Goal: Task Accomplishment & Management: Use online tool/utility

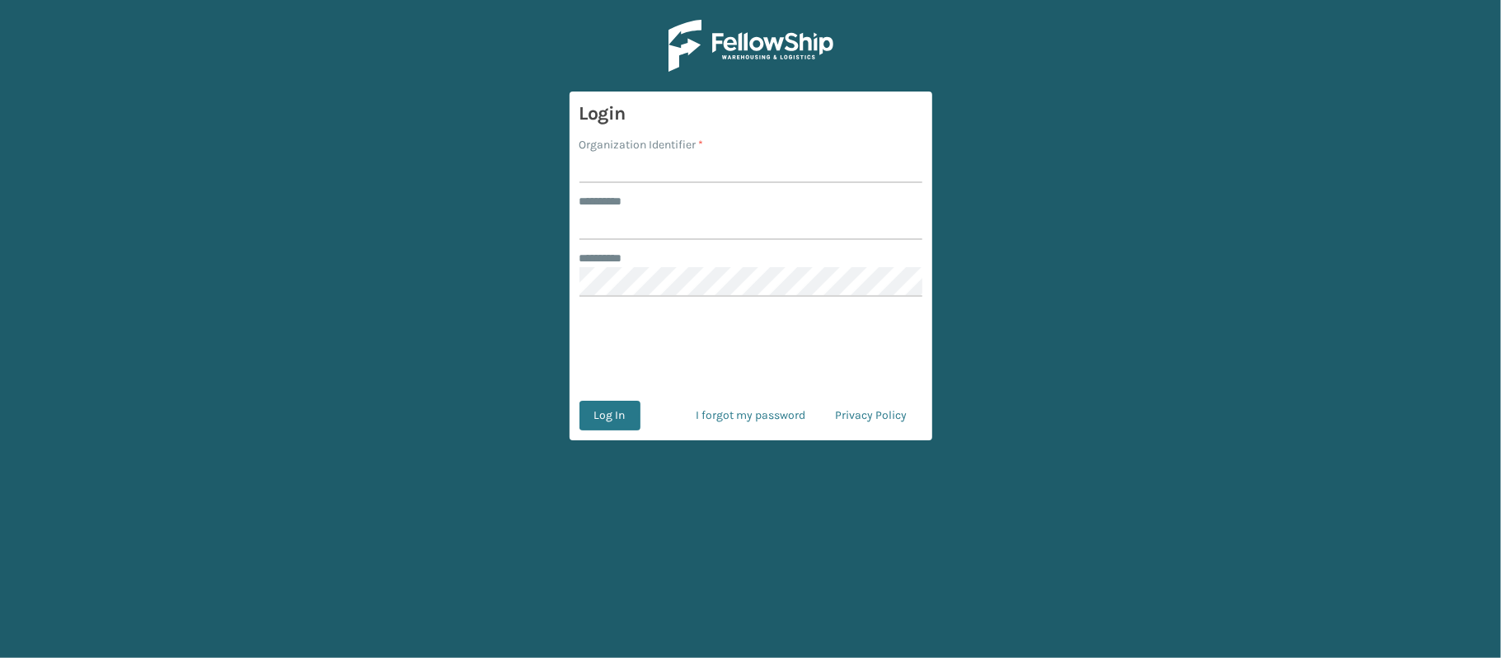
click at [613, 173] on input "Organization Identifier *" at bounding box center [751, 168] width 343 height 30
type input "[PERSON_NAME]"
click at [676, 225] on input "******** *" at bounding box center [751, 225] width 343 height 30
type input "******"
click at [613, 417] on button "Log In" at bounding box center [610, 416] width 61 height 30
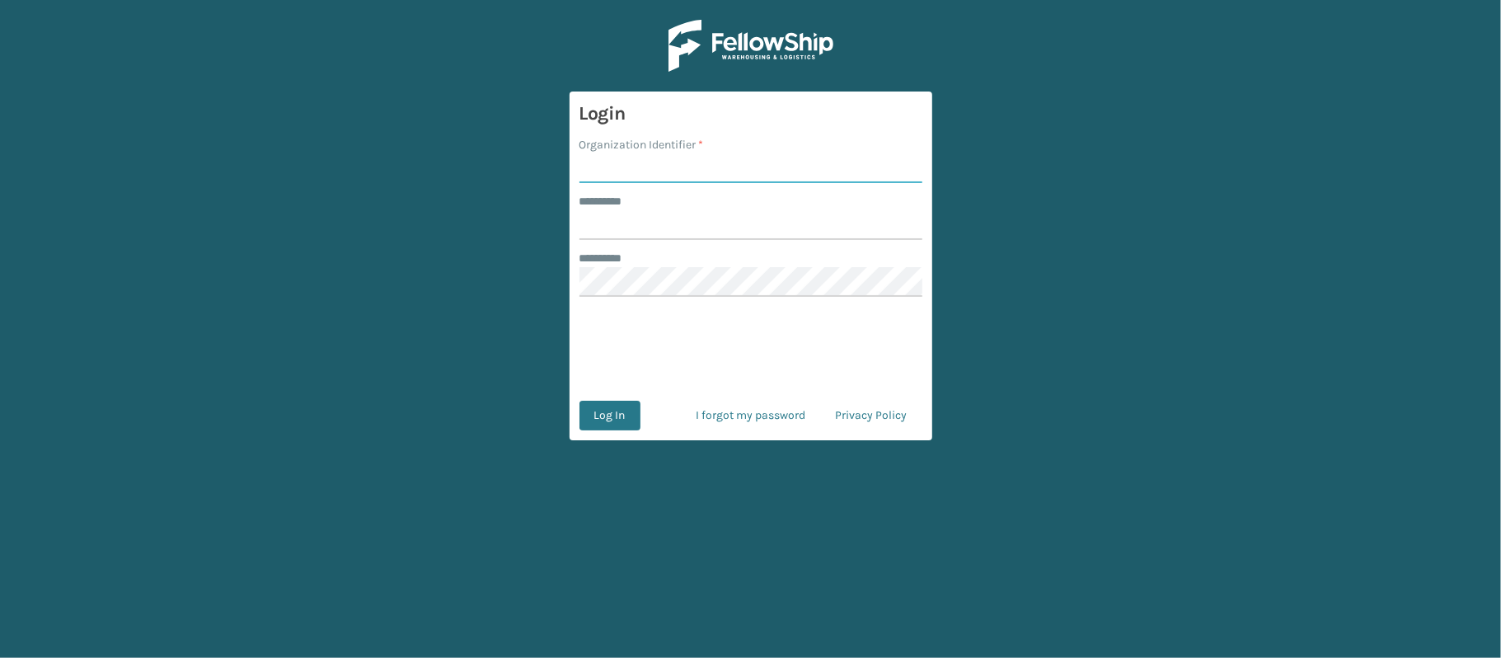
click at [694, 172] on input "Organization Identifier *" at bounding box center [751, 168] width 343 height 30
type input "[PERSON_NAME]"
click at [656, 225] on input "******** *" at bounding box center [751, 225] width 343 height 30
type input "******"
click at [611, 411] on button "Log In" at bounding box center [610, 416] width 61 height 30
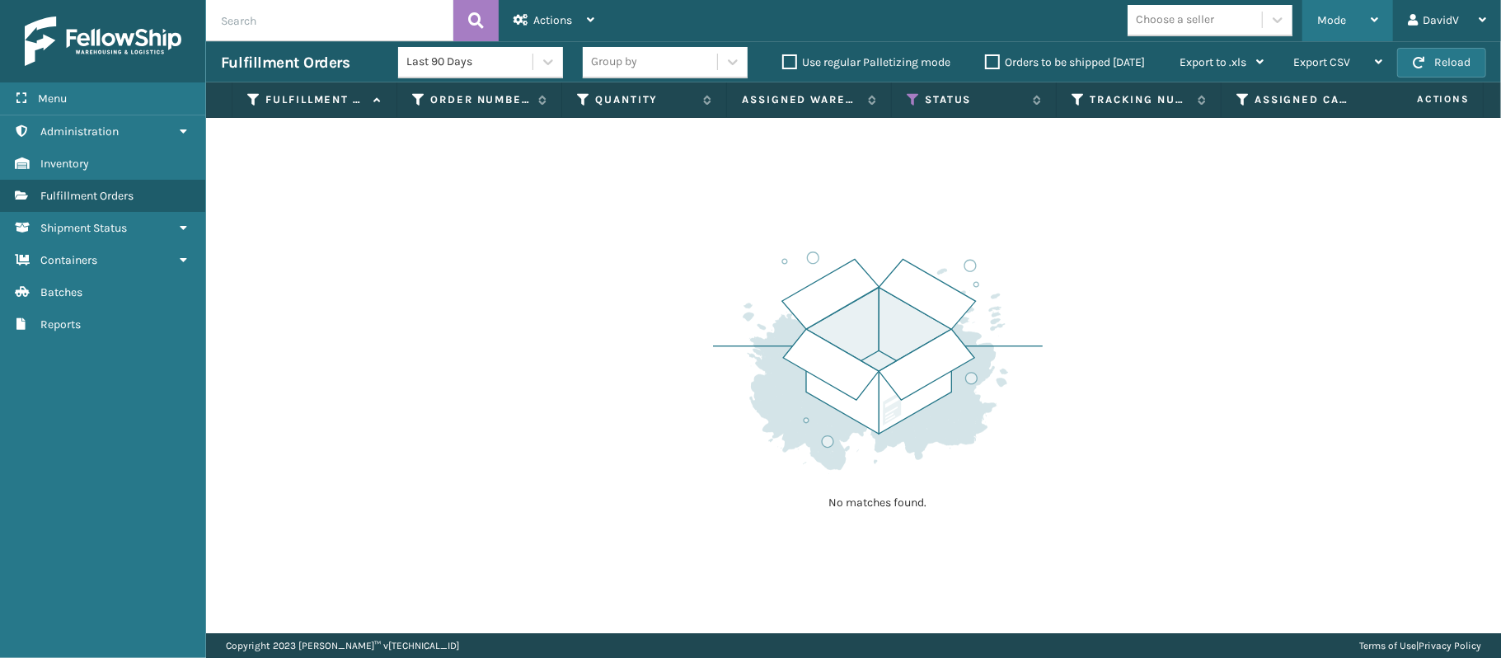
click at [1372, 17] on icon at bounding box center [1374, 20] width 7 height 12
drag, startPoint x: 1224, startPoint y: 238, endPoint x: 1303, endPoint y: 254, distance: 79.9
click at [1303, 254] on div "No matches found." at bounding box center [853, 375] width 1295 height 515
click at [1372, 21] on icon at bounding box center [1374, 20] width 7 height 12
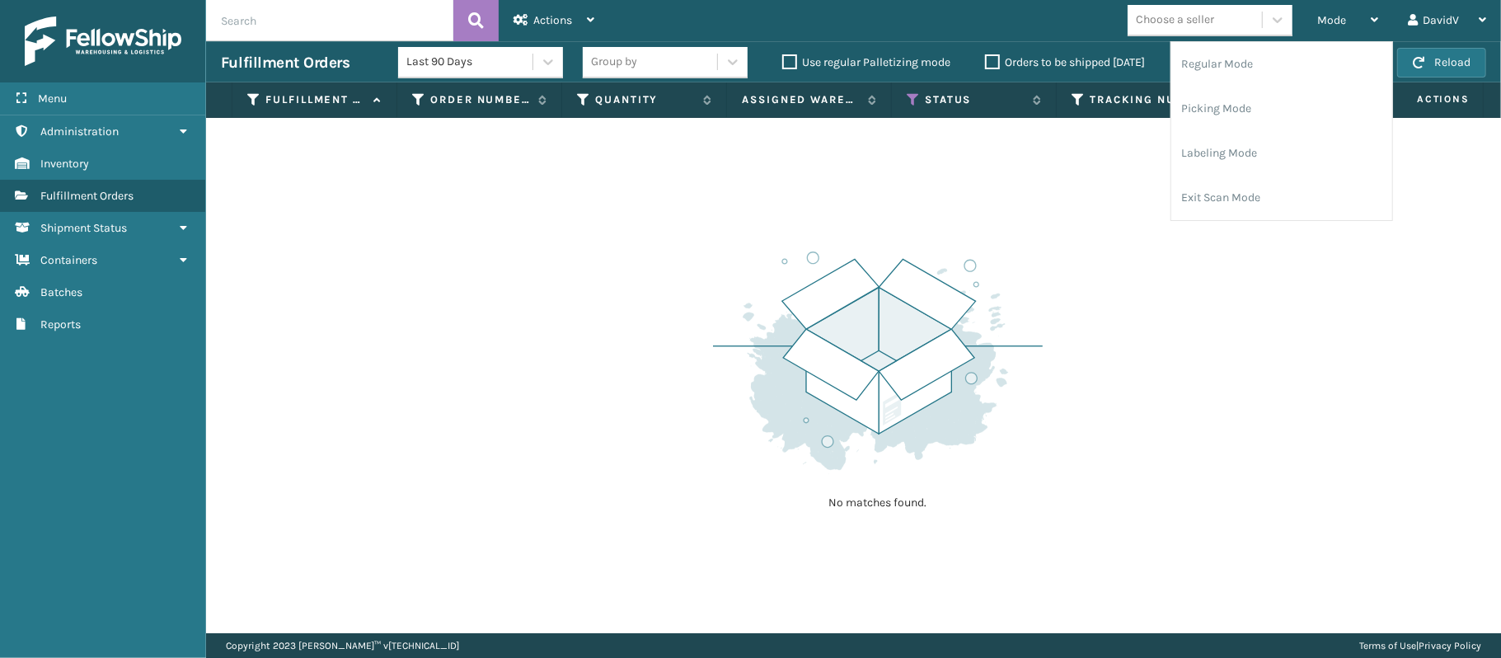
click at [1232, 350] on div "No matches found." at bounding box center [853, 375] width 1295 height 515
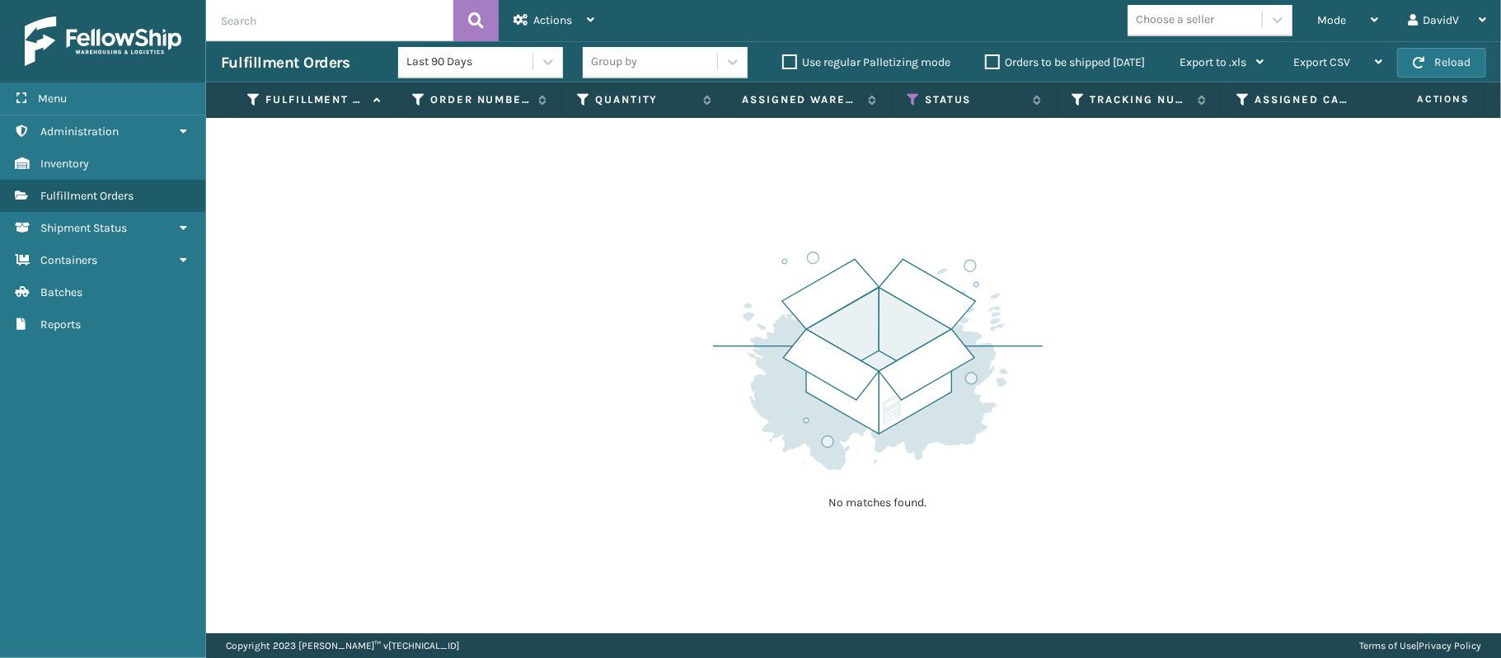
click at [997, 61] on label "Orders to be shipped [DATE]" at bounding box center [1065, 62] width 160 height 14
click at [986, 61] on input "Orders to be shipped [DATE]" at bounding box center [985, 58] width 1 height 11
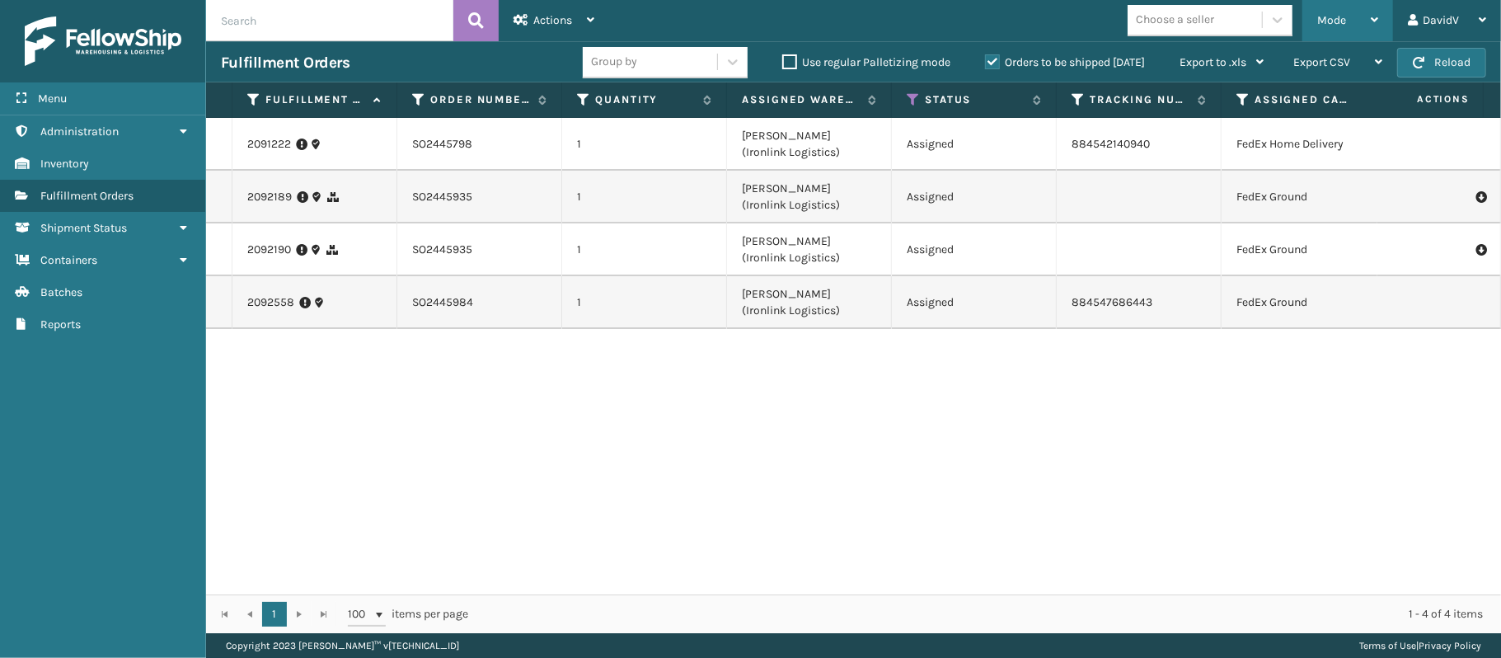
click at [1372, 13] on div "Mode" at bounding box center [1347, 20] width 61 height 41
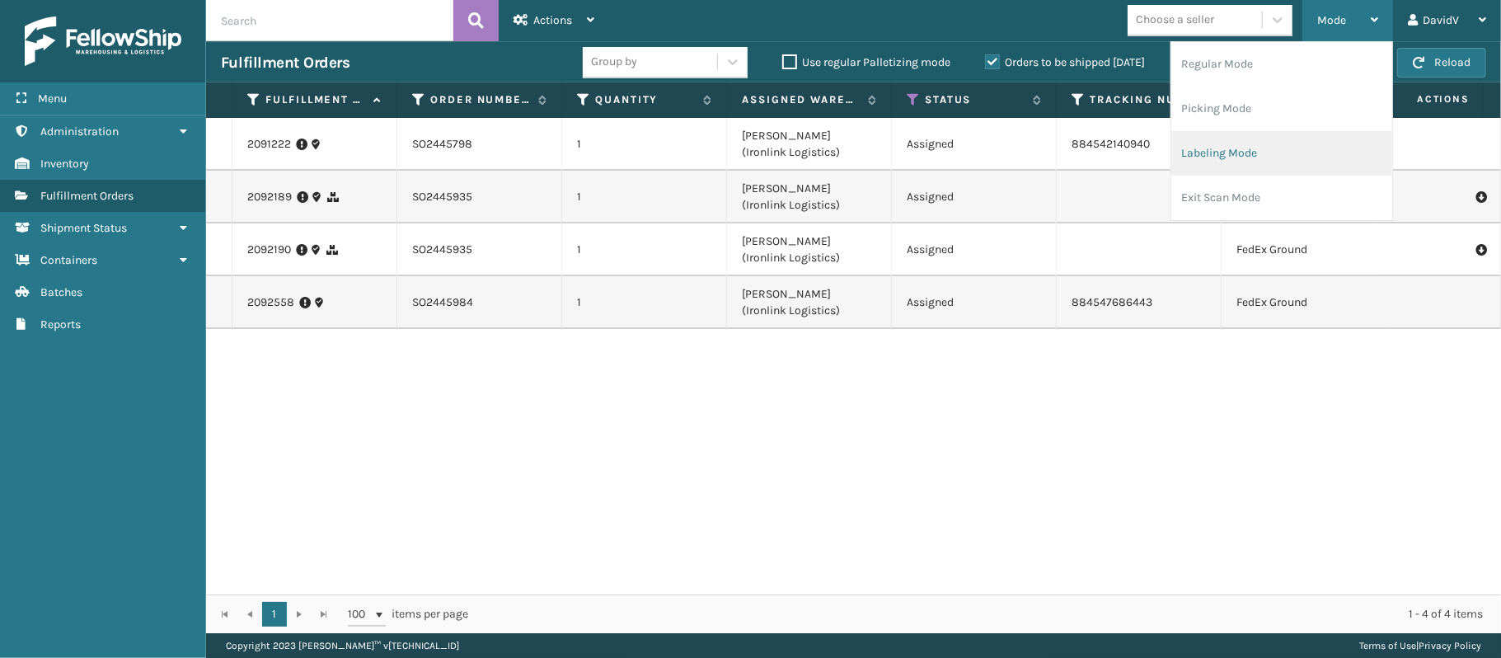
click at [1230, 156] on li "Labeling Mode" at bounding box center [1281, 153] width 221 height 45
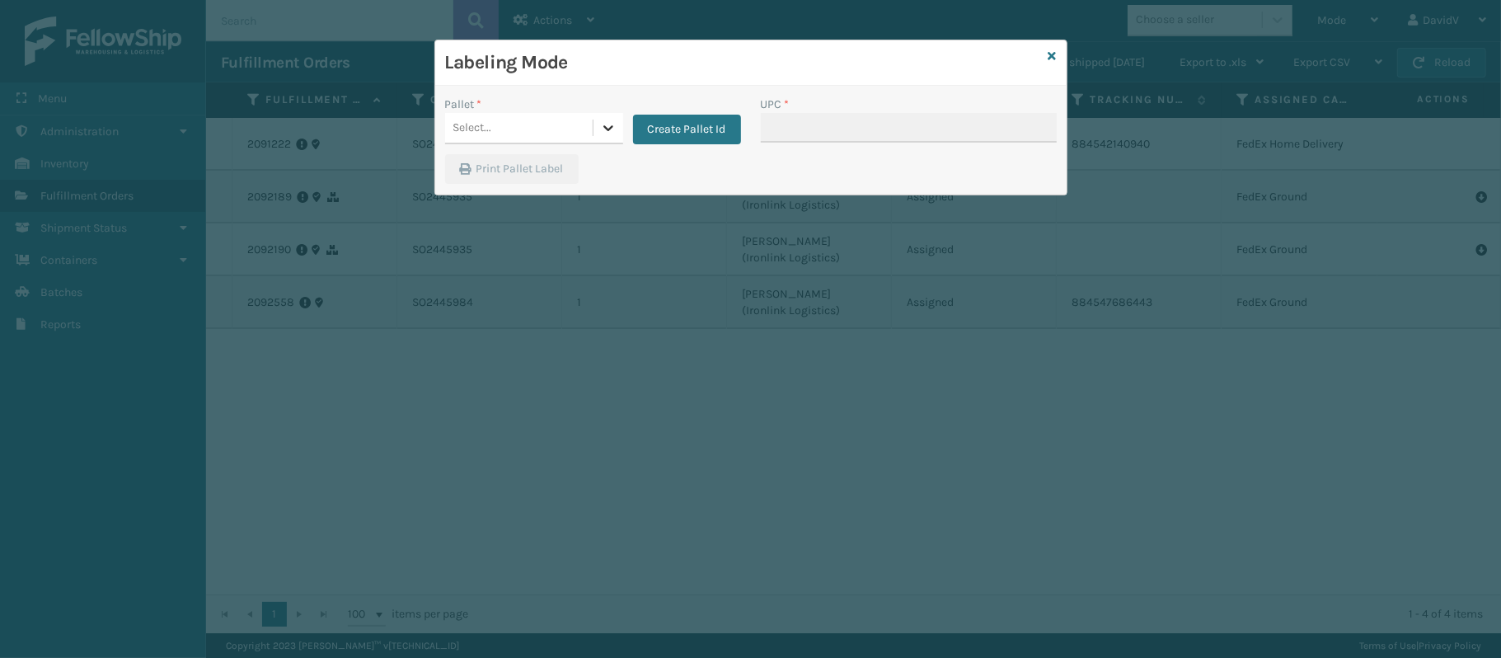
click at [602, 129] on icon at bounding box center [608, 128] width 16 height 16
click at [669, 158] on div "Print Pallet Label" at bounding box center [750, 174] width 631 height 40
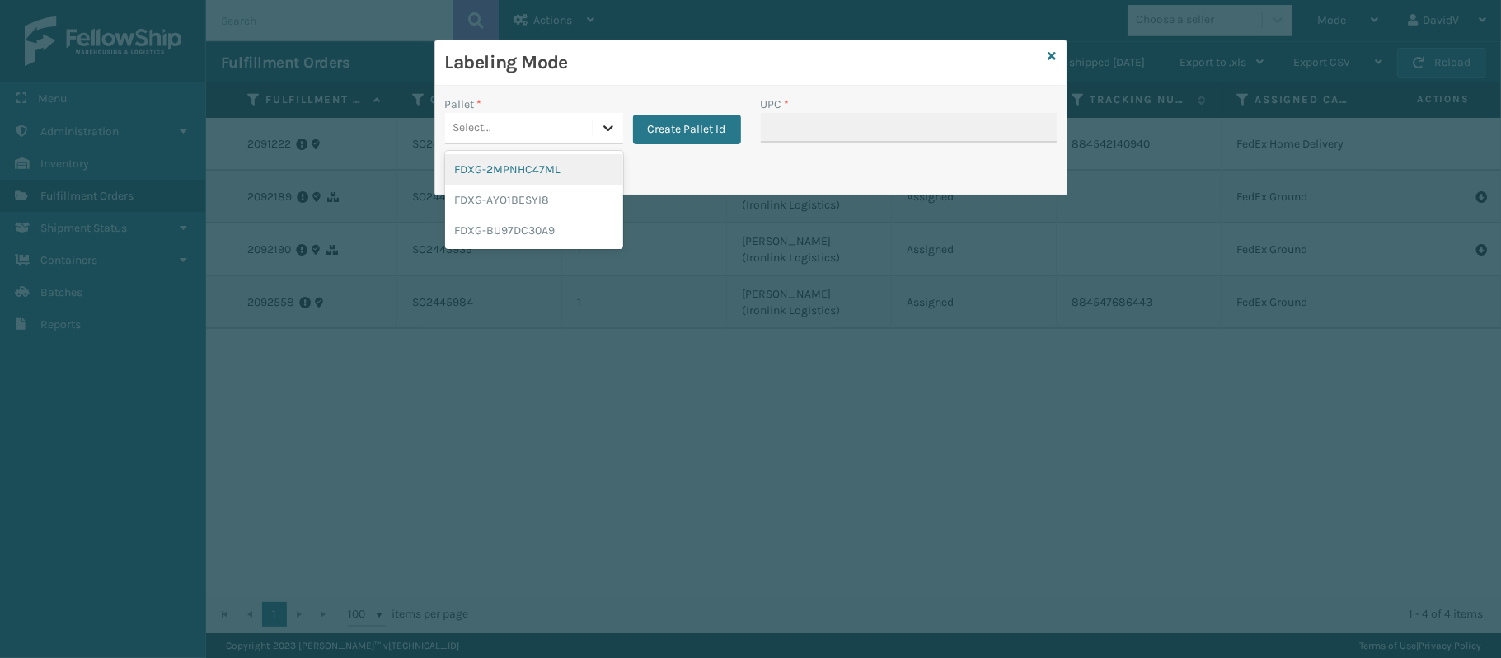
click at [597, 117] on div at bounding box center [609, 128] width 30 height 30
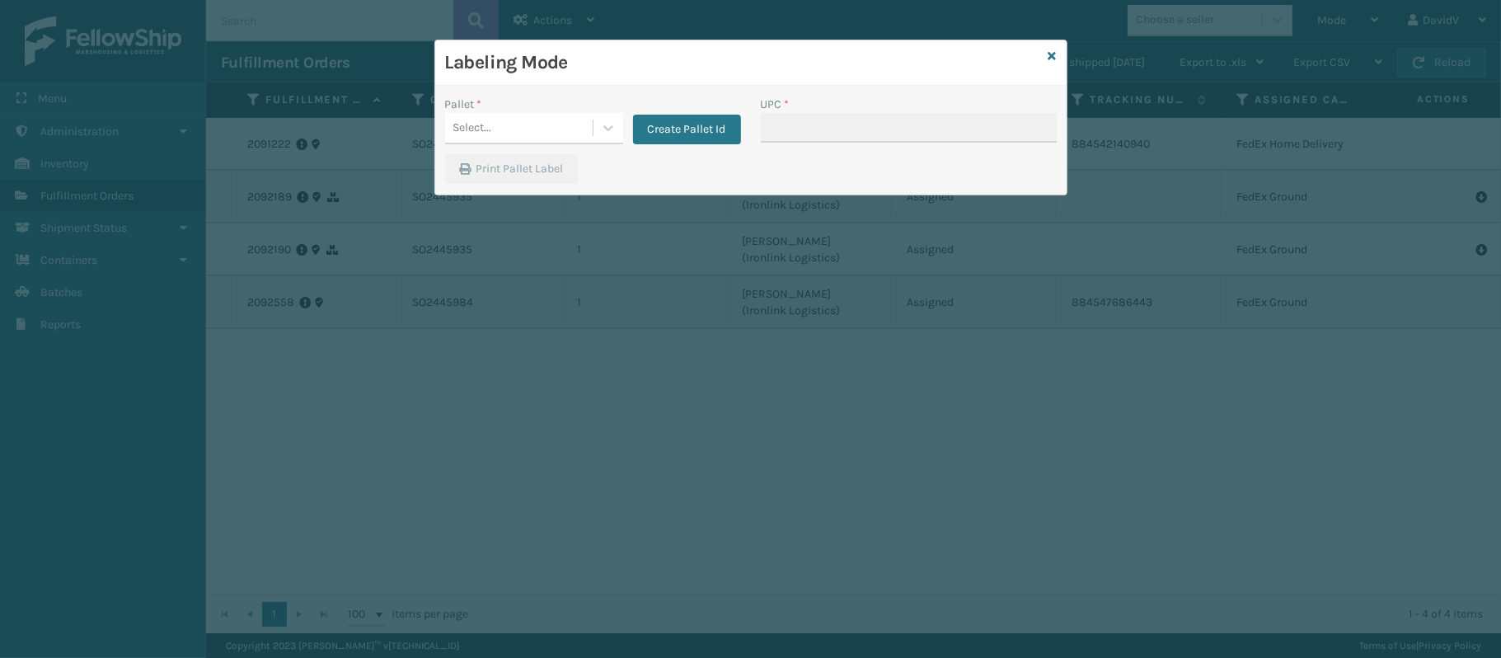
click at [670, 163] on div "Print Pallet Label" at bounding box center [750, 174] width 631 height 40
click at [671, 129] on button "Create Pallet Id" at bounding box center [687, 130] width 108 height 30
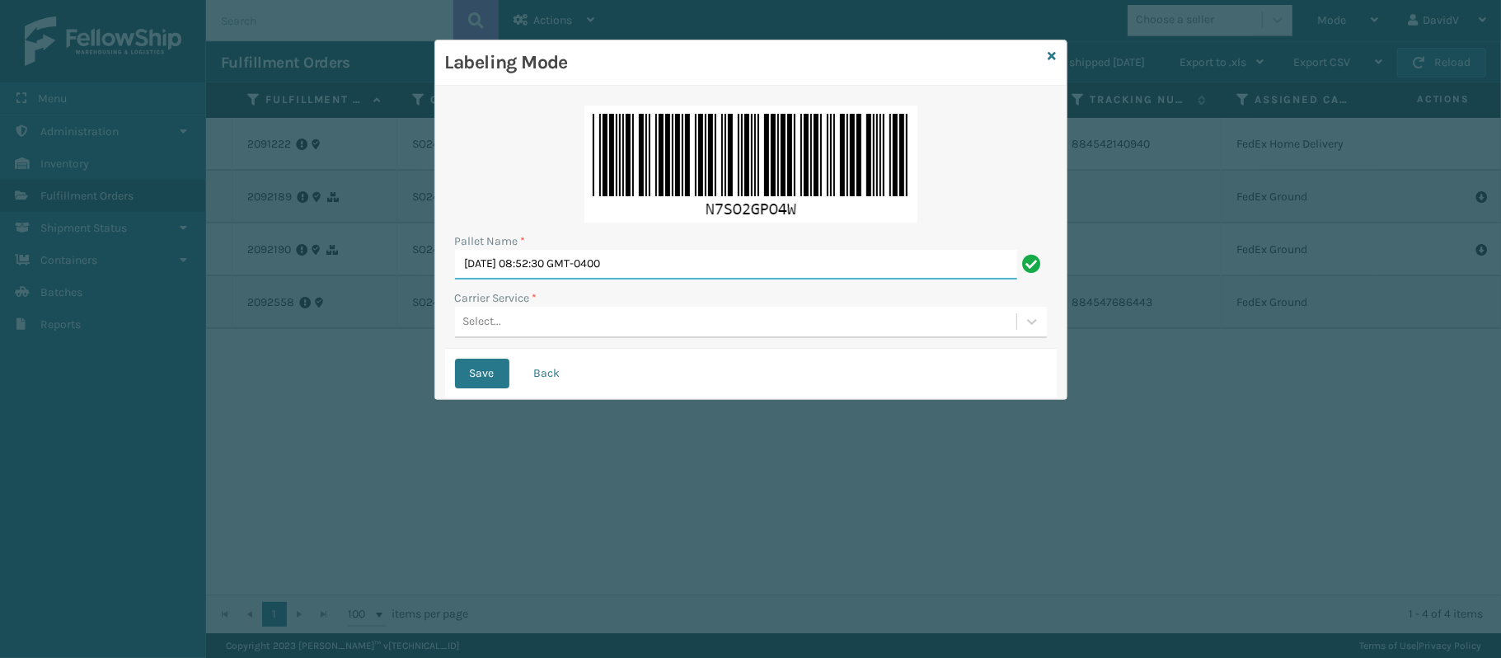
drag, startPoint x: 691, startPoint y: 265, endPoint x: 430, endPoint y: 278, distance: 260.8
click at [430, 278] on div "Labeling Mode Pallet Name * Mon Sep 22 2025 08:52:30 GMT-0400 Carrier Service *…" at bounding box center [750, 329] width 1501 height 658
type input "LPN 511274 TRUCK # 1"
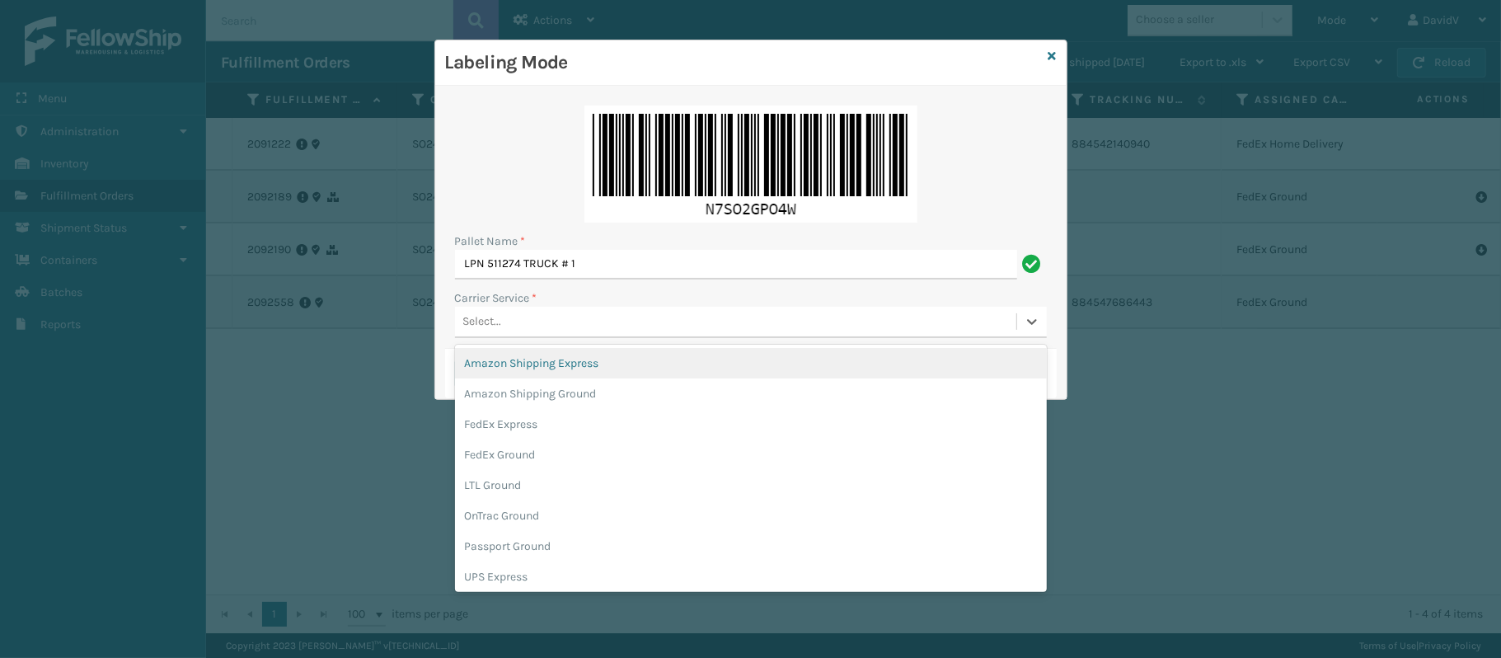
click at [557, 323] on div "Select..." at bounding box center [735, 321] width 561 height 27
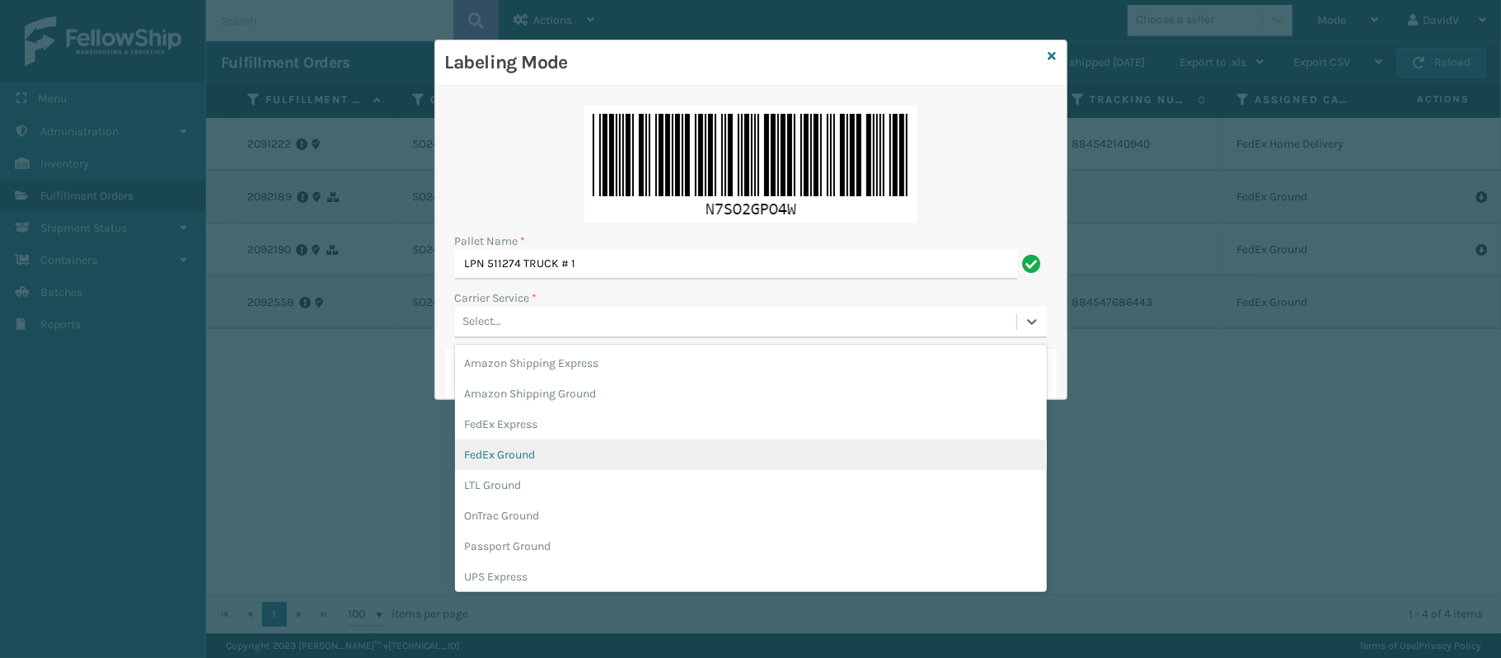
click at [519, 456] on div "FedEx Ground" at bounding box center [751, 454] width 592 height 31
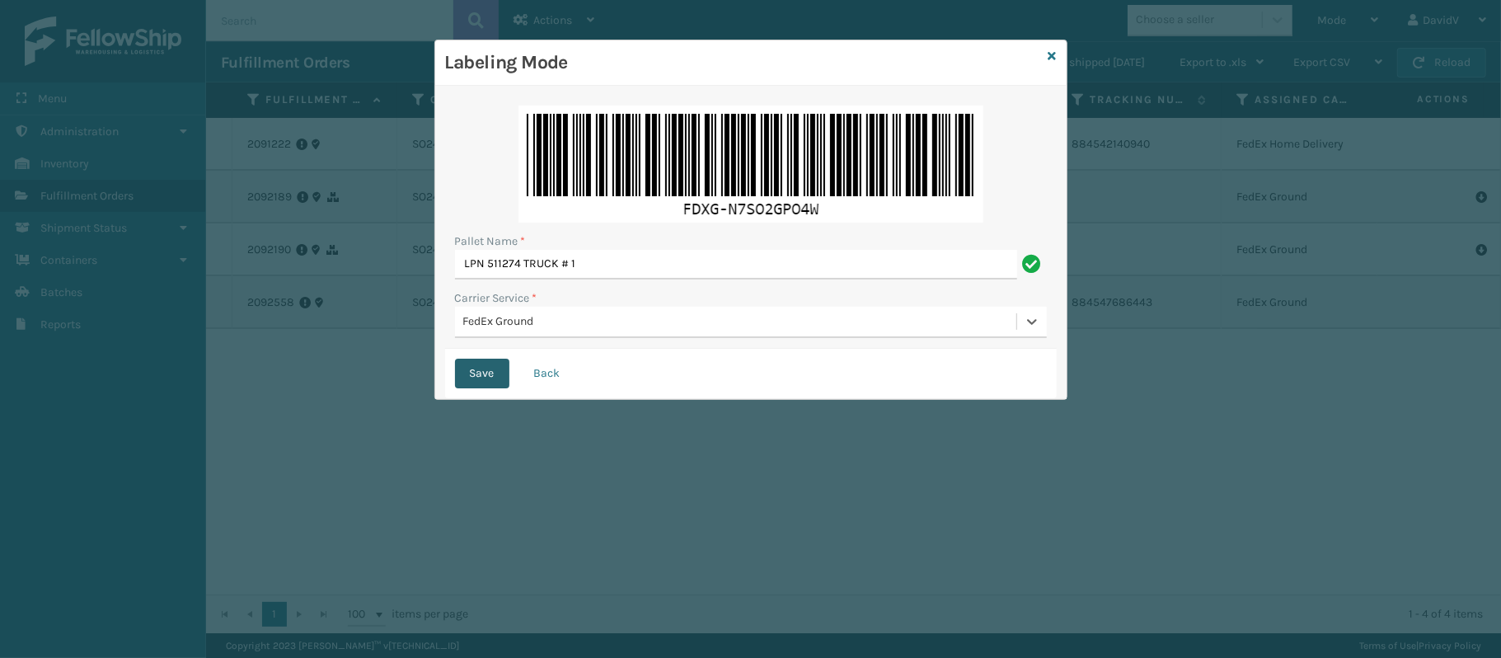
click at [491, 373] on button "Save" at bounding box center [482, 374] width 54 height 30
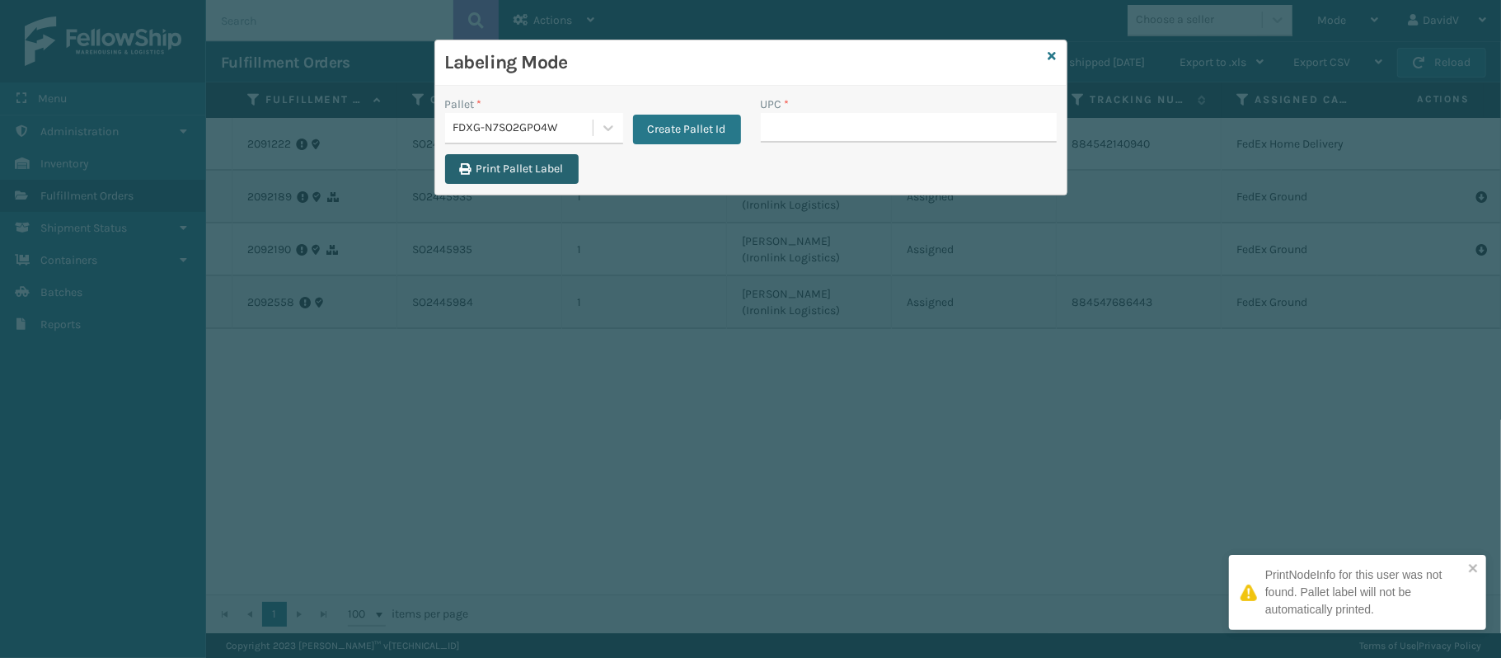
click at [519, 172] on button "Print Pallet Label" at bounding box center [512, 169] width 134 height 30
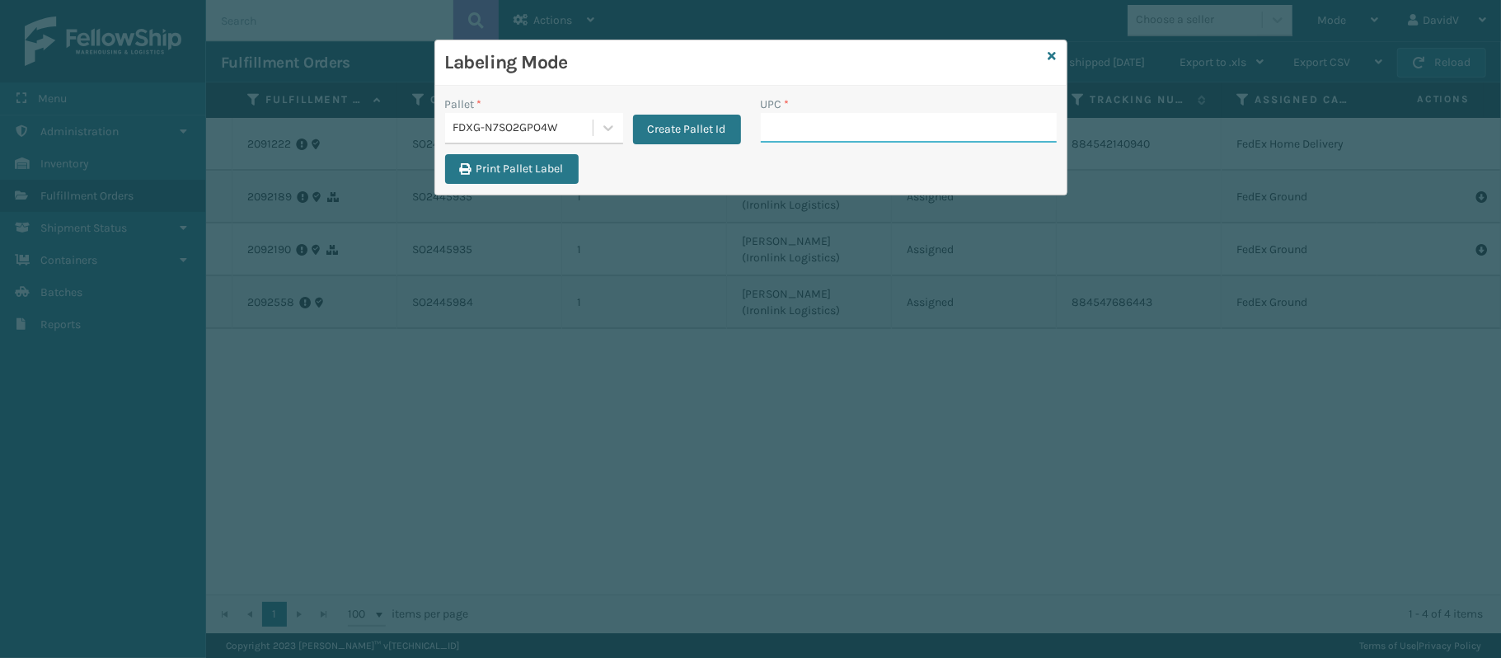
click at [775, 134] on input "UPC *" at bounding box center [909, 128] width 296 height 30
click at [842, 130] on input "133A008BRN" at bounding box center [894, 128] width 266 height 30
drag, startPoint x: 842, startPoint y: 130, endPoint x: 786, endPoint y: 127, distance: 56.2
click at [786, 127] on input "133A008BRN" at bounding box center [894, 128] width 266 height 30
click at [927, 129] on input "133A008BRN" at bounding box center [894, 128] width 266 height 30
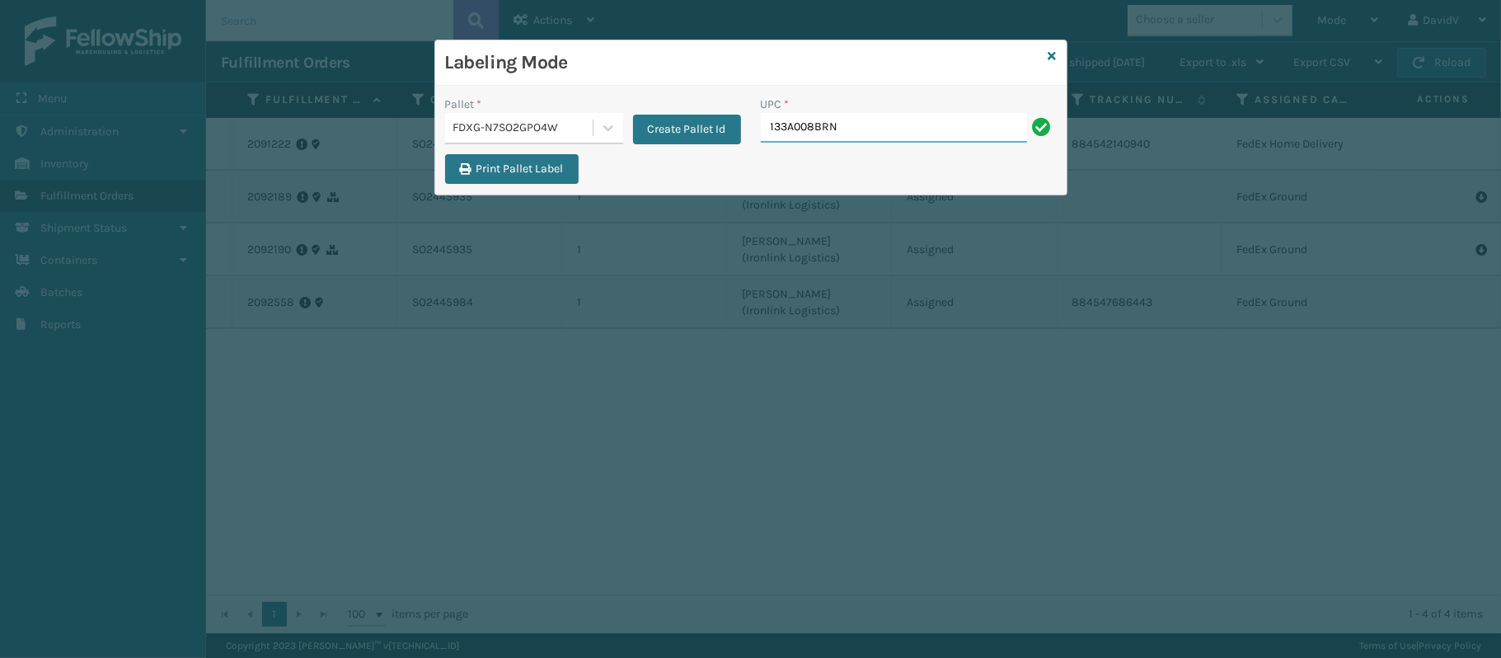
type input "133A008BRN"
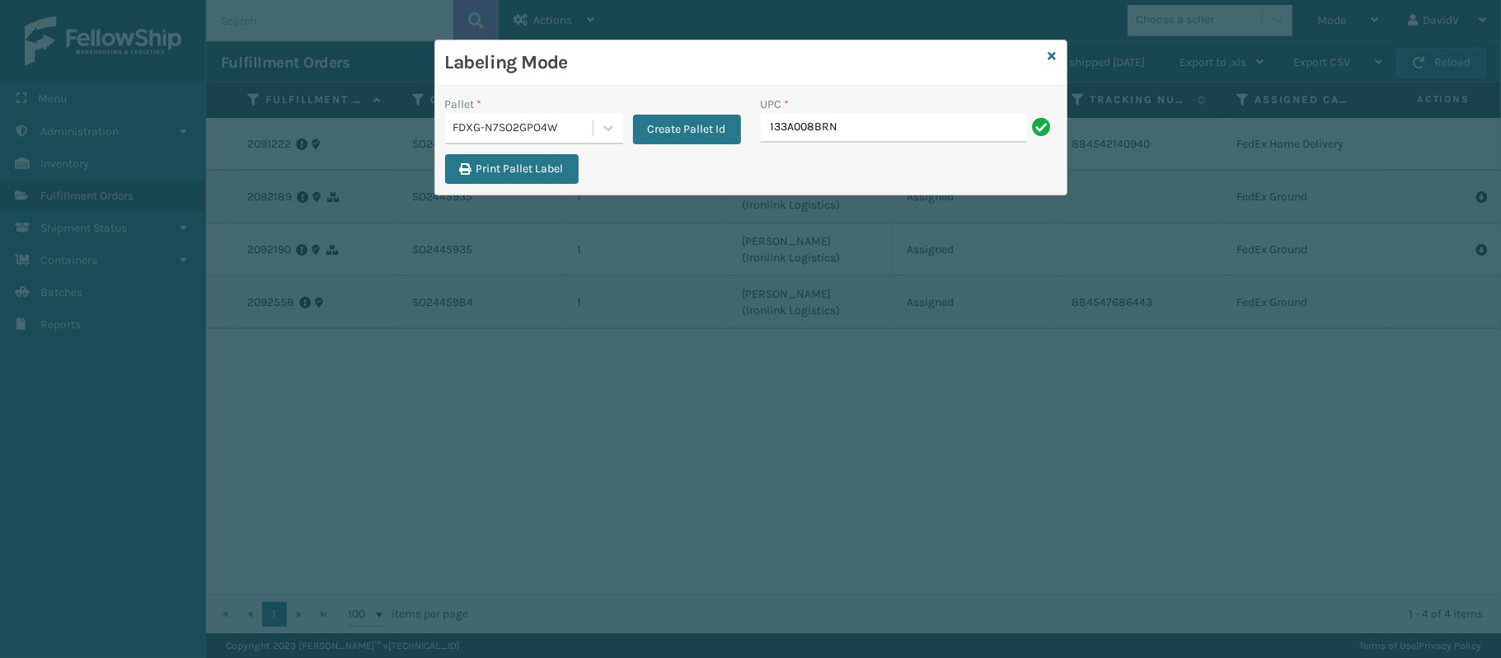
type input "133A008BRN"
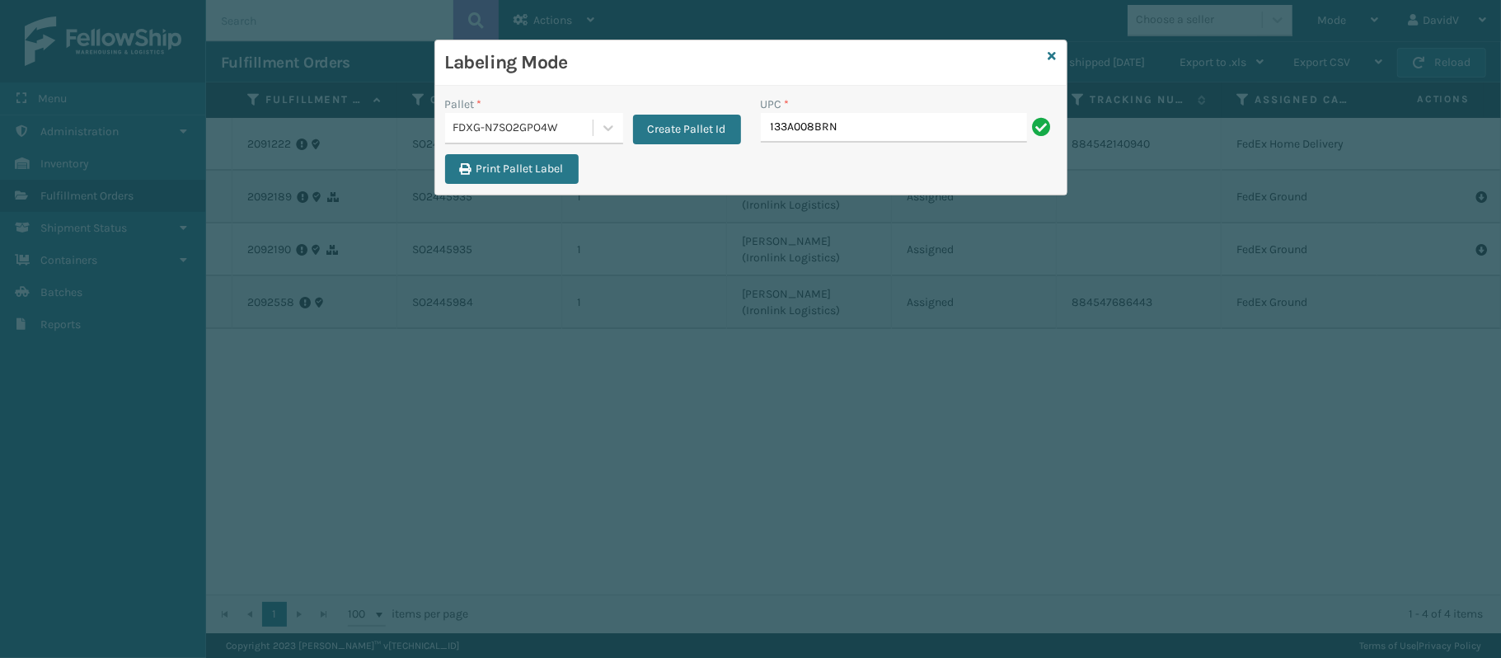
type input "133A008BRN"
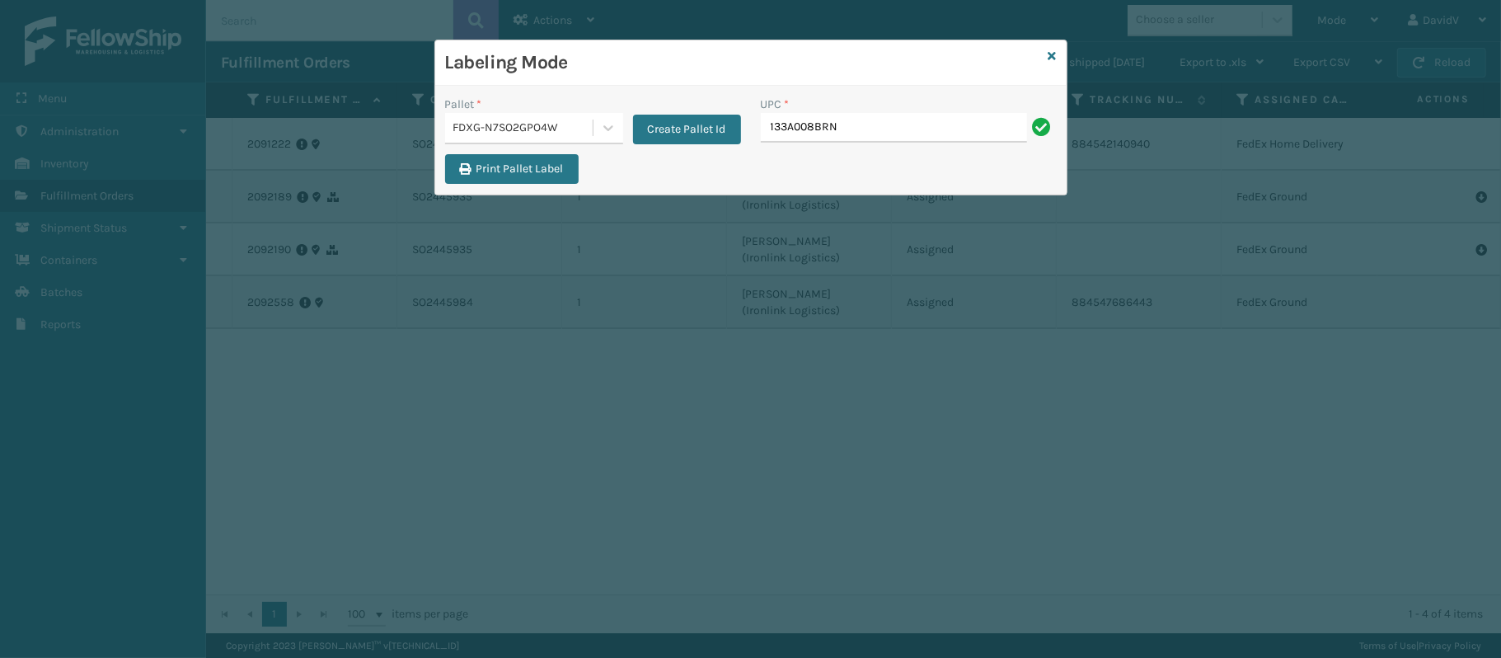
type input "133A008BRN"
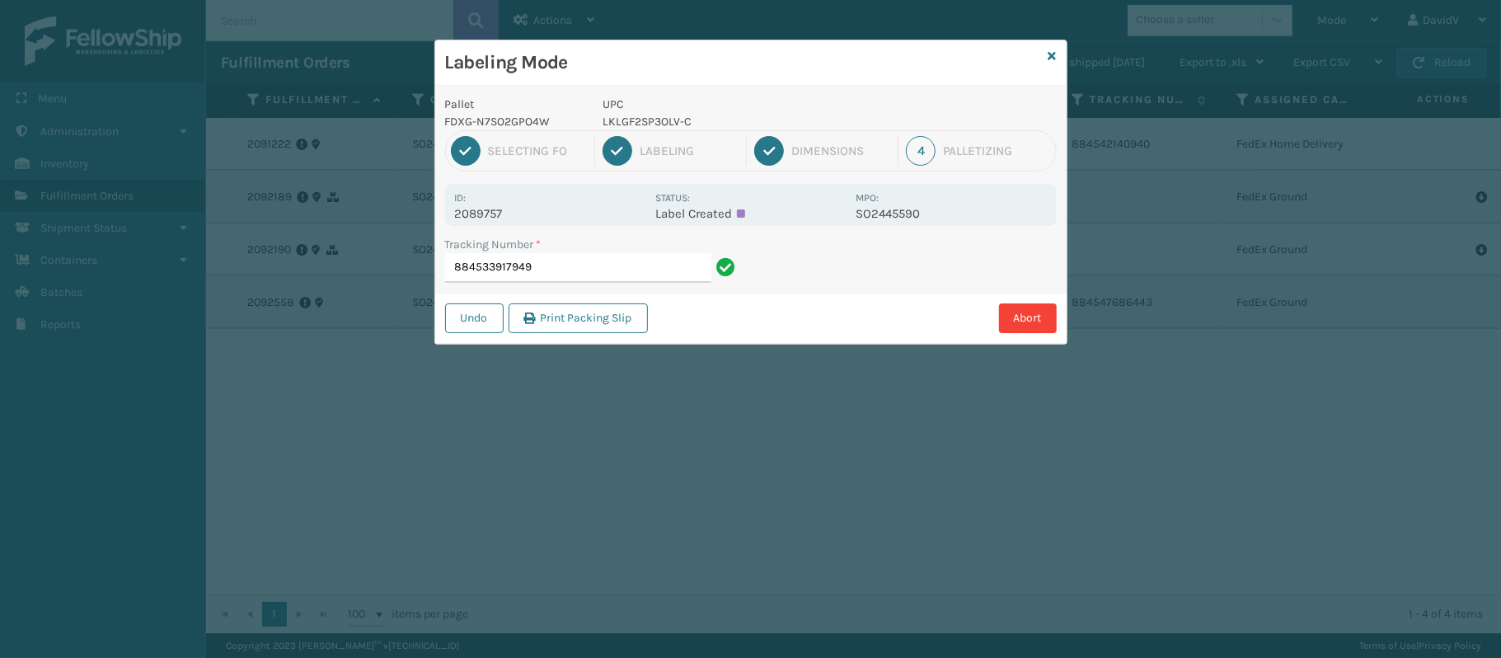
type input "884533917949"
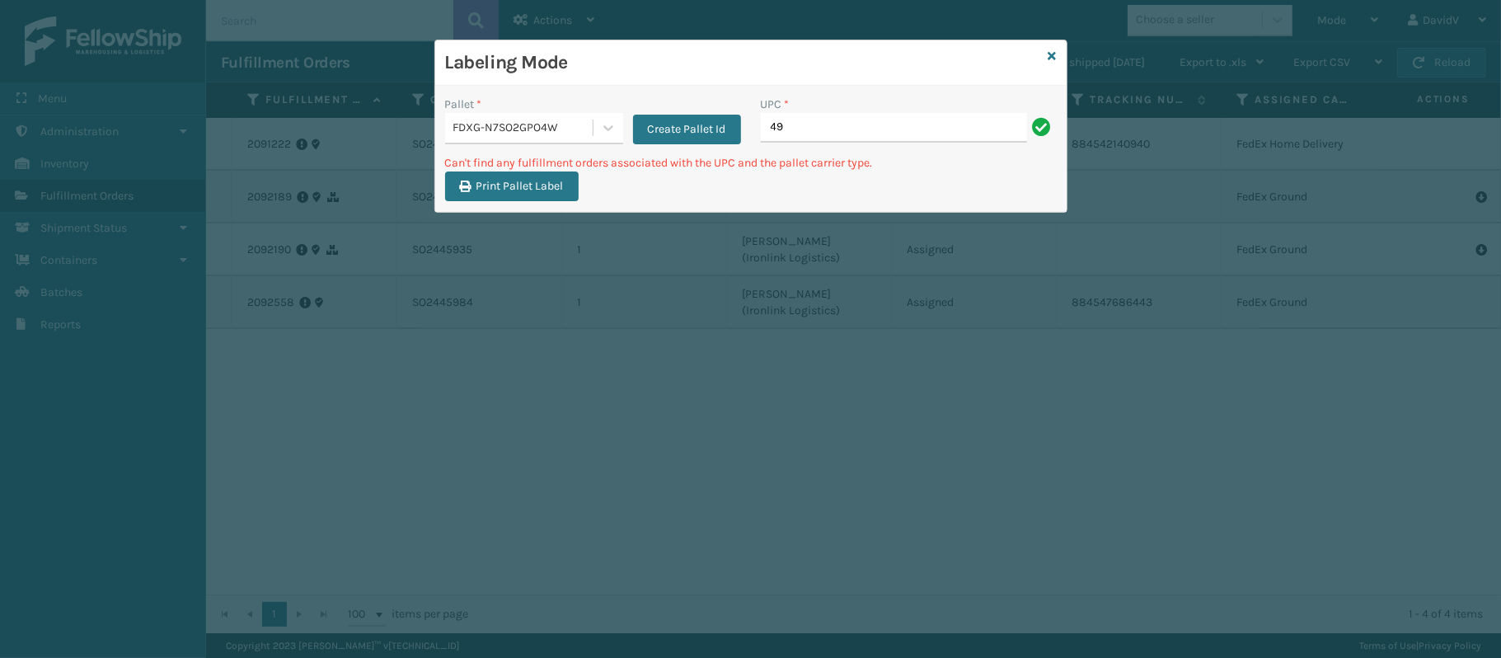
type input "4"
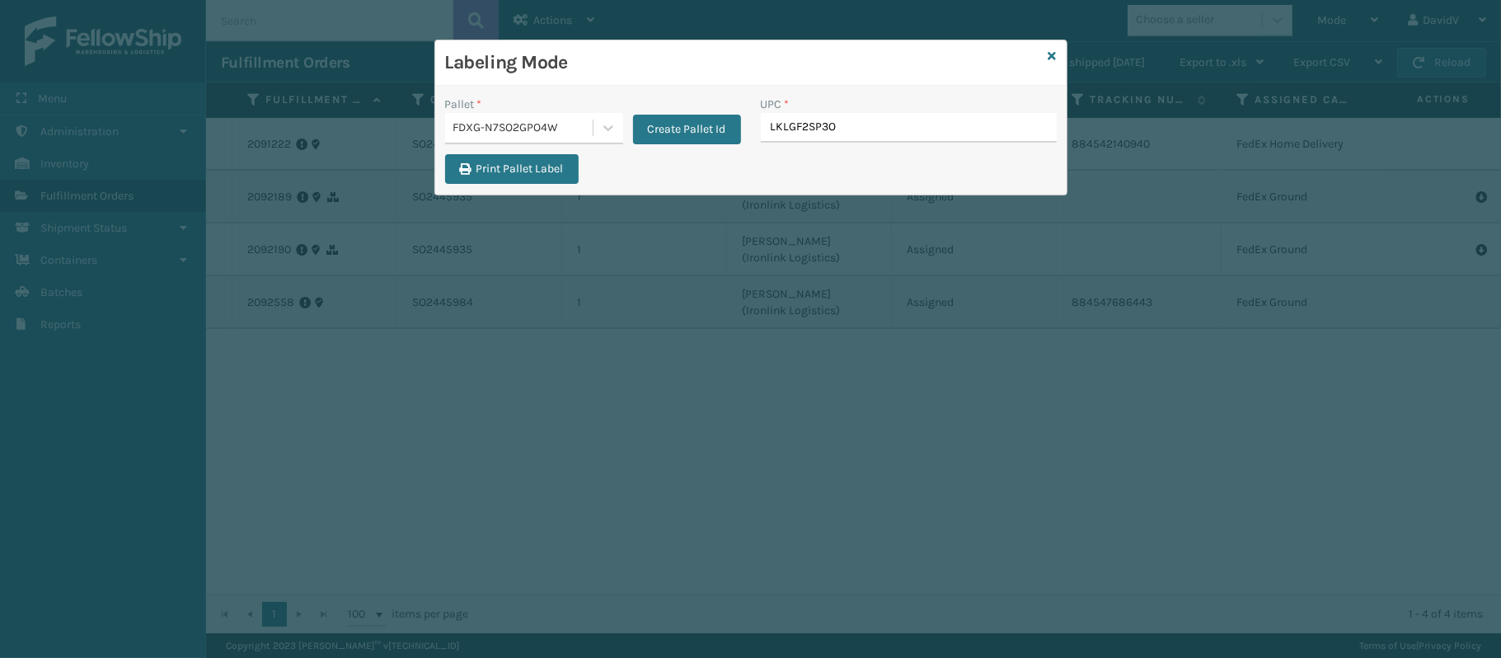
type input "LKLGF2SP3OL"
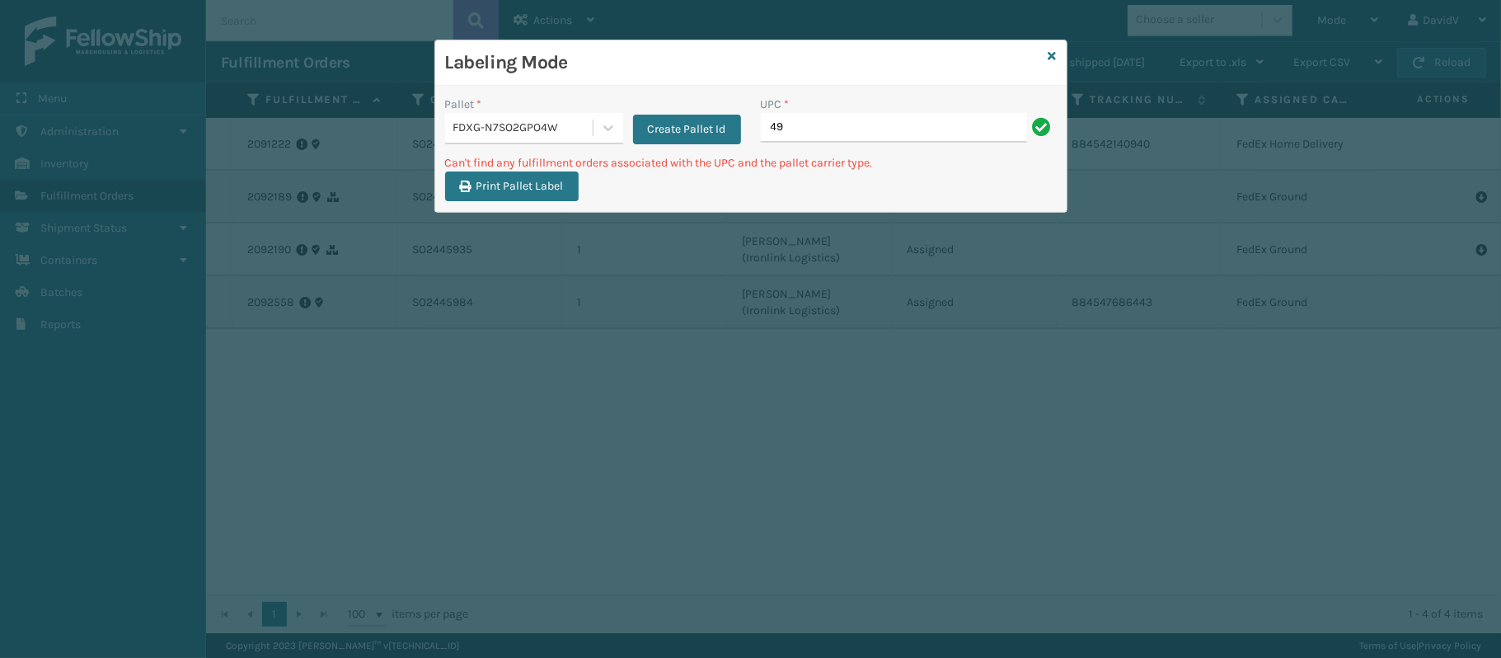
type input "4"
type input "L"
type input "4"
type input "L"
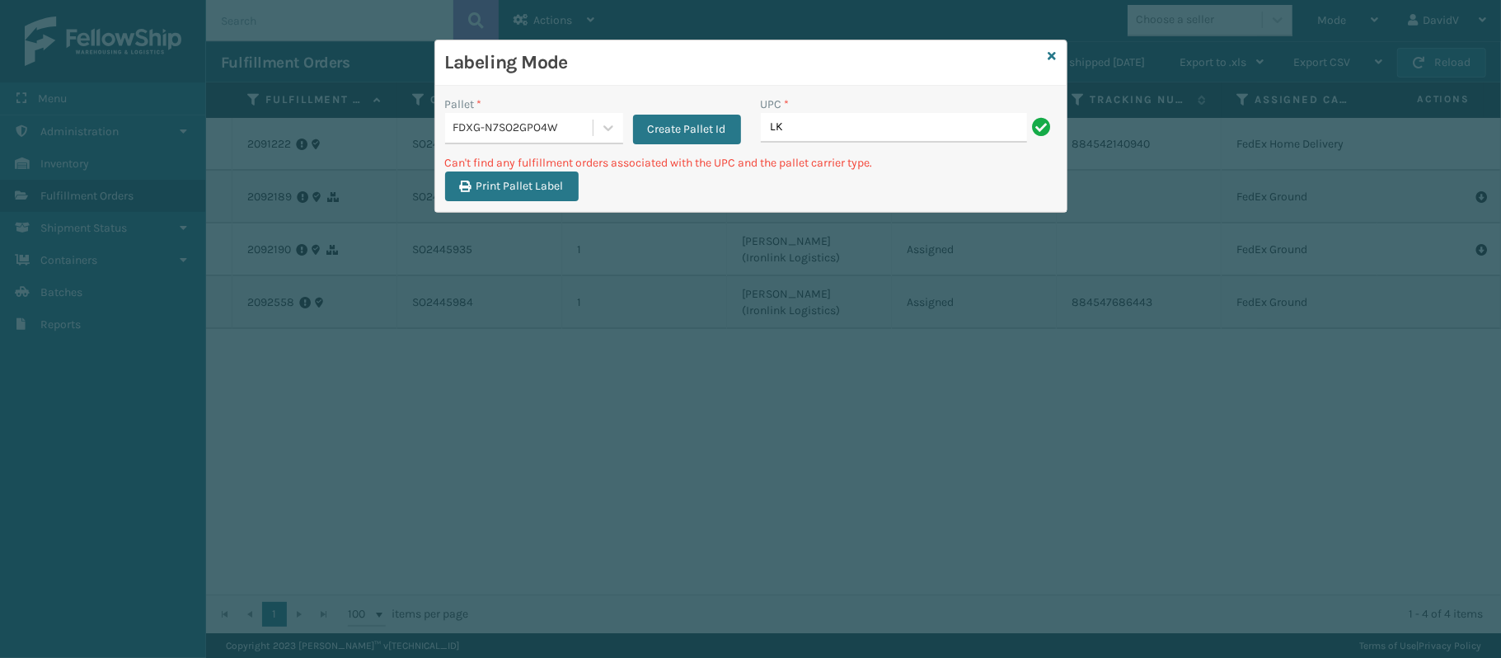
type input "L"
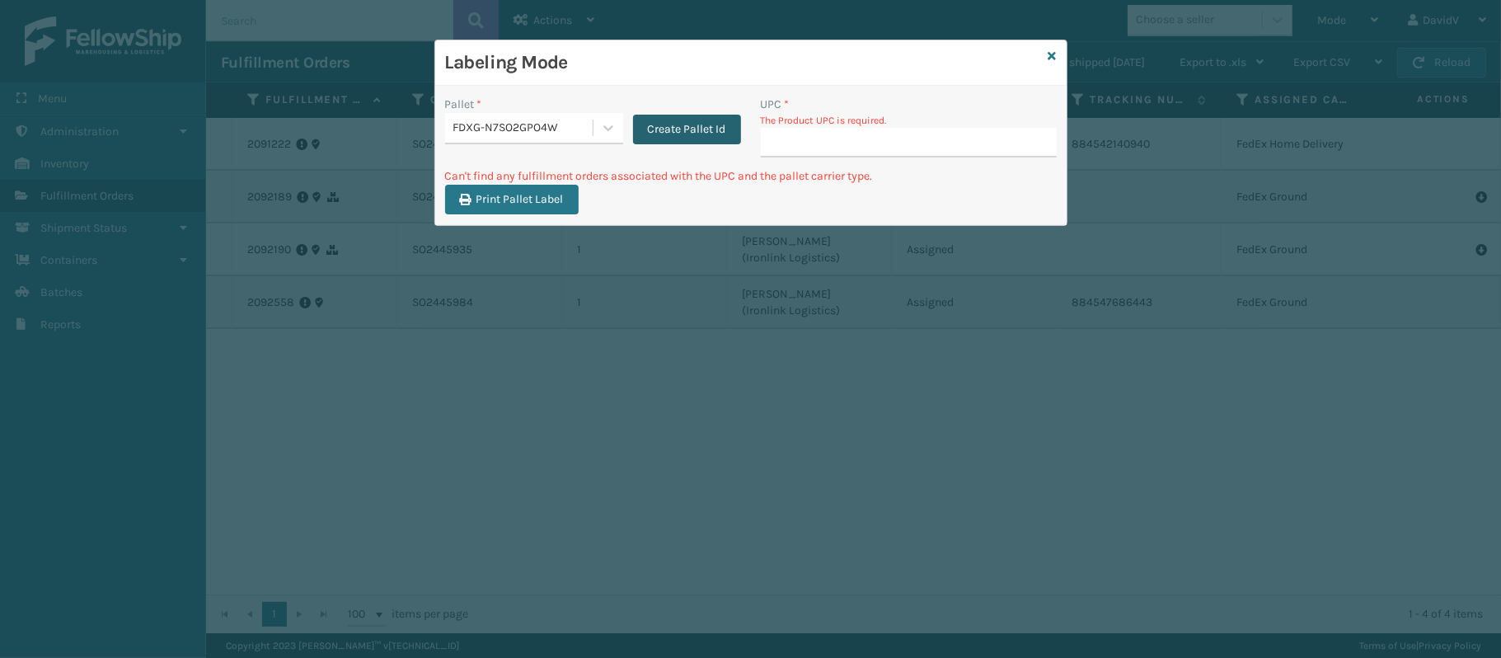
click at [690, 134] on button "Create Pallet Id" at bounding box center [687, 130] width 108 height 30
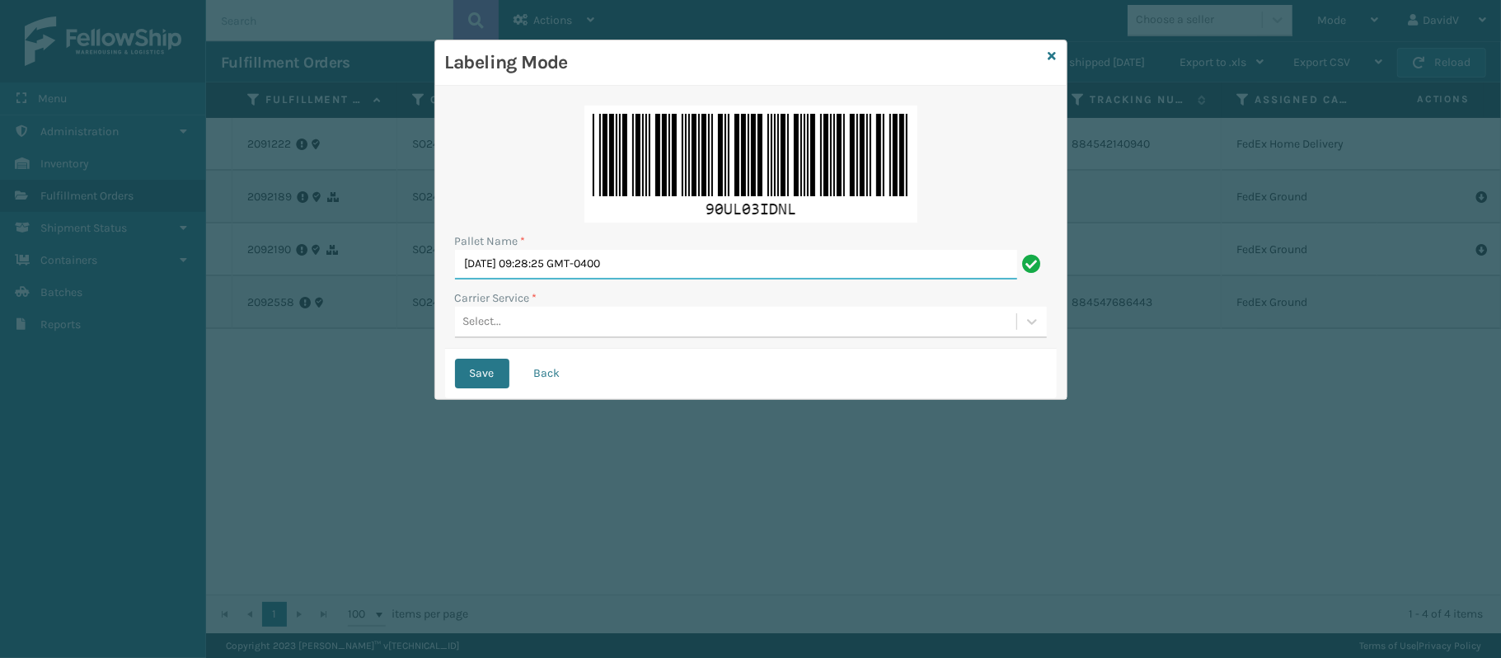
click at [697, 265] on input "Mon Sep 22 2025 09:28:25 GMT-0400" at bounding box center [736, 265] width 562 height 30
type input "M"
type input "LPN 511274 TRUCK #1"
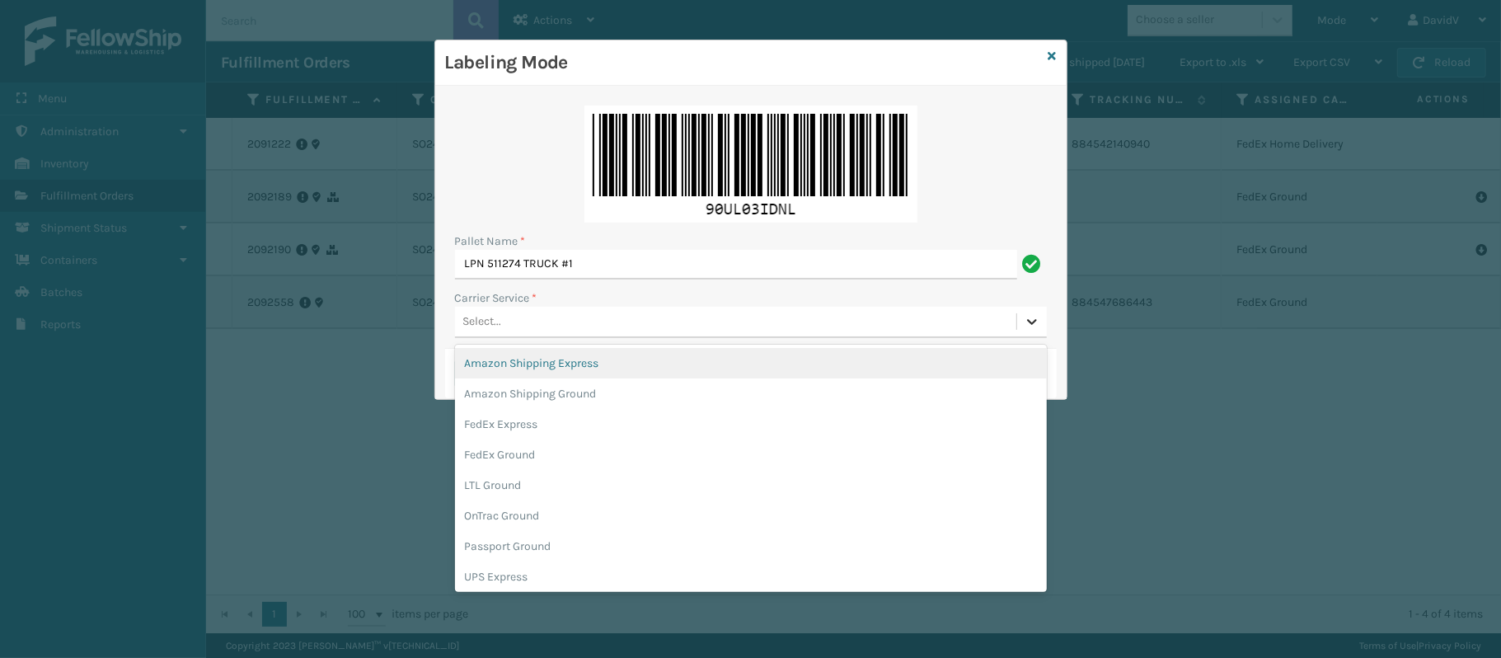
click at [1027, 320] on icon at bounding box center [1032, 321] width 16 height 16
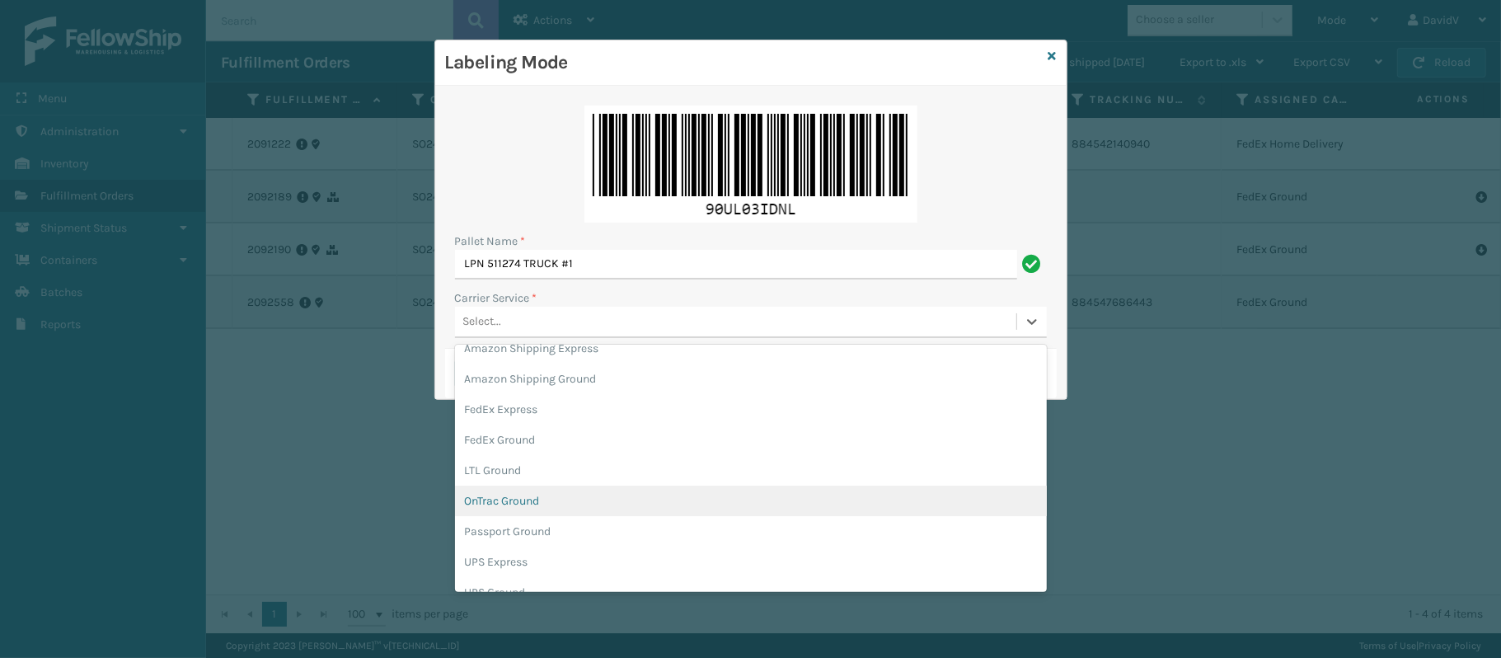
scroll to position [16, 0]
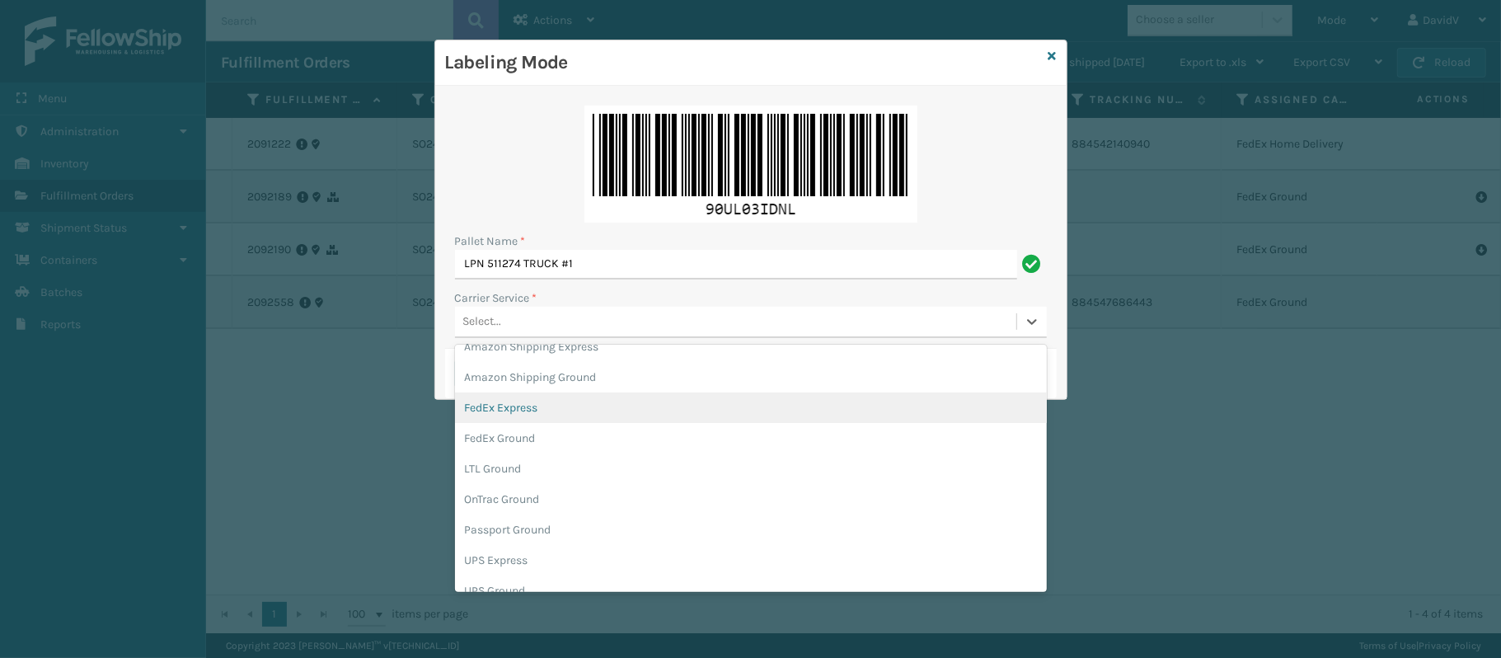
click at [535, 411] on div "FedEx Express" at bounding box center [751, 407] width 592 height 31
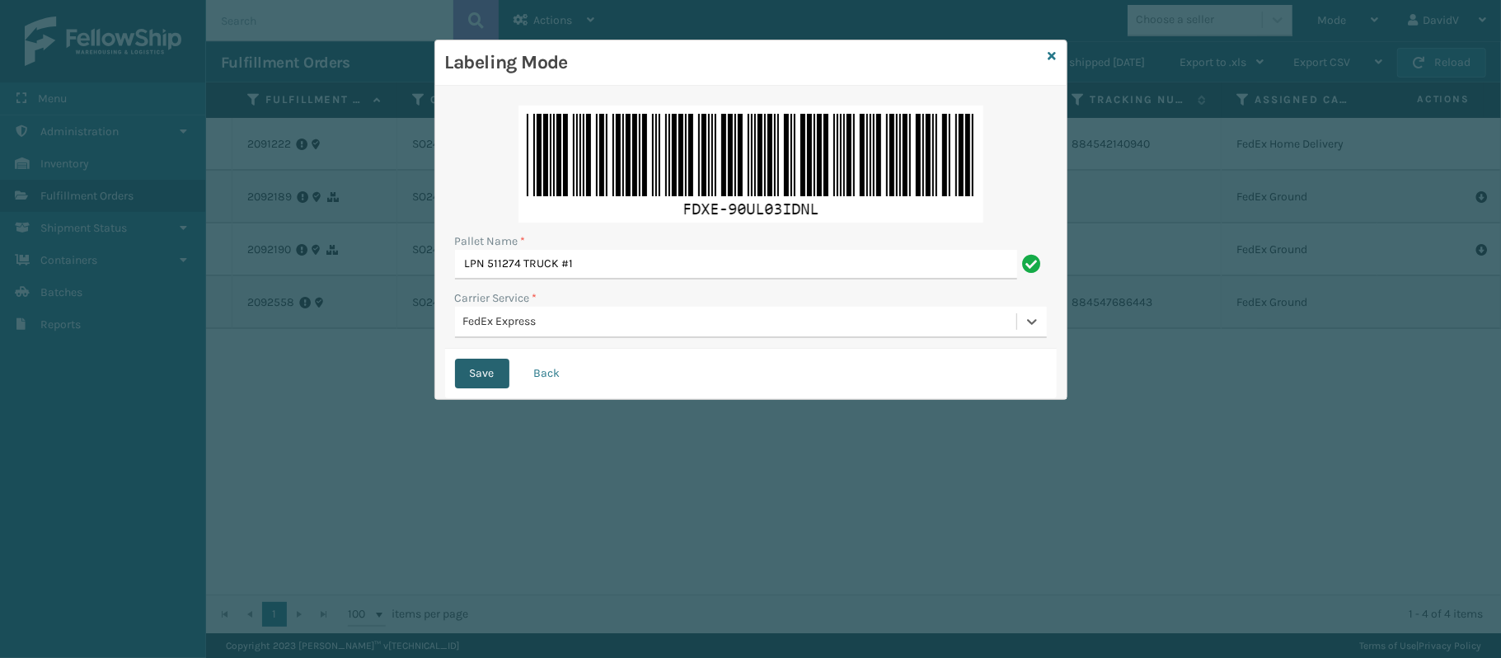
click at [465, 370] on button "Save" at bounding box center [482, 374] width 54 height 30
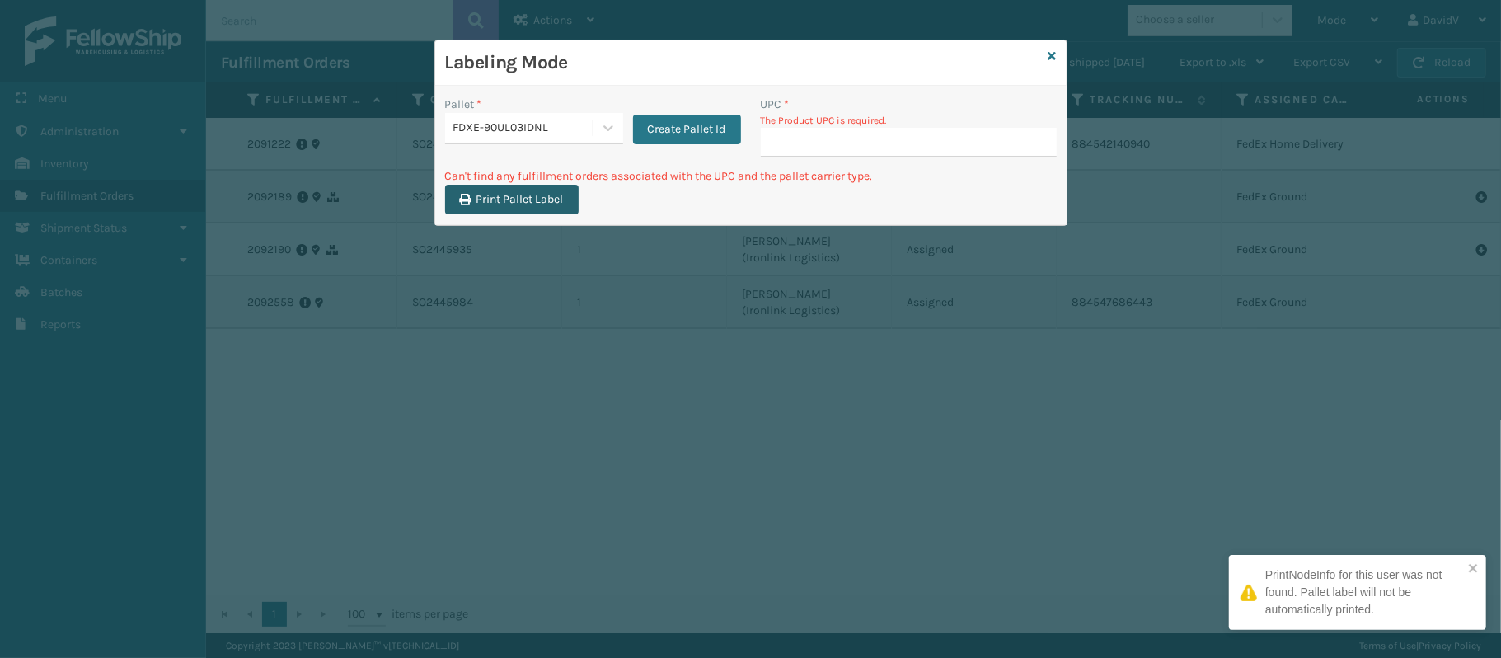
click at [498, 204] on button "Print Pallet Label" at bounding box center [512, 200] width 134 height 30
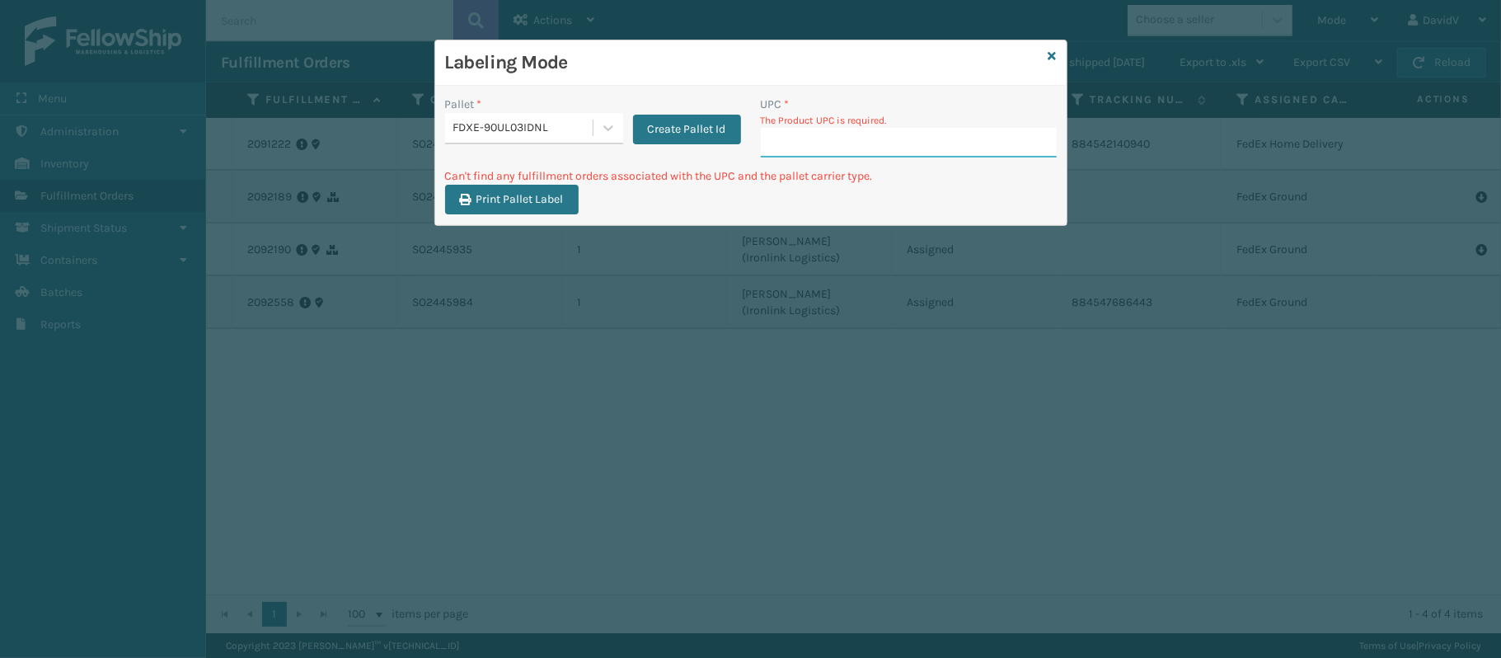
click at [831, 148] on input "UPC *" at bounding box center [909, 143] width 296 height 30
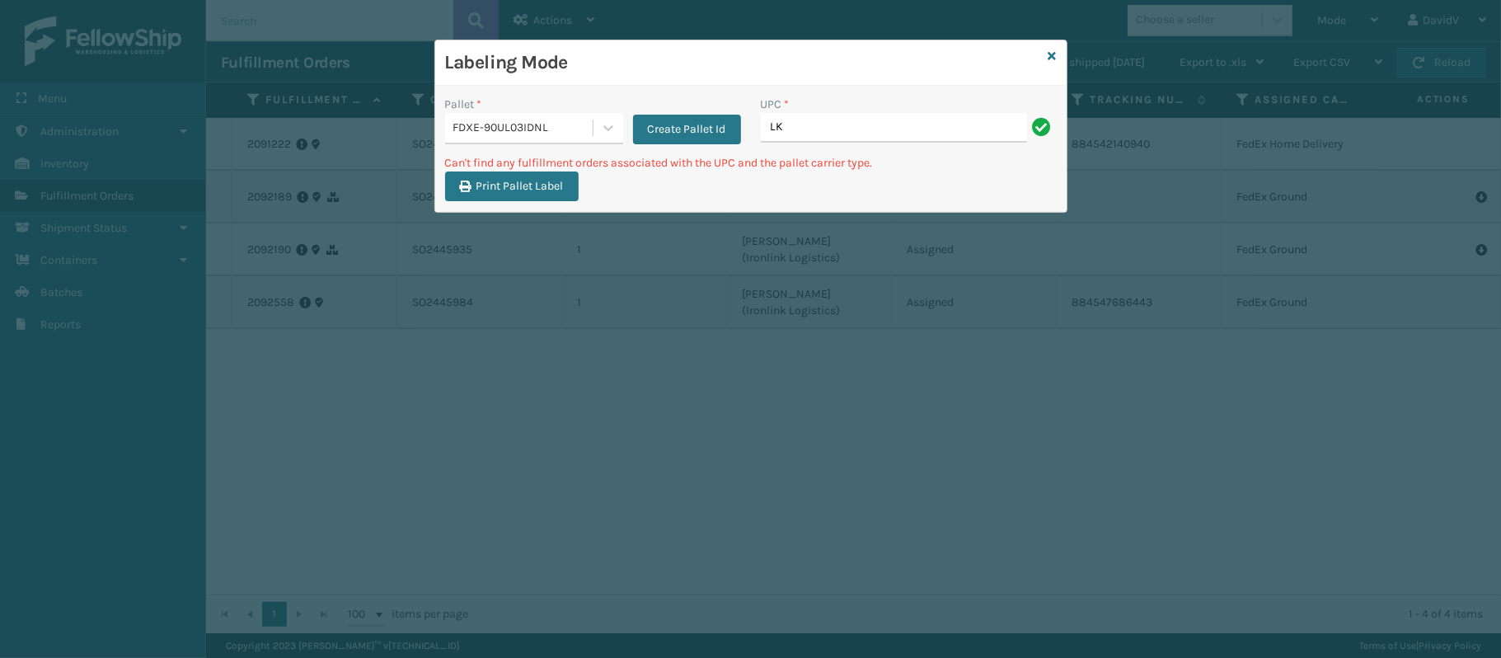
type input "L"
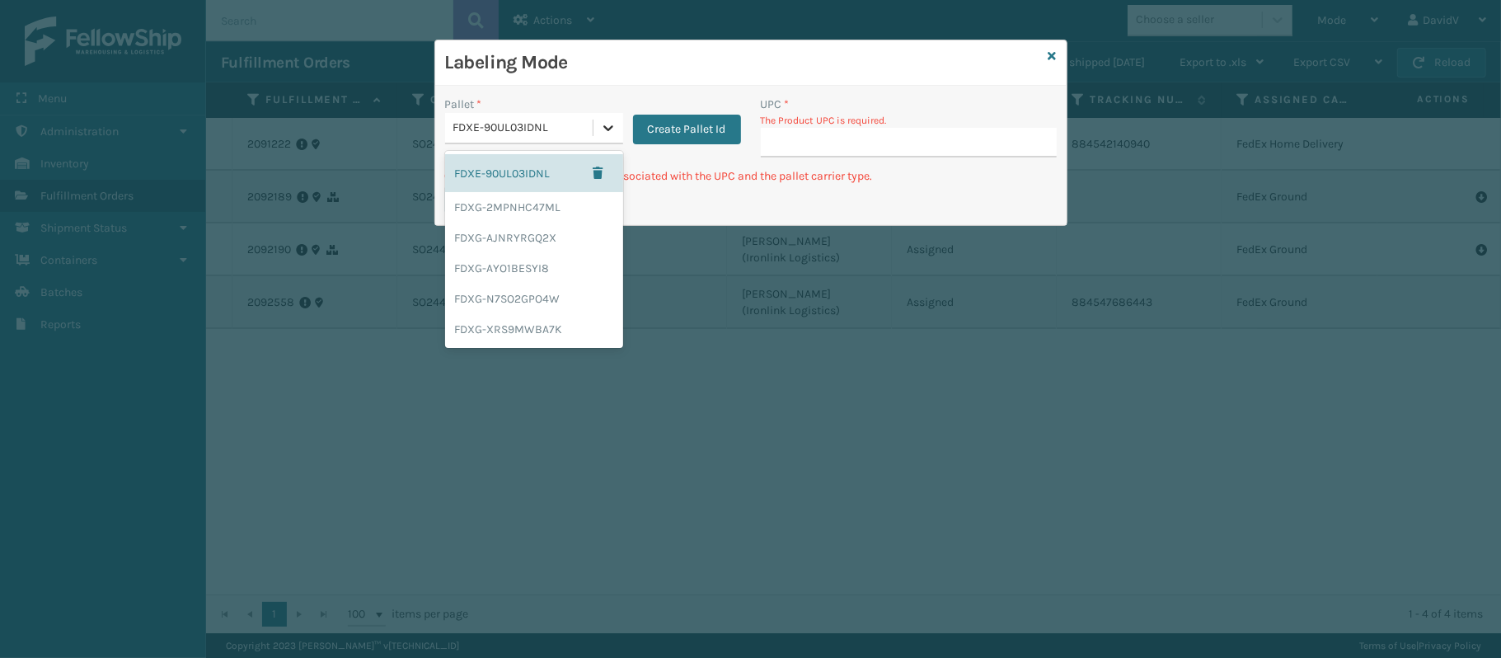
click at [604, 127] on icon at bounding box center [608, 128] width 10 height 6
click at [551, 300] on div "FDXG-N7SO2GPO4W" at bounding box center [534, 299] width 178 height 31
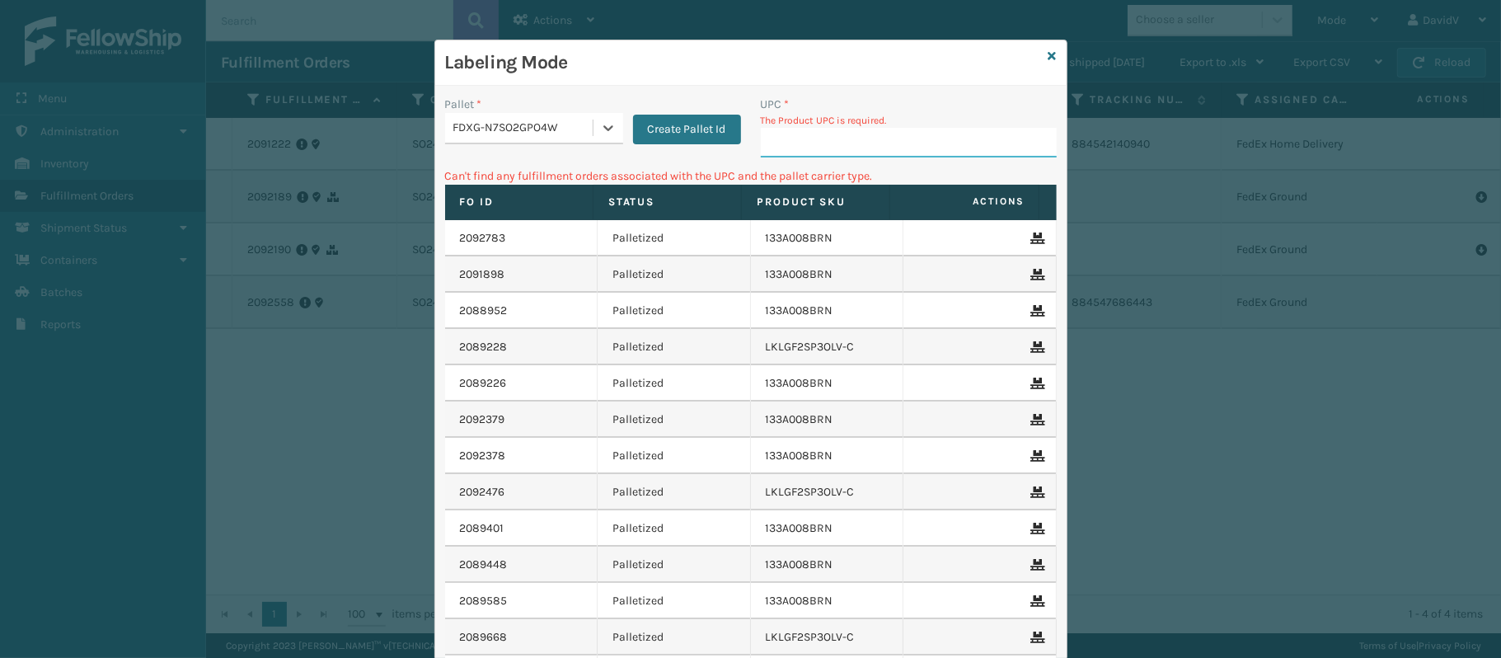
click at [821, 145] on input "UPC *" at bounding box center [909, 143] width 296 height 30
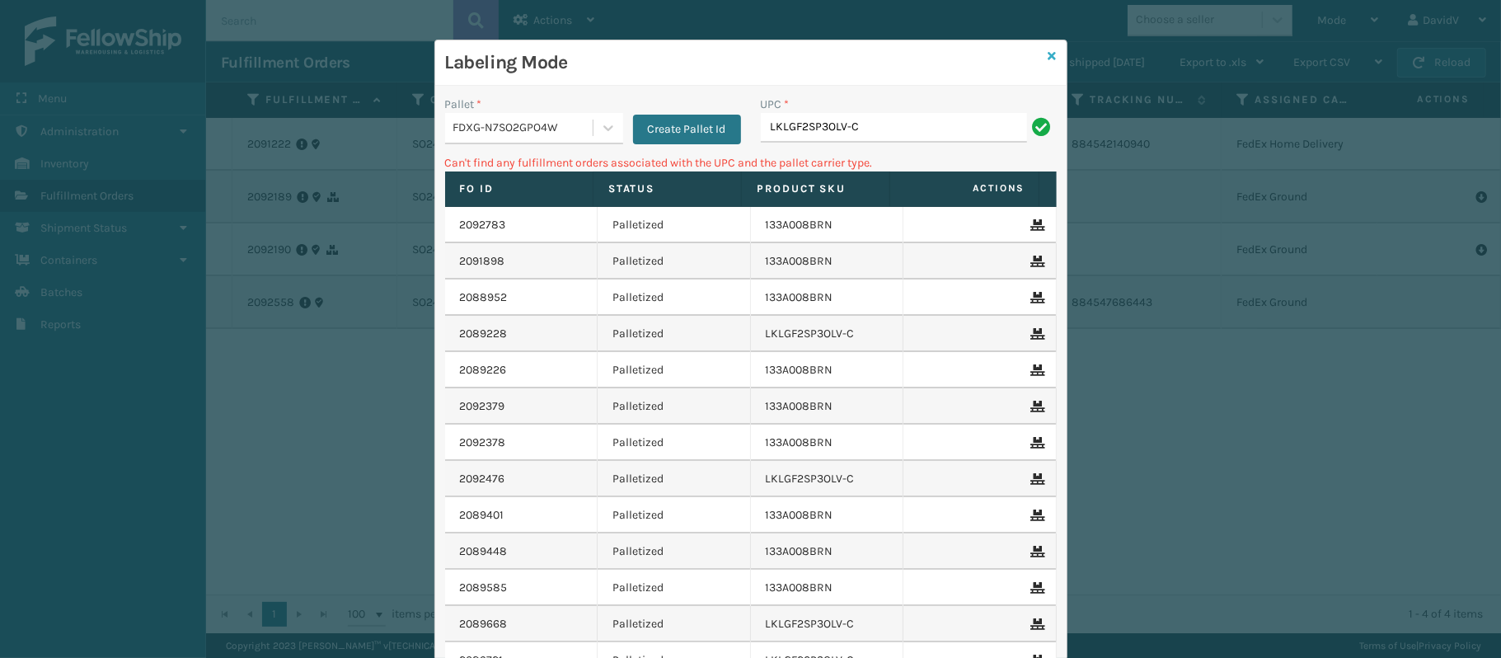
click at [1049, 57] on icon at bounding box center [1053, 56] width 8 height 12
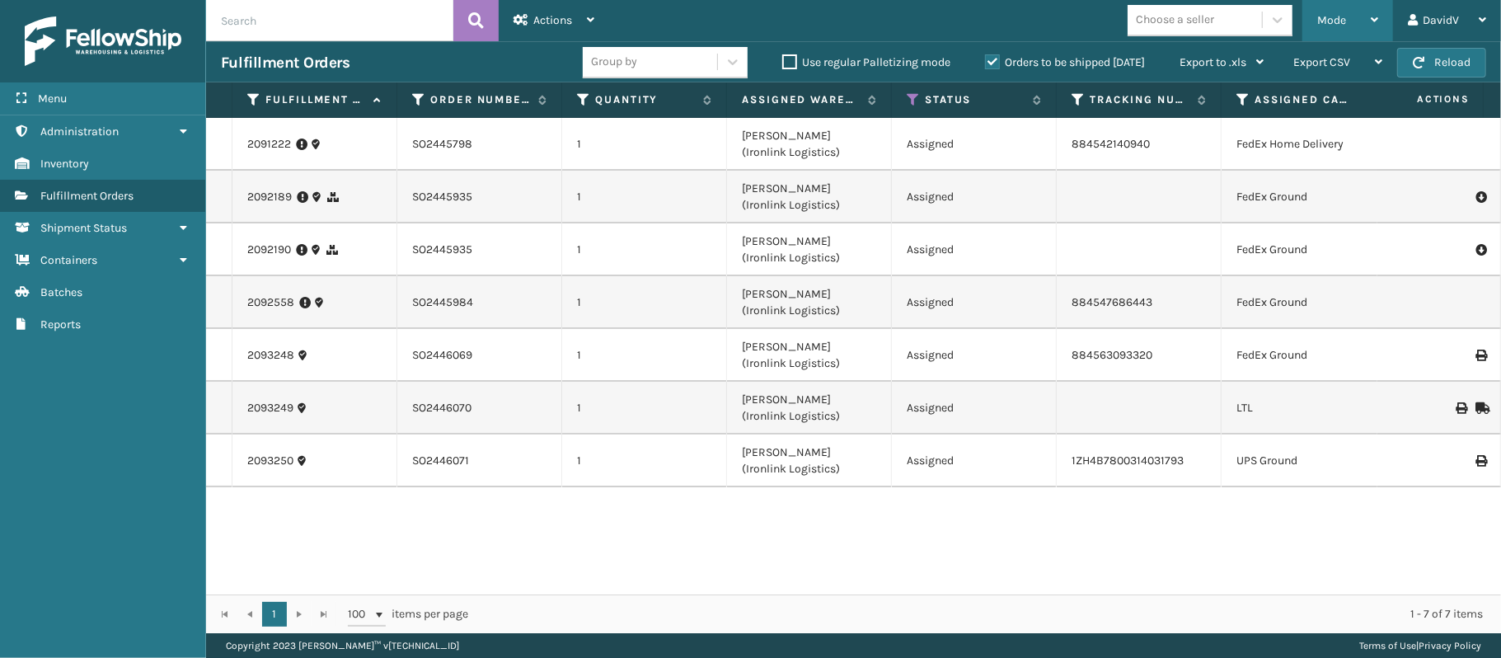
click at [1371, 25] on icon at bounding box center [1374, 20] width 7 height 12
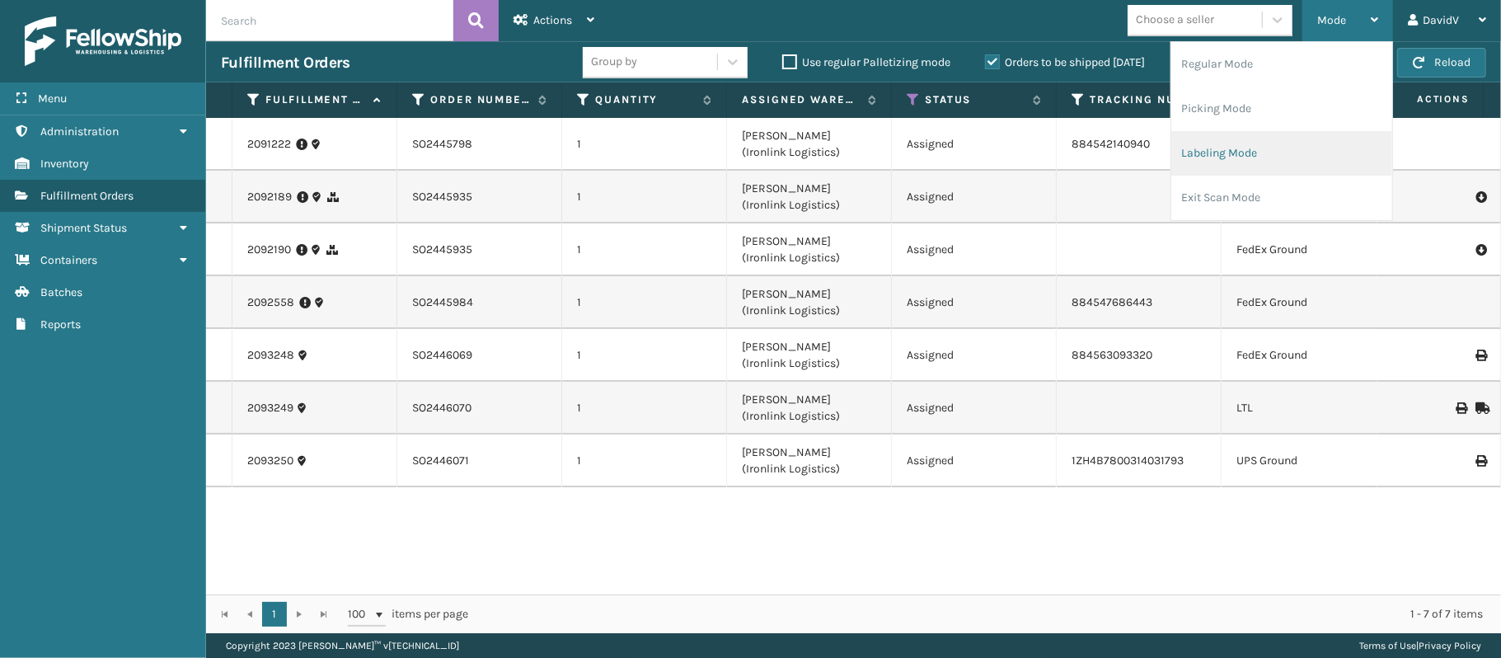
click at [1260, 159] on li "Labeling Mode" at bounding box center [1281, 153] width 221 height 45
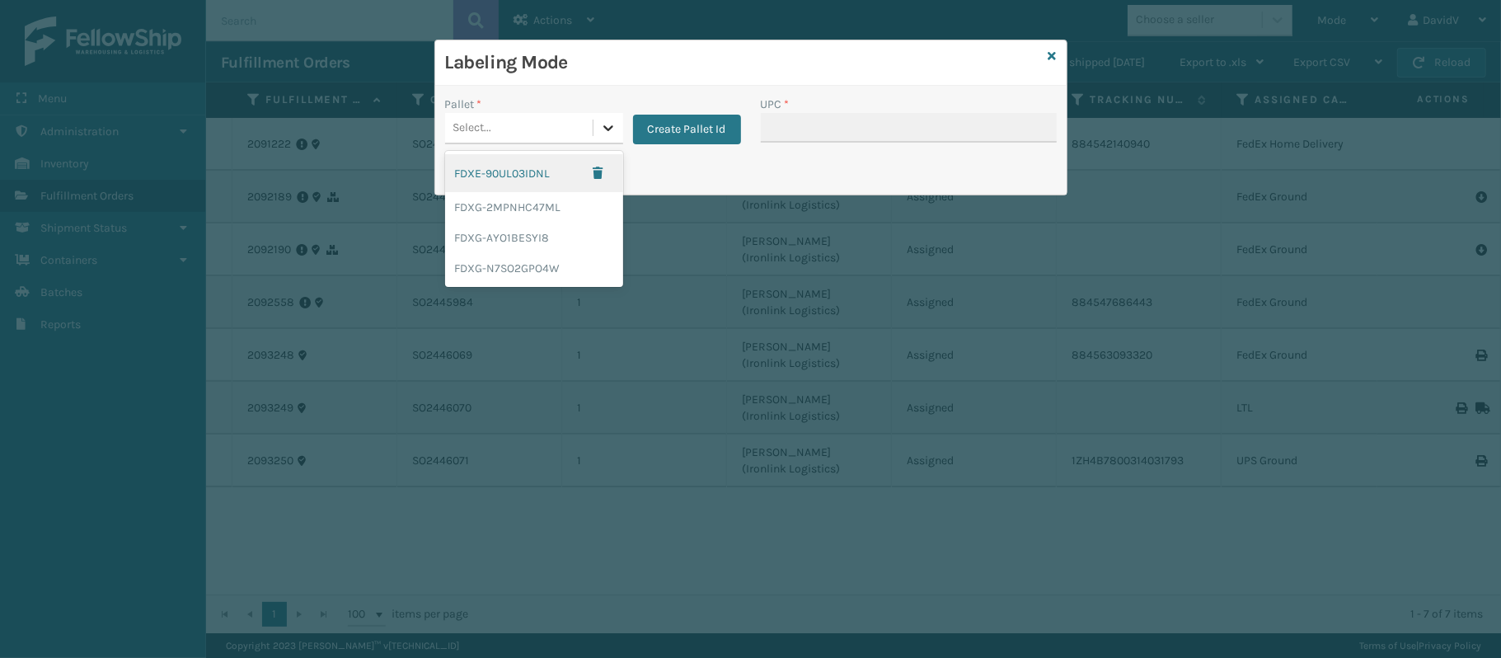
click at [608, 130] on icon at bounding box center [608, 128] width 10 height 6
click at [587, 166] on button "button" at bounding box center [599, 173] width 30 height 25
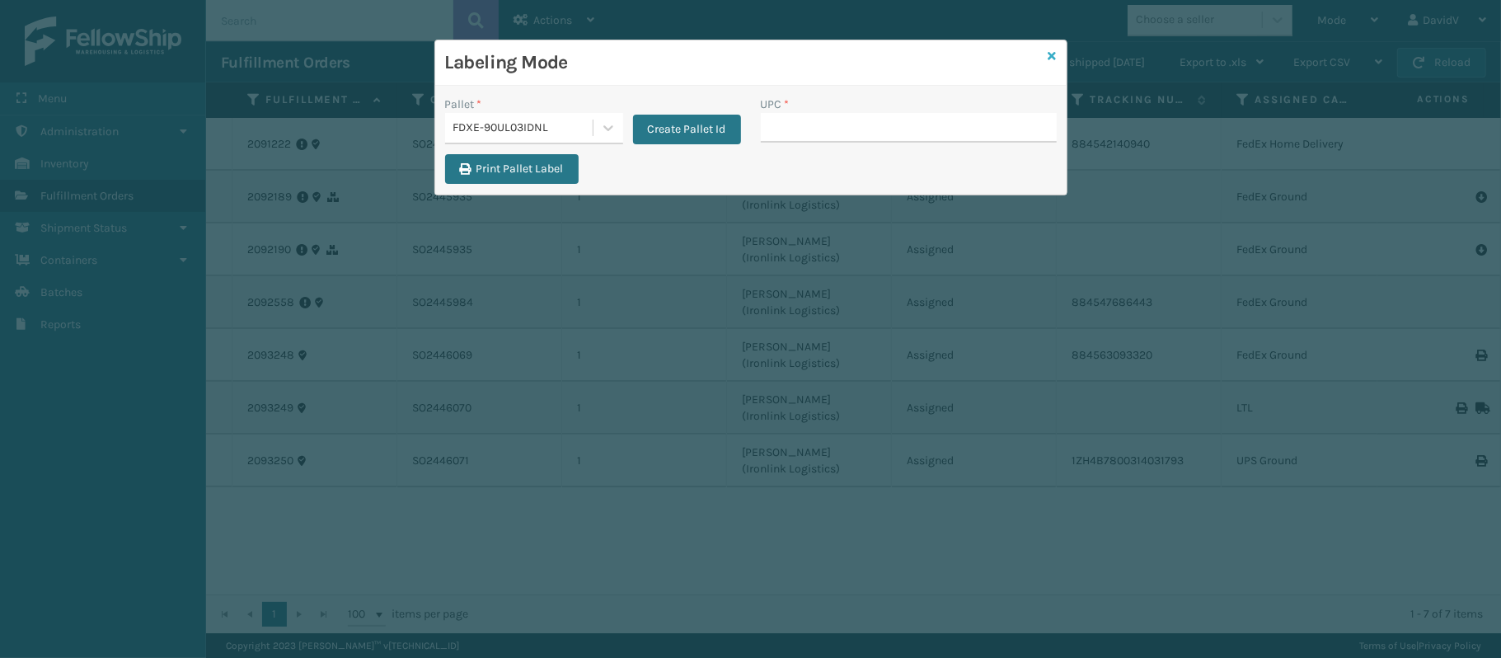
click at [1049, 54] on icon at bounding box center [1053, 56] width 8 height 12
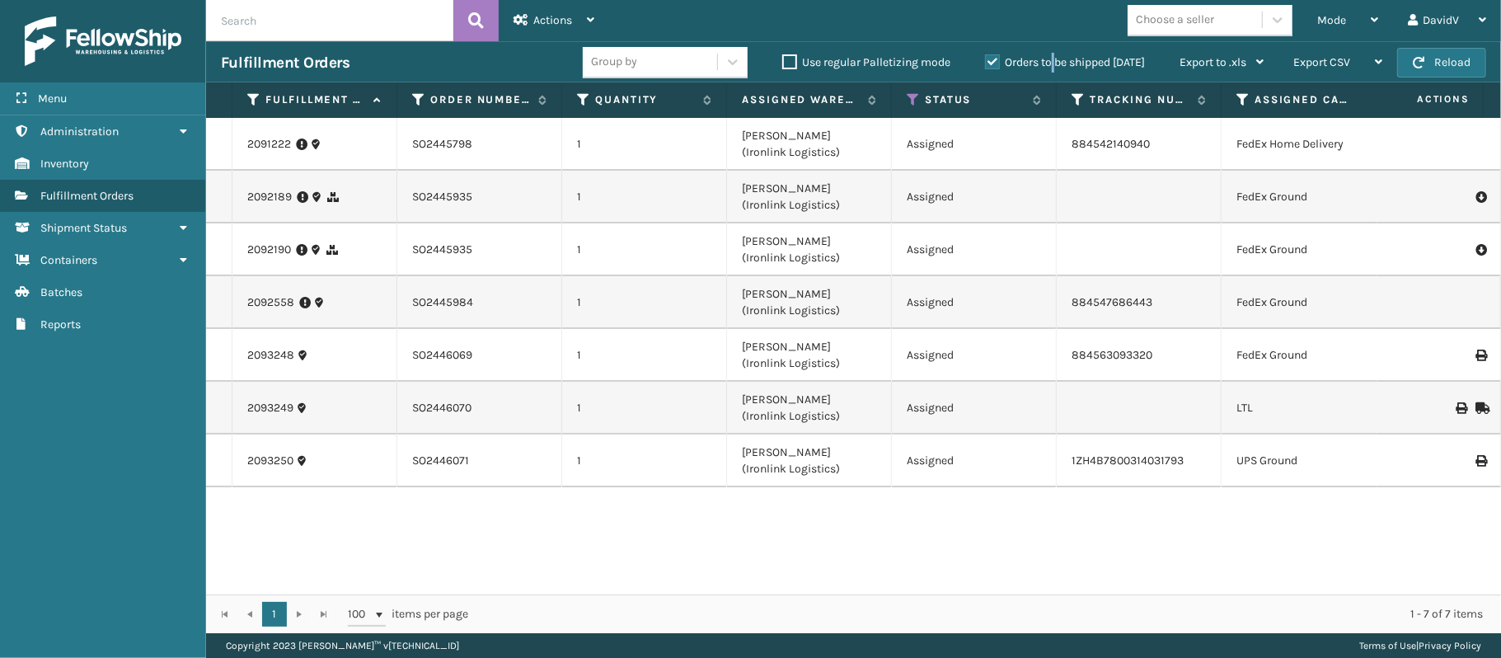
click at [1049, 55] on label "Orders to be shipped today" at bounding box center [1065, 62] width 160 height 14
click at [986, 54] on input "Orders to be shipped today" at bounding box center [985, 58] width 1 height 11
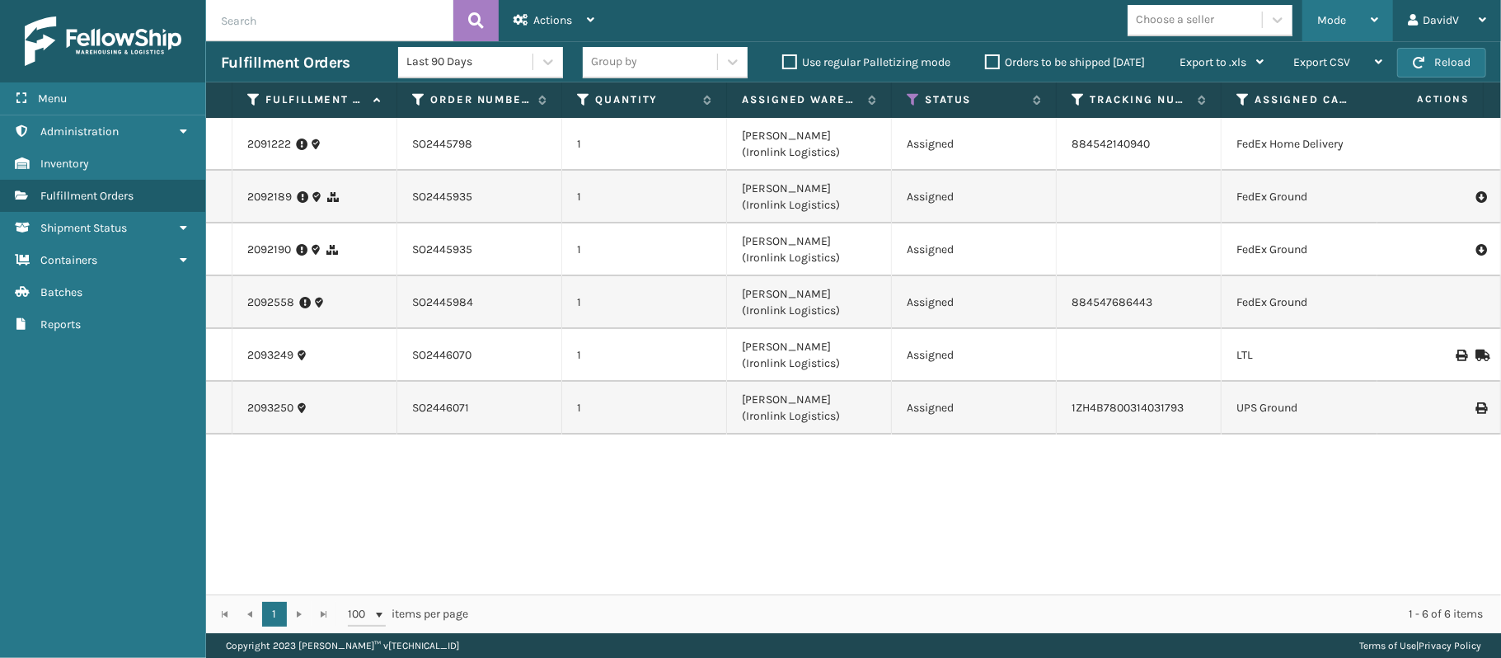
click at [1373, 15] on icon at bounding box center [1374, 20] width 7 height 12
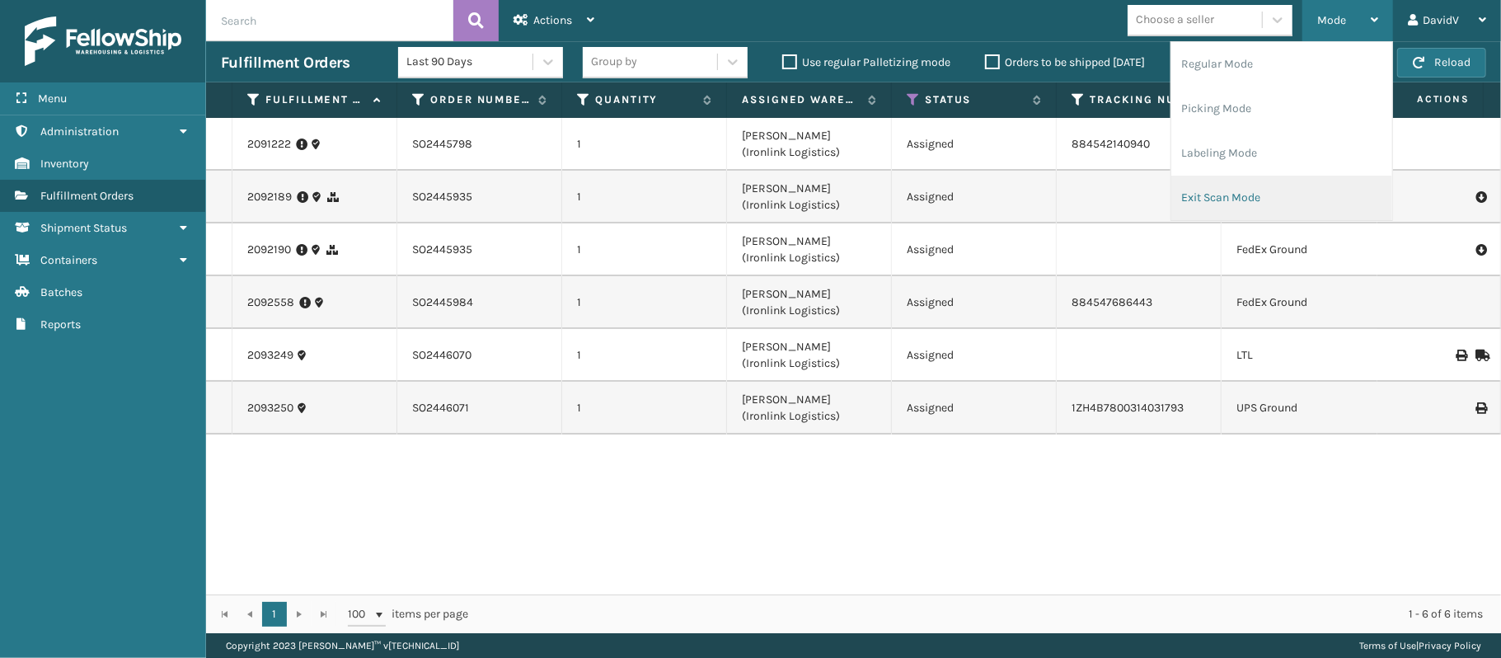
click at [1241, 199] on li "Exit Scan Mode" at bounding box center [1281, 198] width 221 height 45
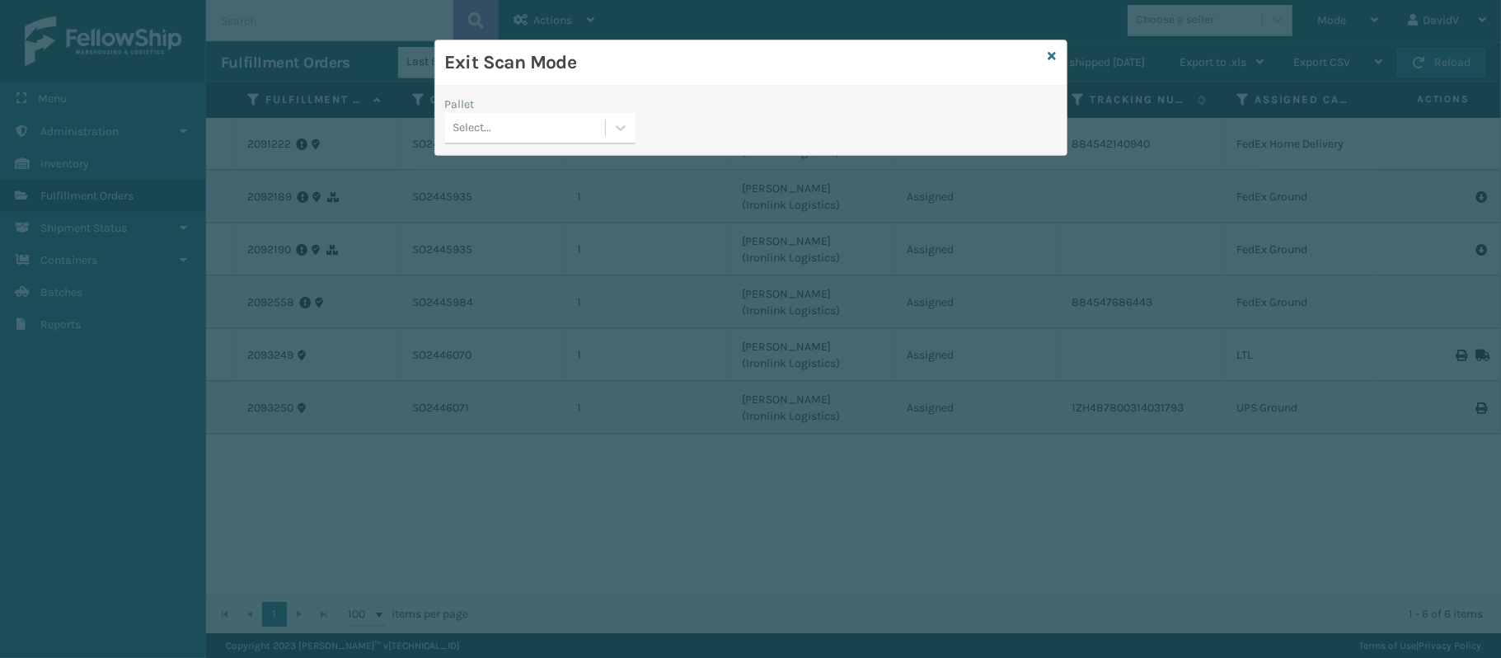
click at [572, 123] on div "Select..." at bounding box center [525, 128] width 160 height 27
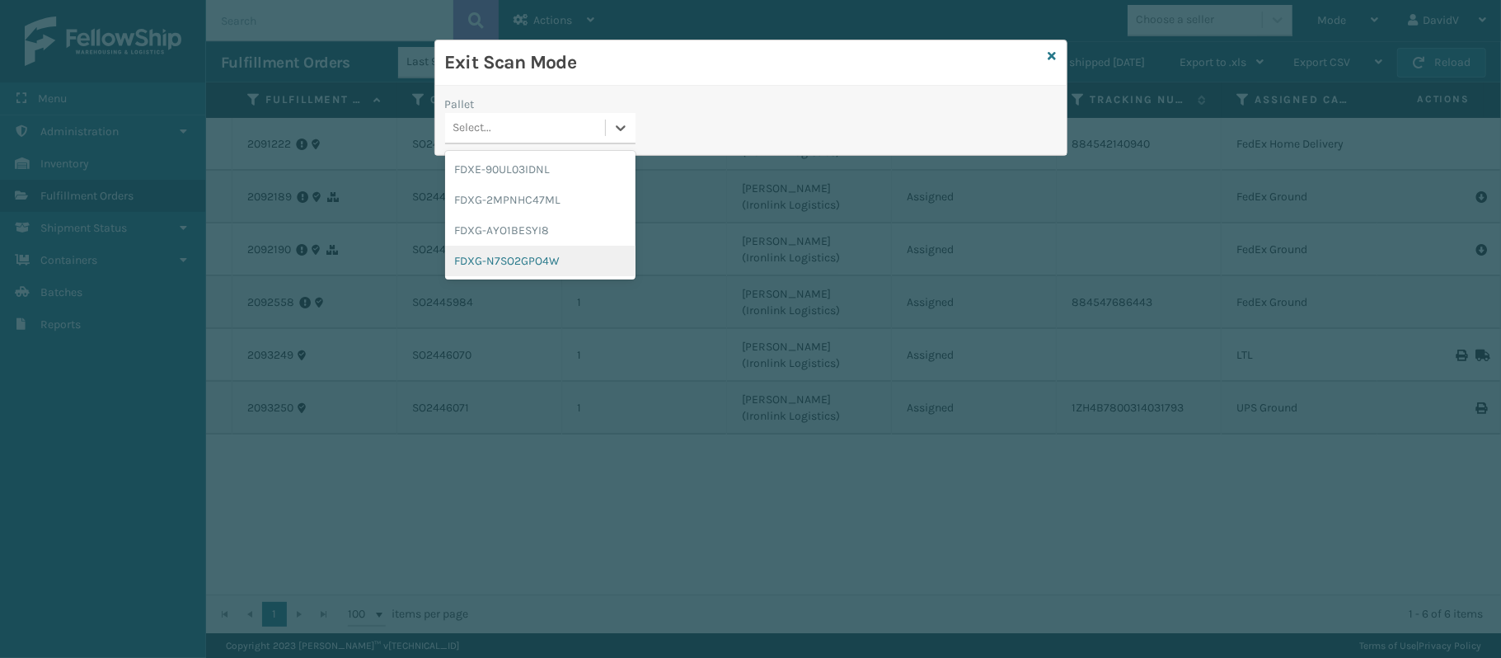
click at [548, 251] on div "FDXG-N7SO2GPO4W" at bounding box center [540, 261] width 190 height 31
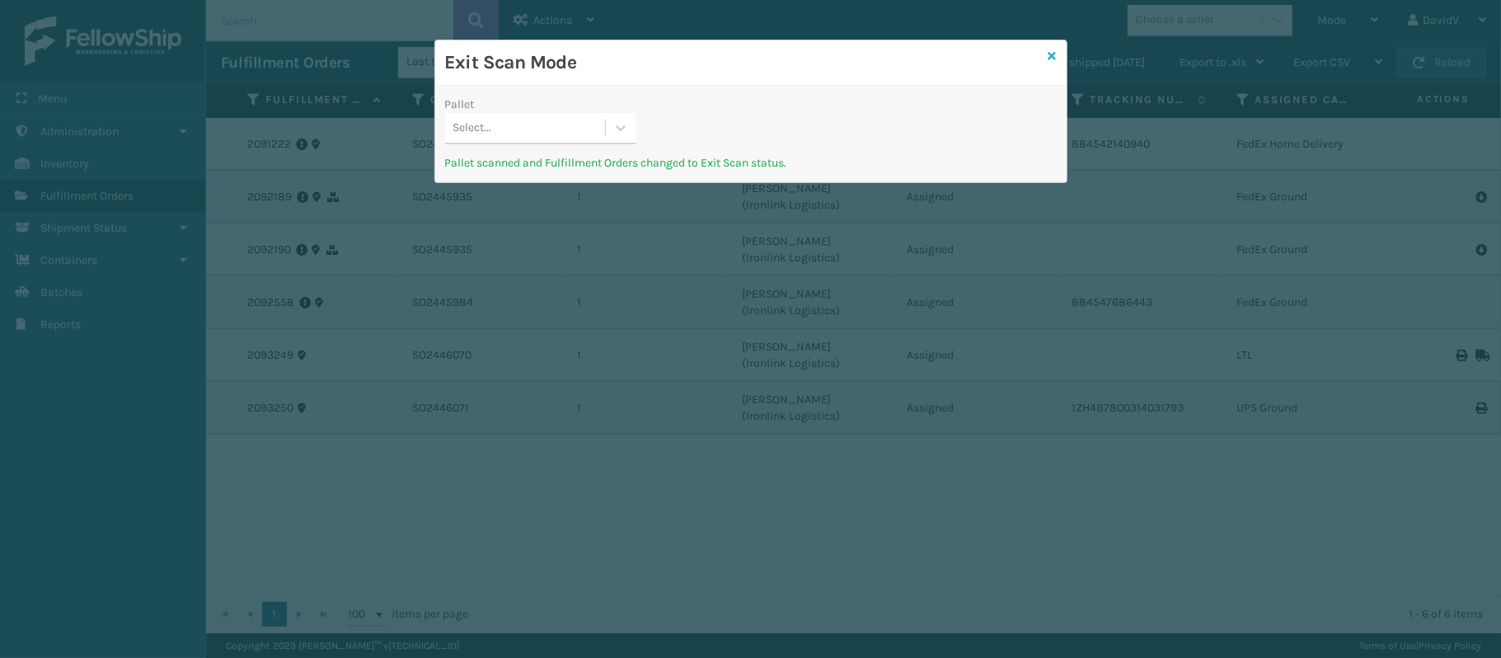
click at [1049, 56] on icon at bounding box center [1053, 56] width 8 height 12
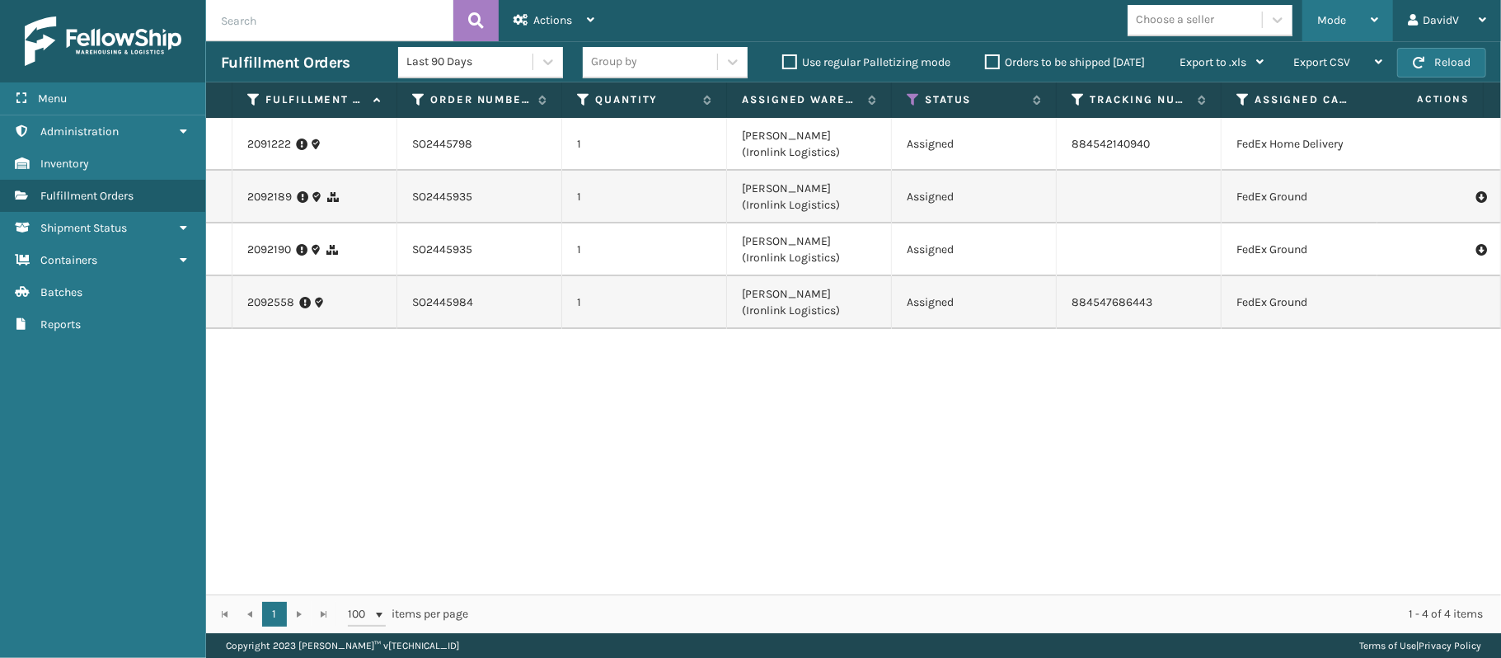
click at [1344, 10] on div "Mode" at bounding box center [1347, 20] width 61 height 41
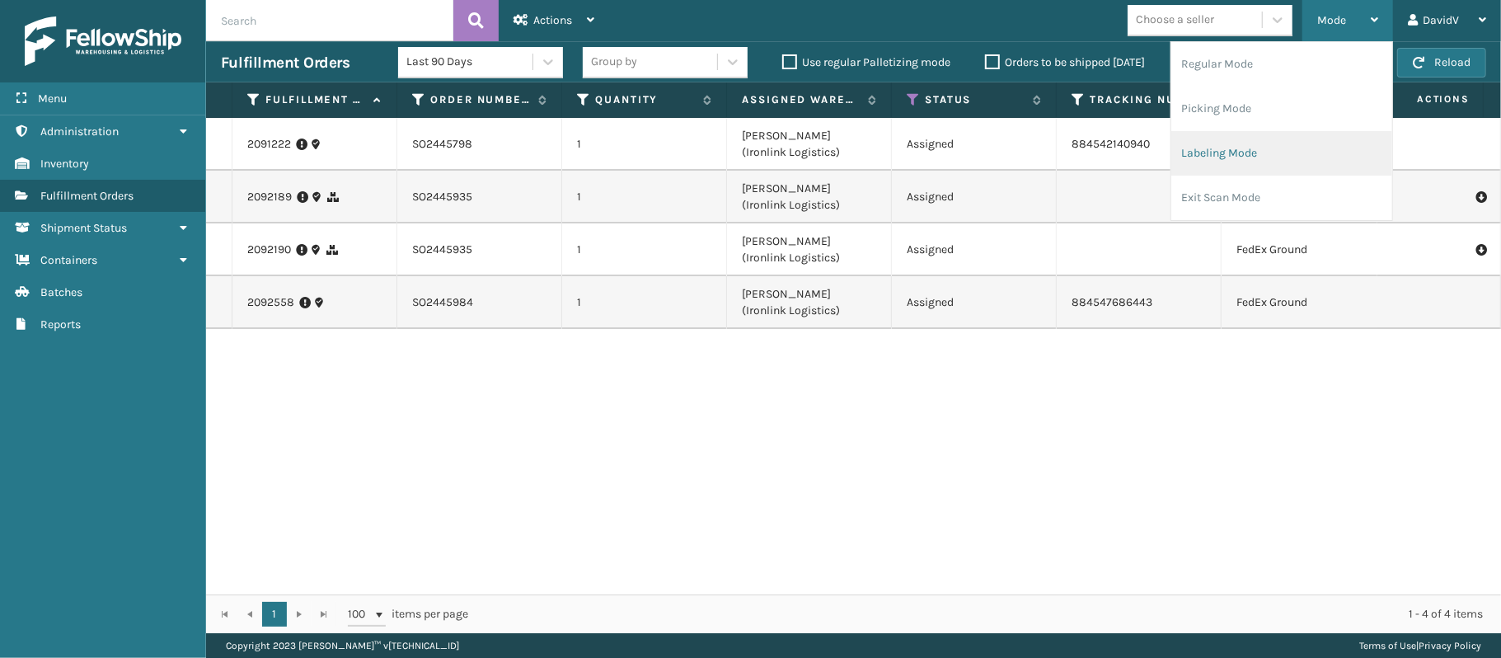
click at [1237, 149] on li "Labeling Mode" at bounding box center [1281, 153] width 221 height 45
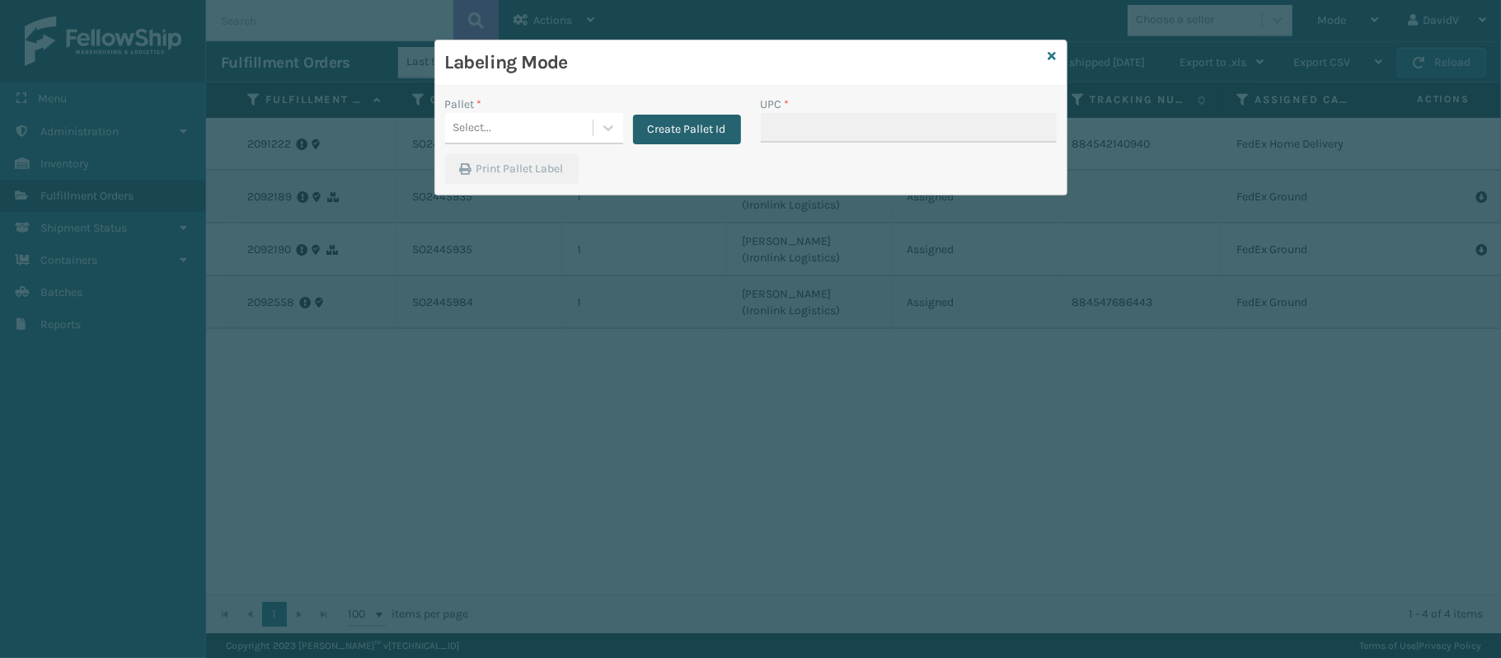
click at [686, 132] on button "Create Pallet Id" at bounding box center [687, 130] width 108 height 30
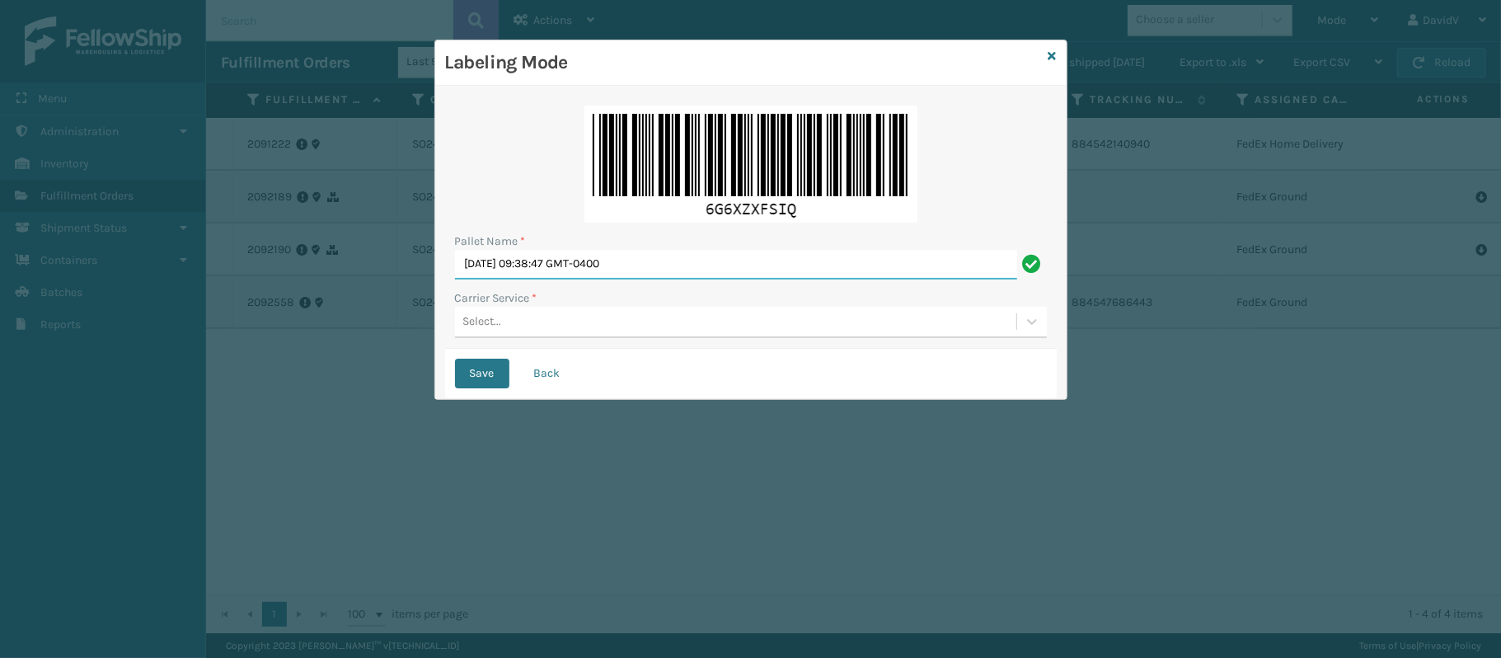
click at [686, 259] on input "Mon Sep 22 2025 09:38:47 GMT-0400" at bounding box center [736, 265] width 562 height 30
type input "M"
drag, startPoint x: 686, startPoint y: 259, endPoint x: 660, endPoint y: 209, distance: 55.7
click at [686, 259] on input "Pallet Name *" at bounding box center [751, 265] width 592 height 30
type input "l"
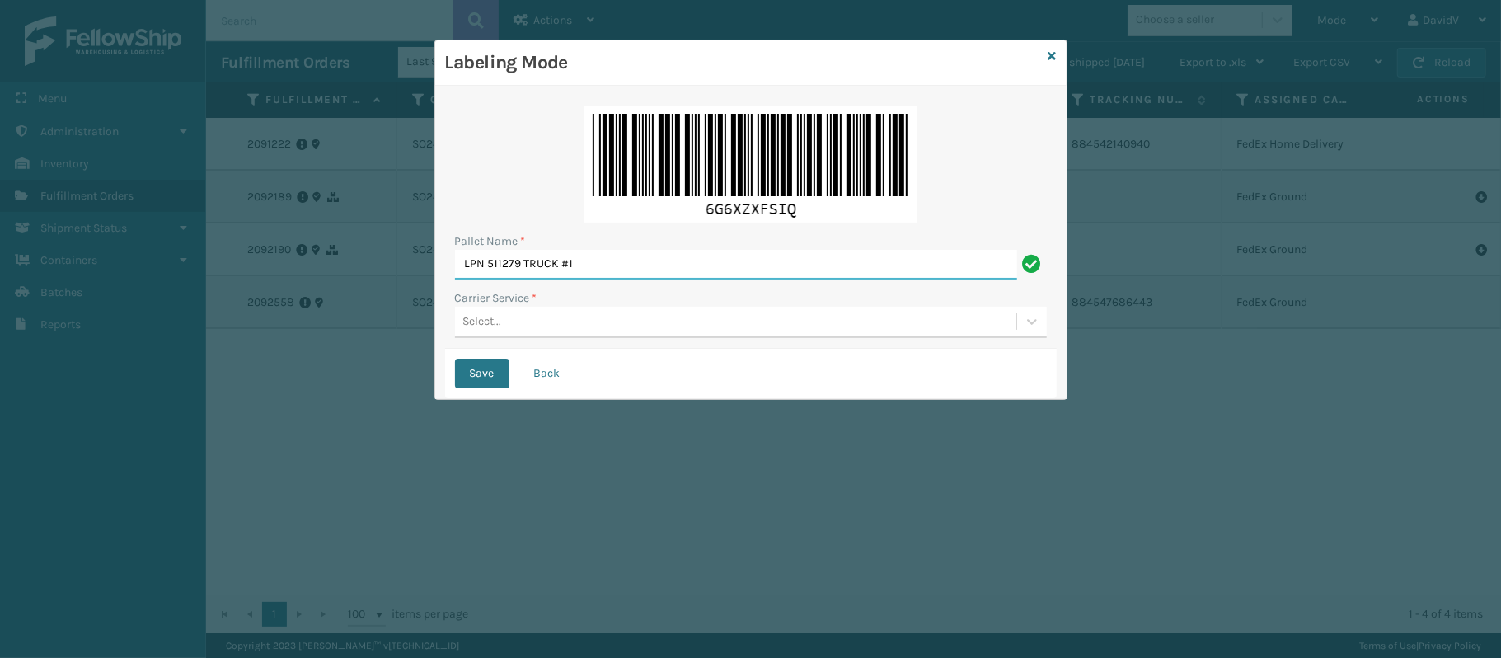
type input "LPN 511279 TRUCK #1"
click at [615, 331] on div "Select..." at bounding box center [735, 321] width 561 height 27
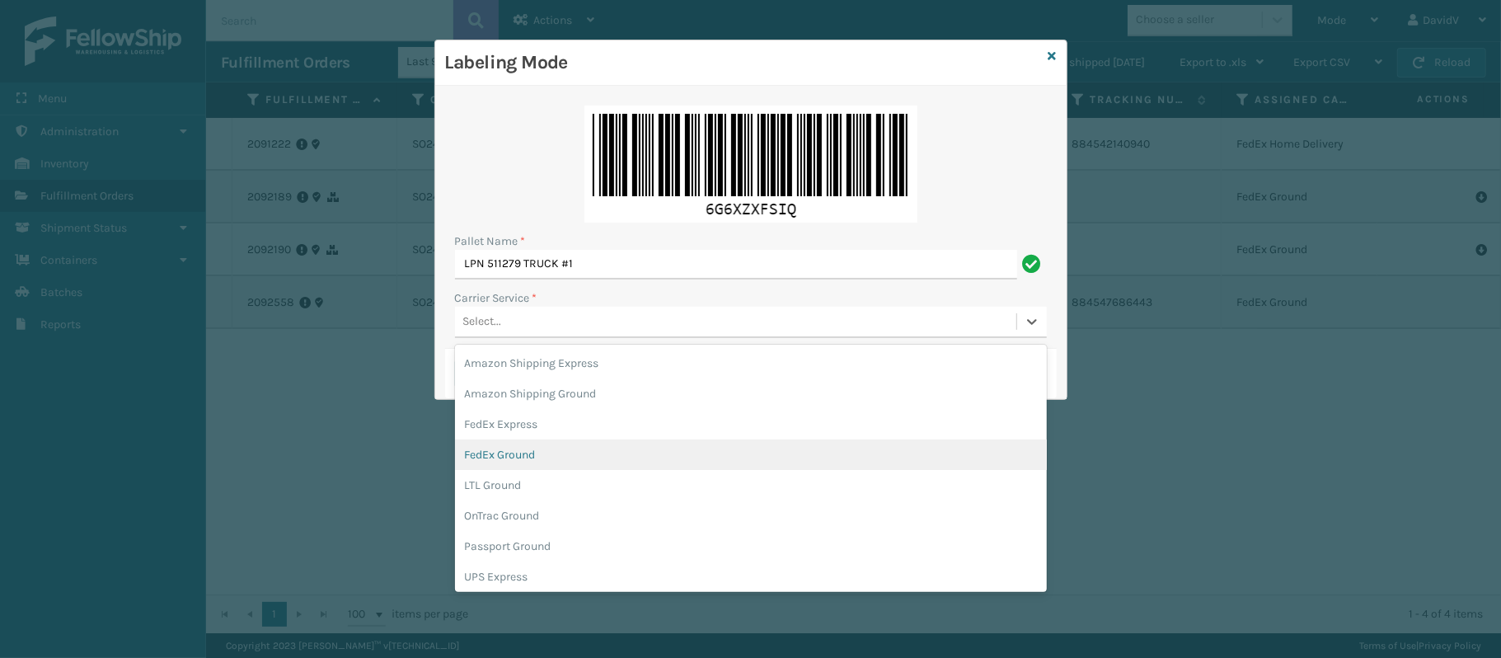
click at [539, 450] on div "FedEx Ground" at bounding box center [751, 454] width 592 height 31
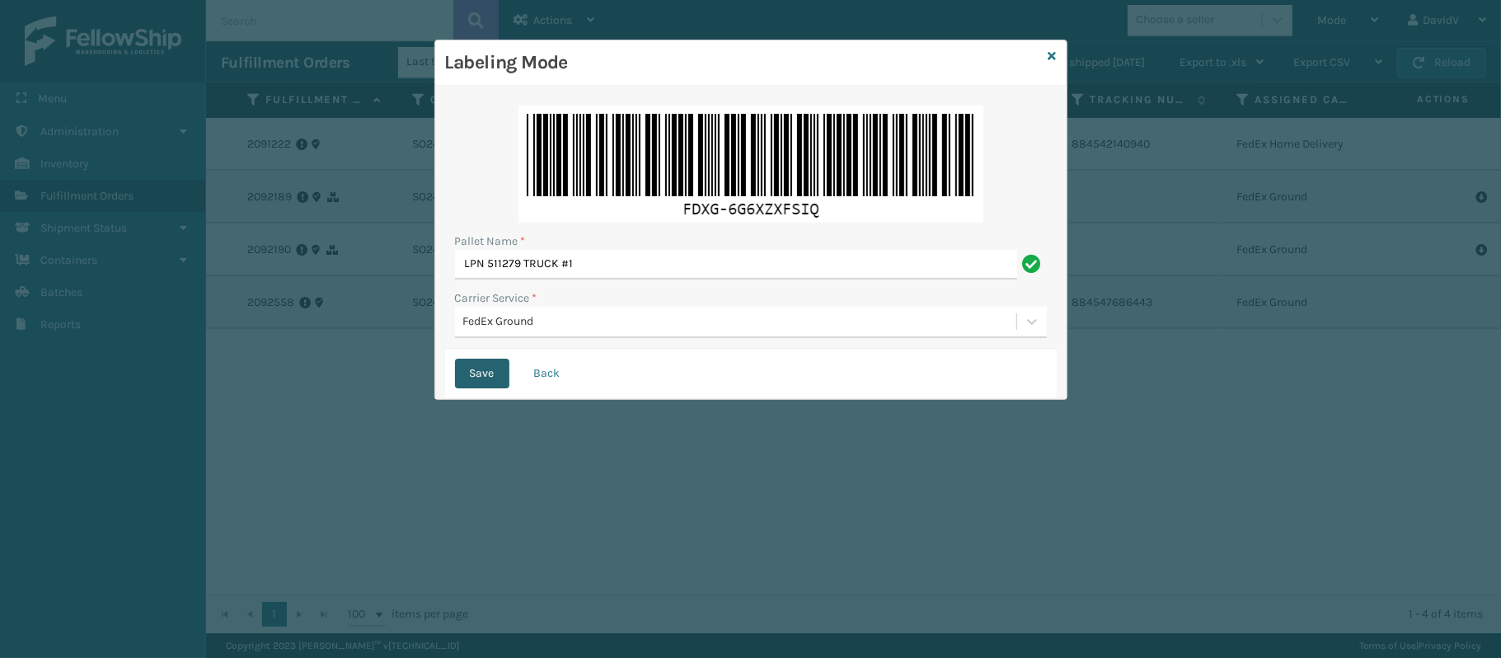
click at [459, 376] on button "Save" at bounding box center [482, 374] width 54 height 30
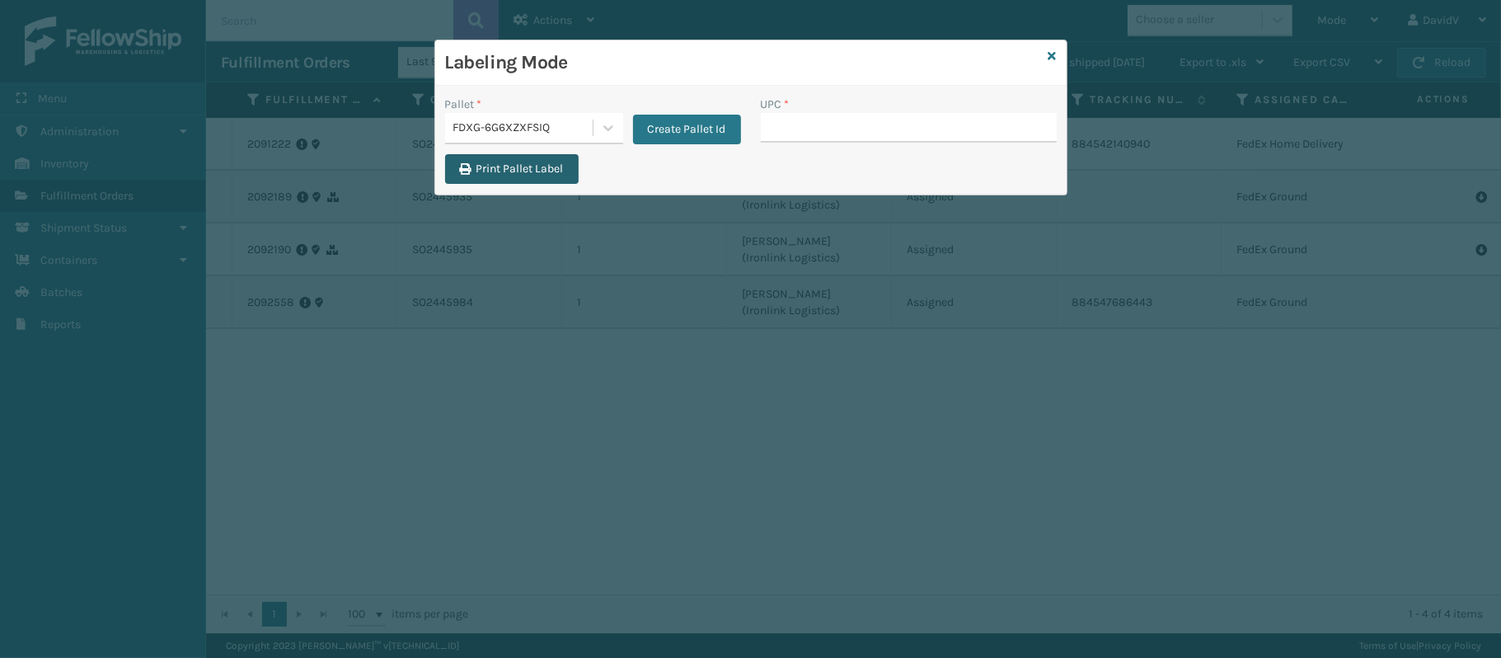
click at [486, 163] on button "Print Pallet Label" at bounding box center [512, 169] width 134 height 30
click at [445, 154] on button "Print Pallet Label" at bounding box center [512, 169] width 134 height 30
click at [788, 122] on input "UPC *" at bounding box center [909, 128] width 296 height 30
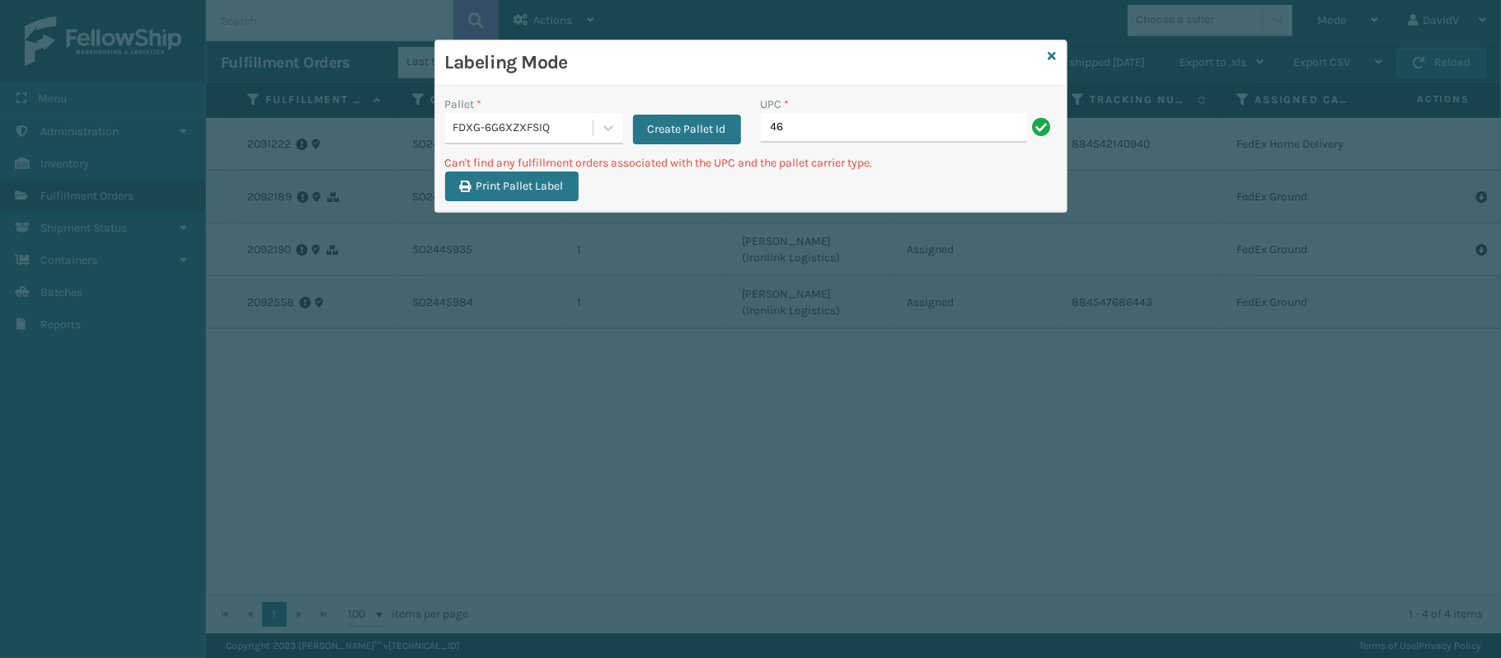
type input "4"
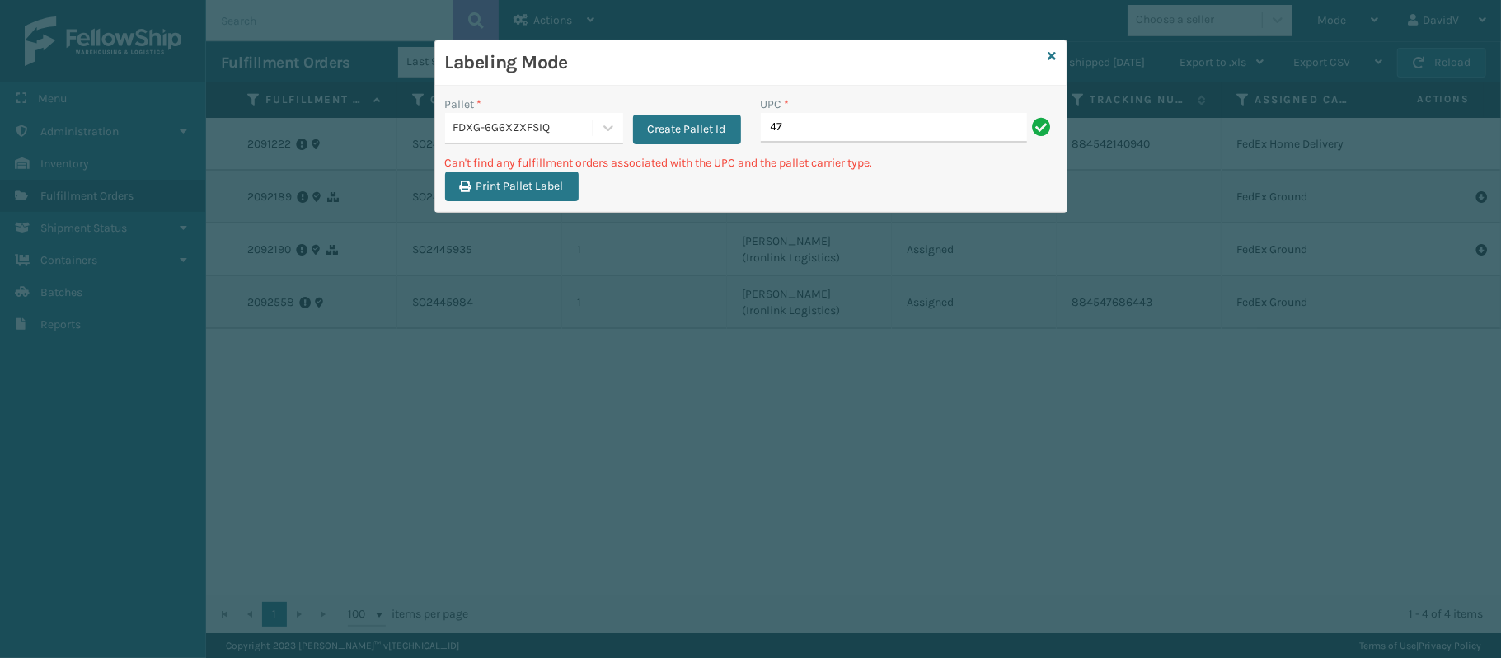
type input "4"
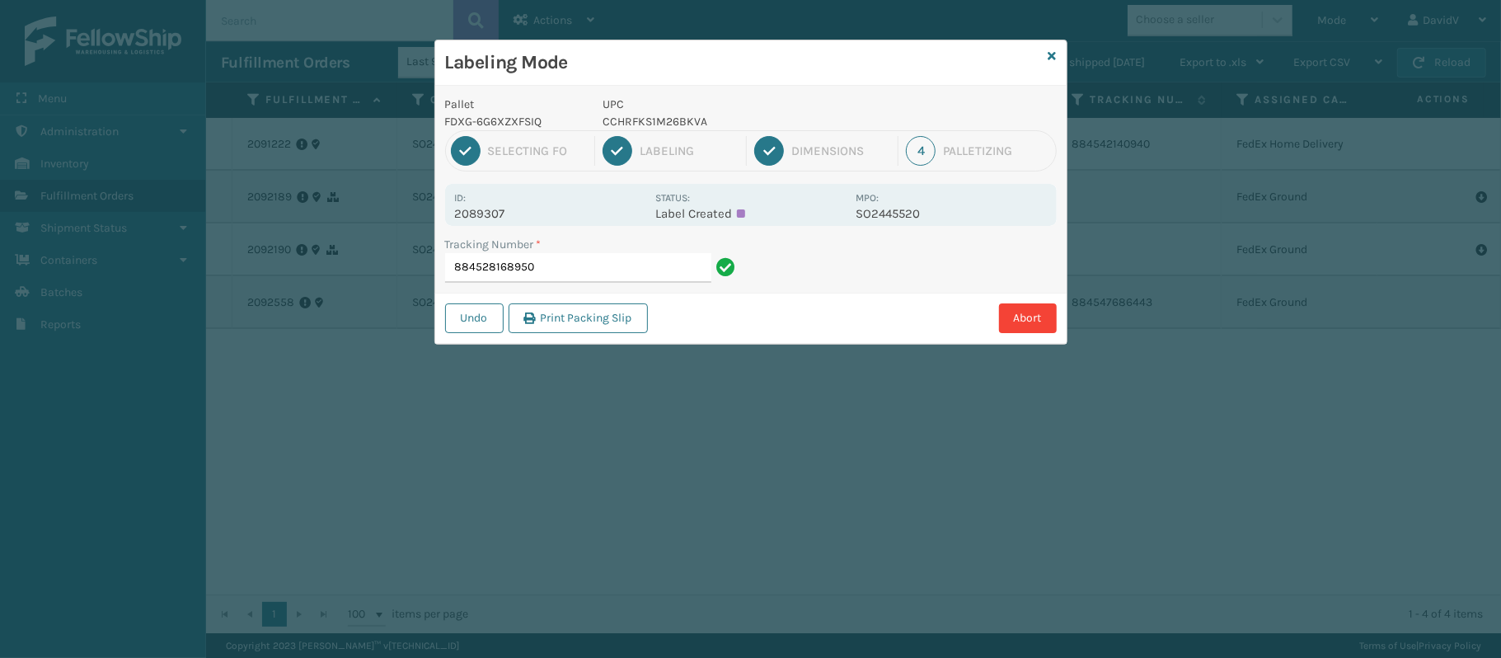
click at [1158, 582] on div "Labeling Mode Pallet FDXG-6G6XZXFSIQ UPC CCHRFKS1M26BKVA 1 Selecting FO 2 Label…" at bounding box center [750, 329] width 1501 height 658
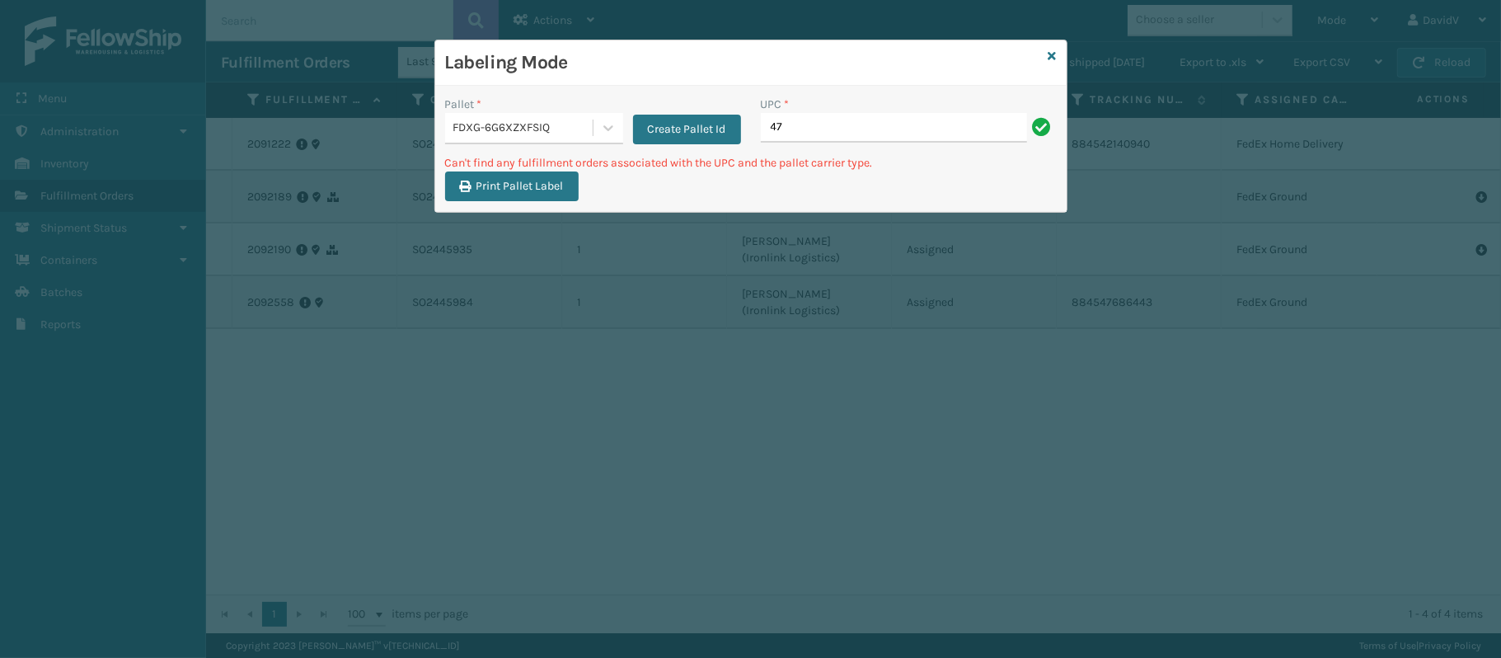
type input "4"
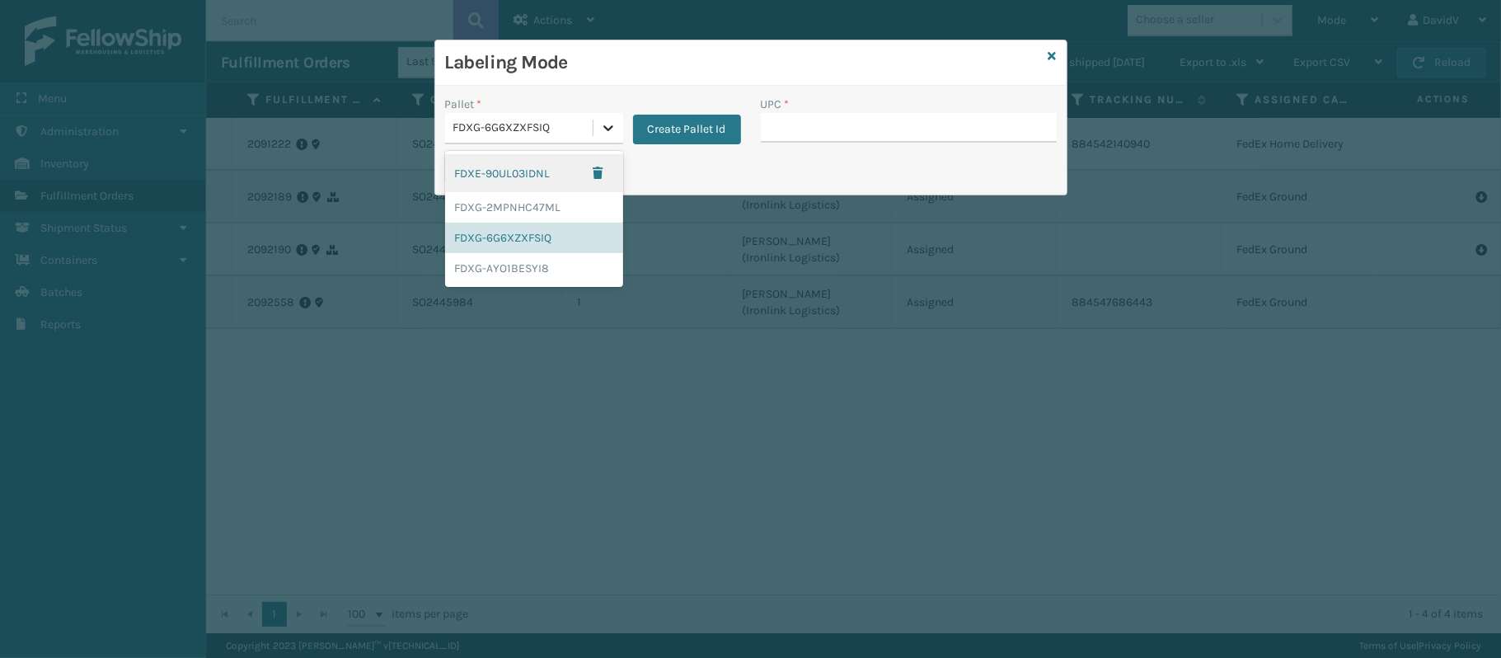
click at [597, 129] on div at bounding box center [609, 128] width 30 height 30
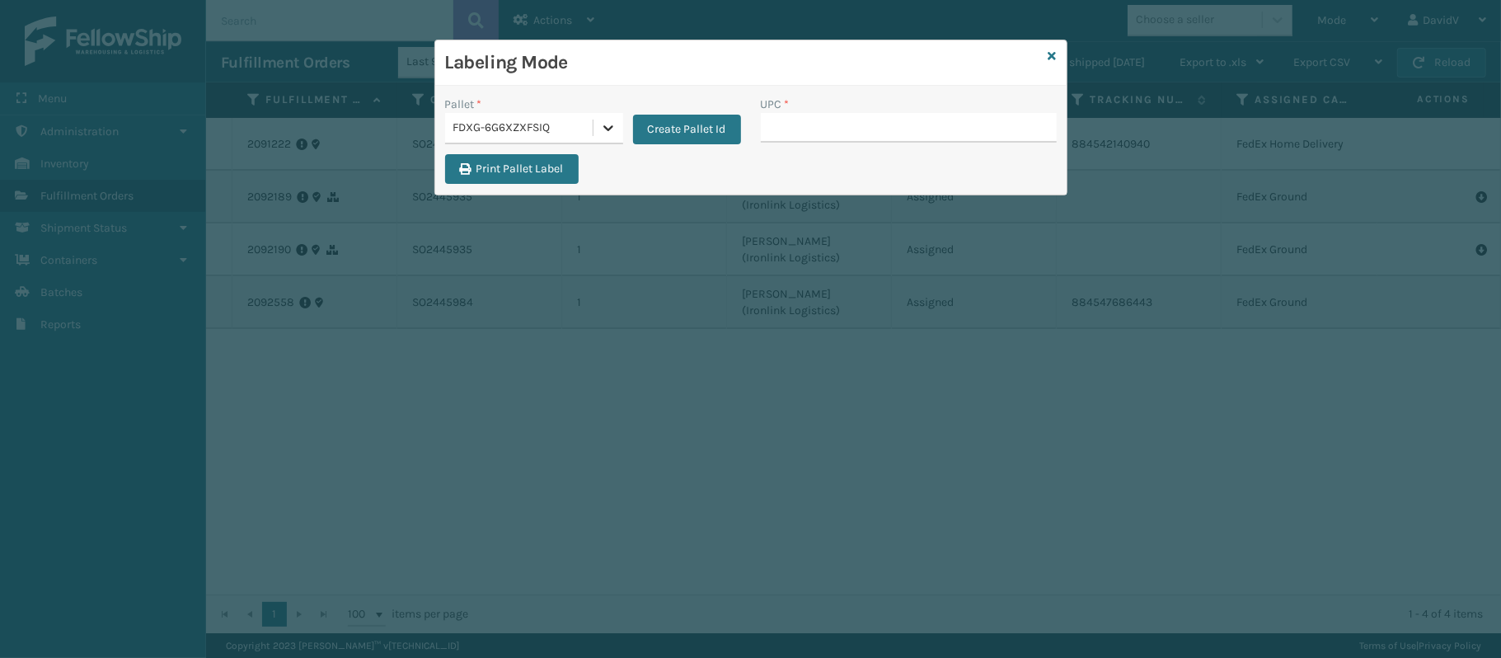
click at [597, 129] on div at bounding box center [609, 128] width 30 height 30
click at [1054, 54] on icon at bounding box center [1053, 56] width 8 height 12
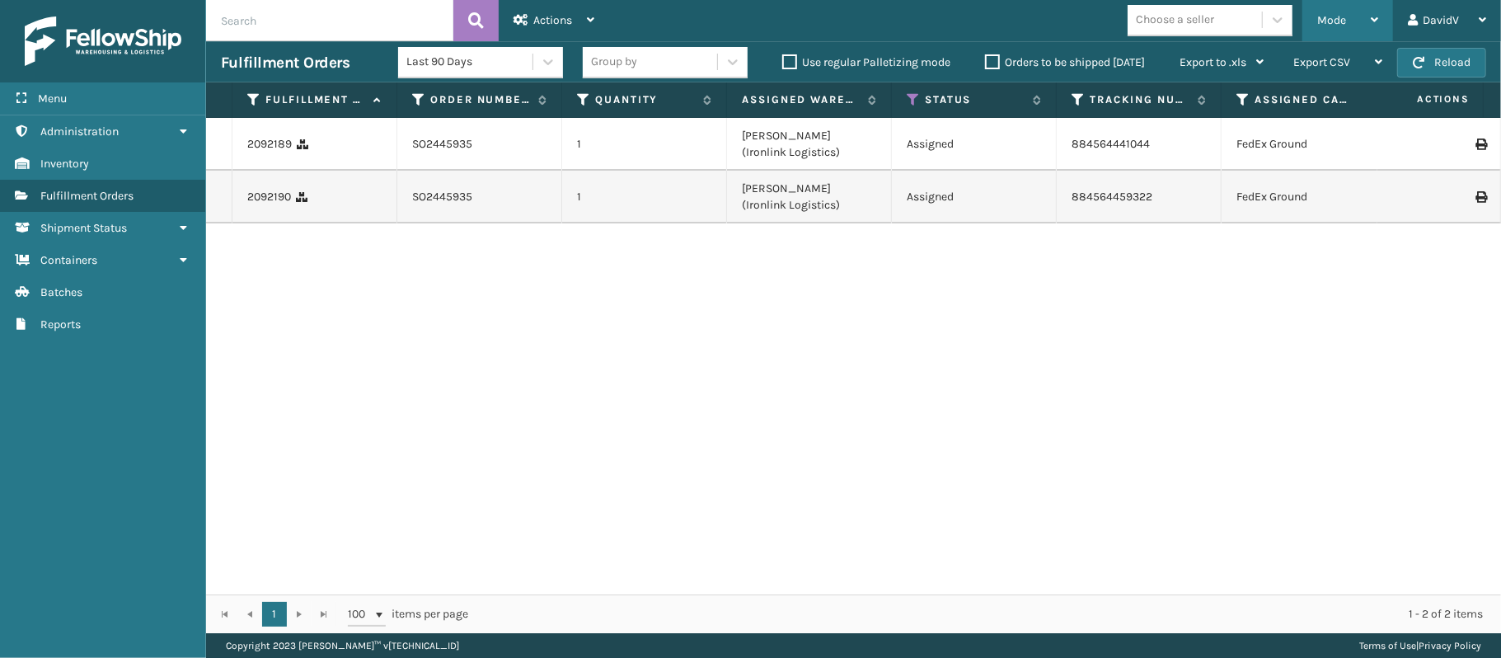
click at [1365, 23] on div "Mode" at bounding box center [1347, 20] width 61 height 41
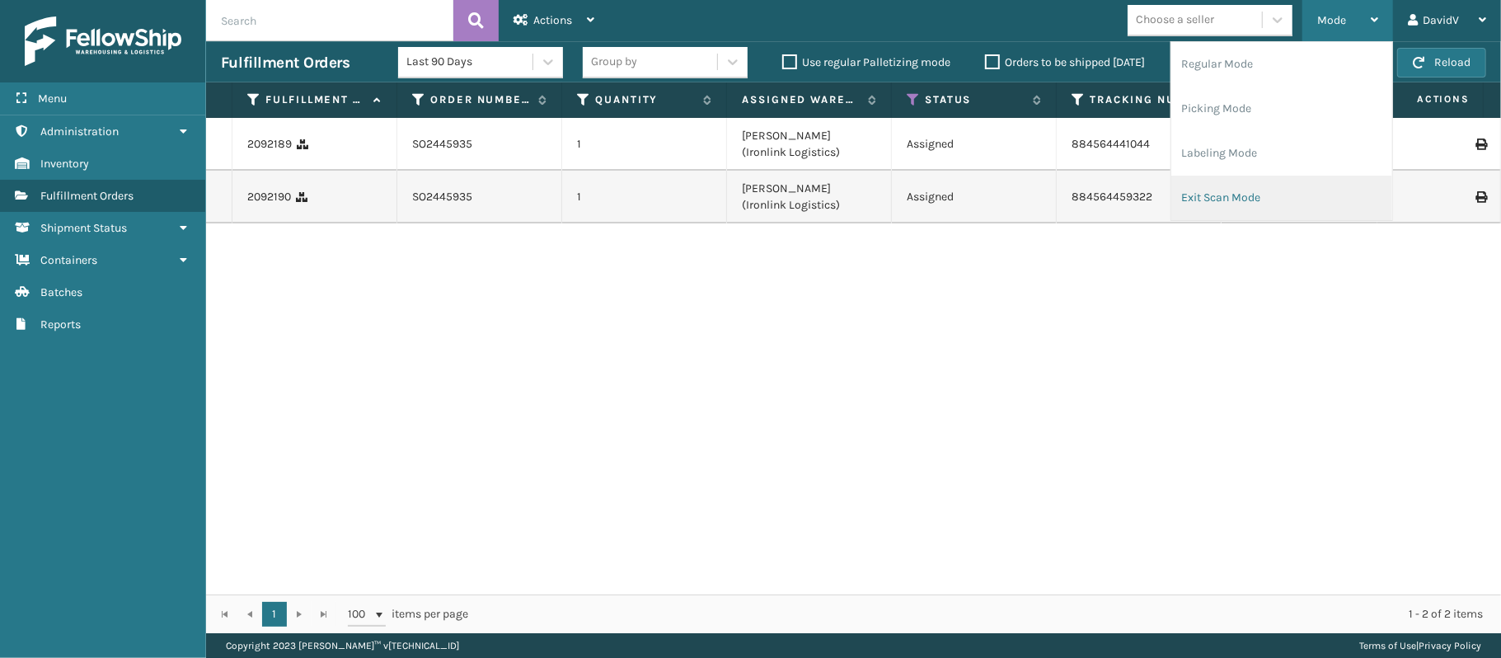
click at [1230, 199] on li "Exit Scan Mode" at bounding box center [1281, 198] width 221 height 45
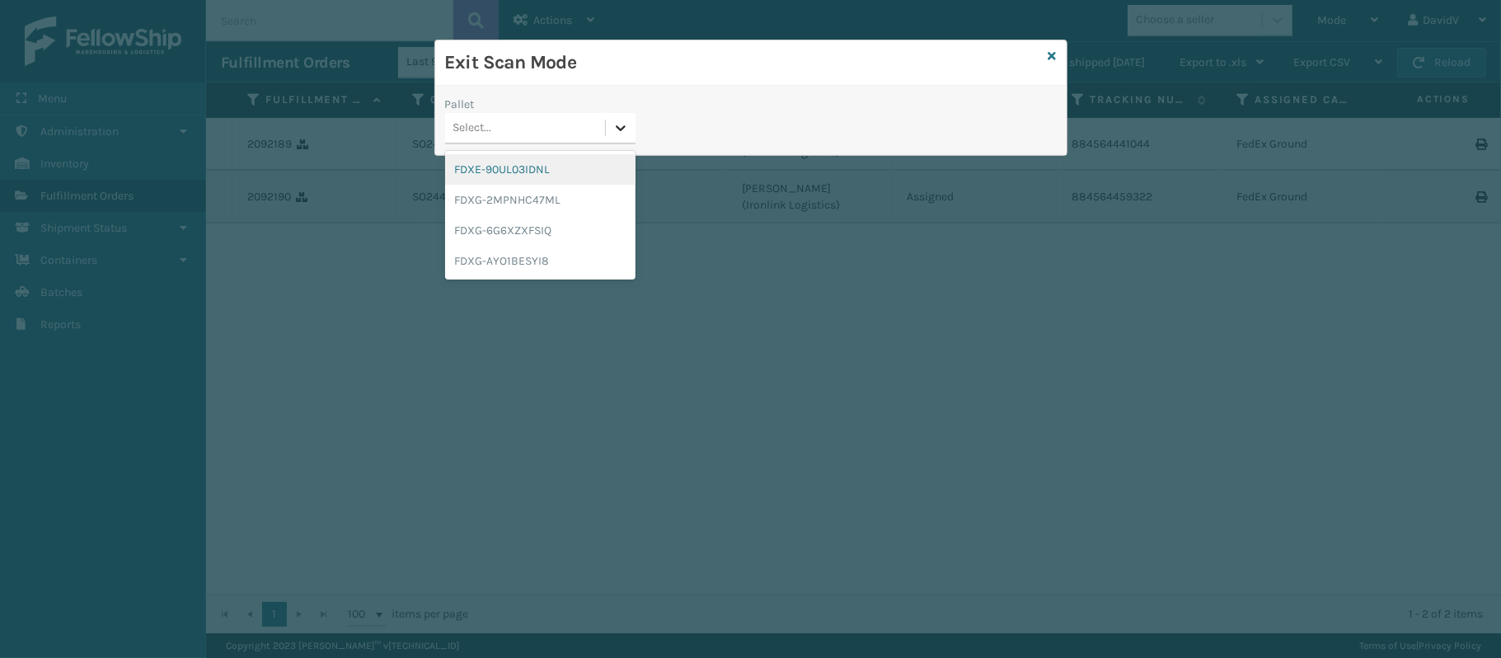
click at [617, 133] on icon at bounding box center [621, 128] width 16 height 16
click at [523, 228] on div "FDXG-6G6XZXFSIQ" at bounding box center [540, 230] width 190 height 31
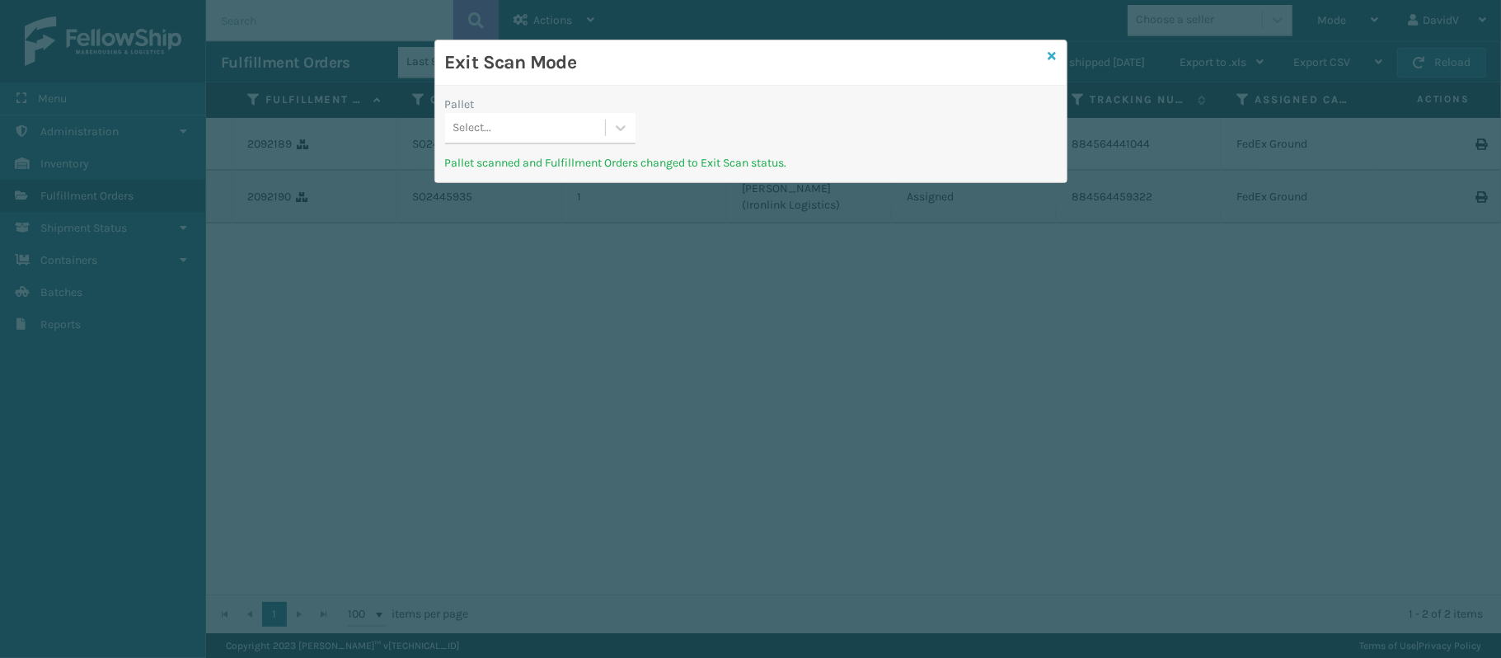
click at [1049, 58] on icon at bounding box center [1053, 56] width 8 height 12
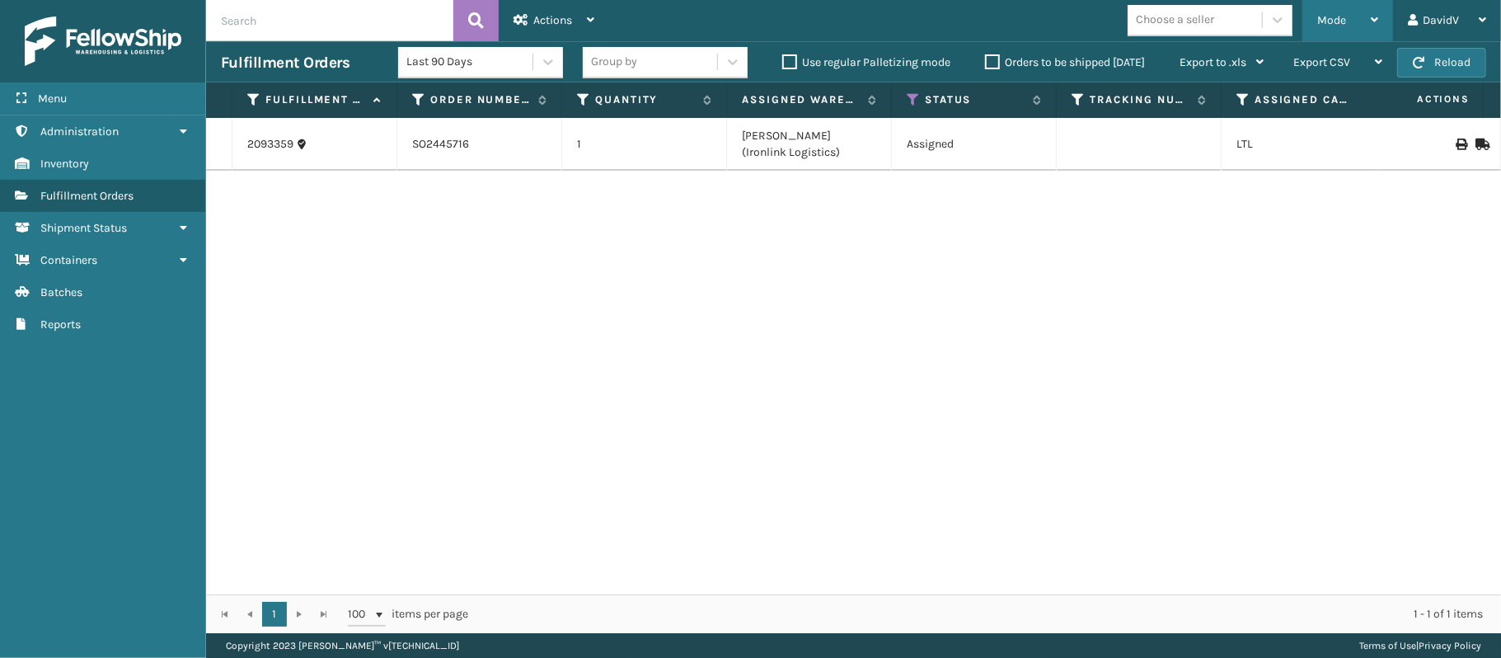
click at [1340, 10] on div "Mode" at bounding box center [1347, 20] width 61 height 41
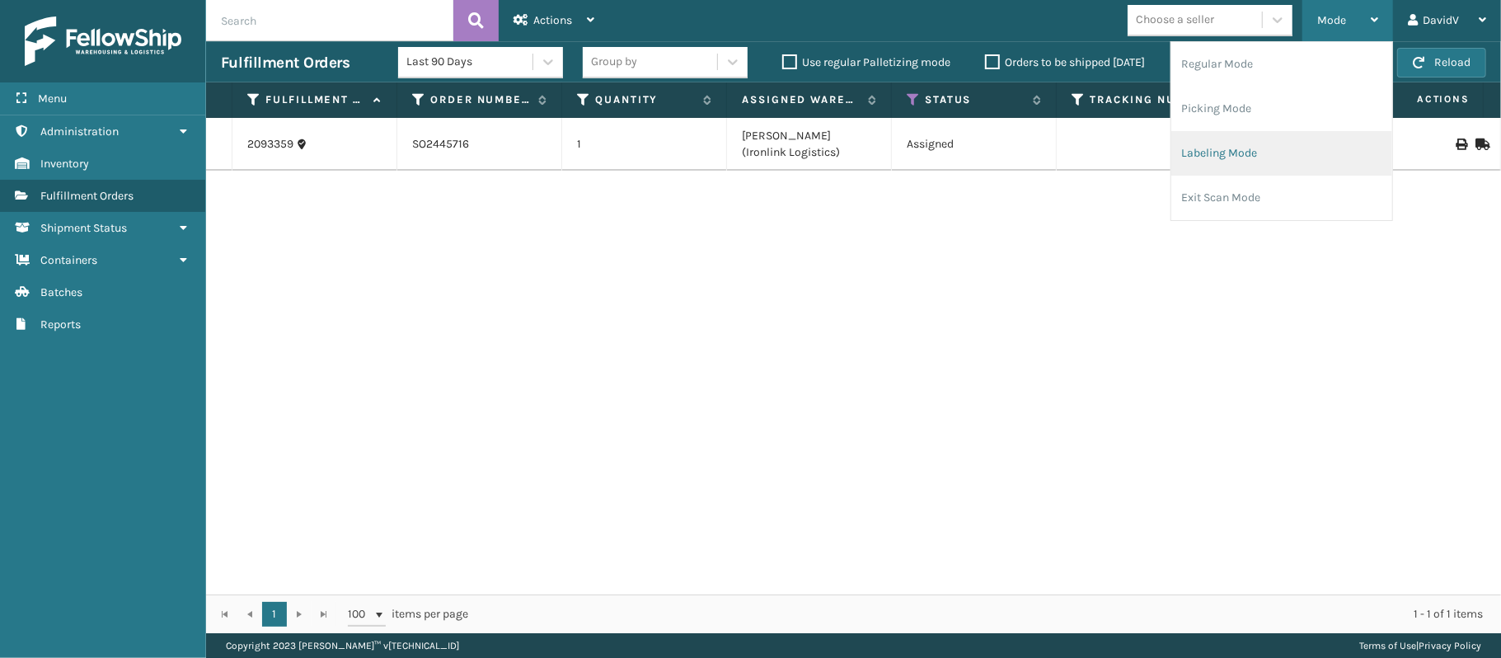
click at [1192, 153] on li "Labeling Mode" at bounding box center [1281, 153] width 221 height 45
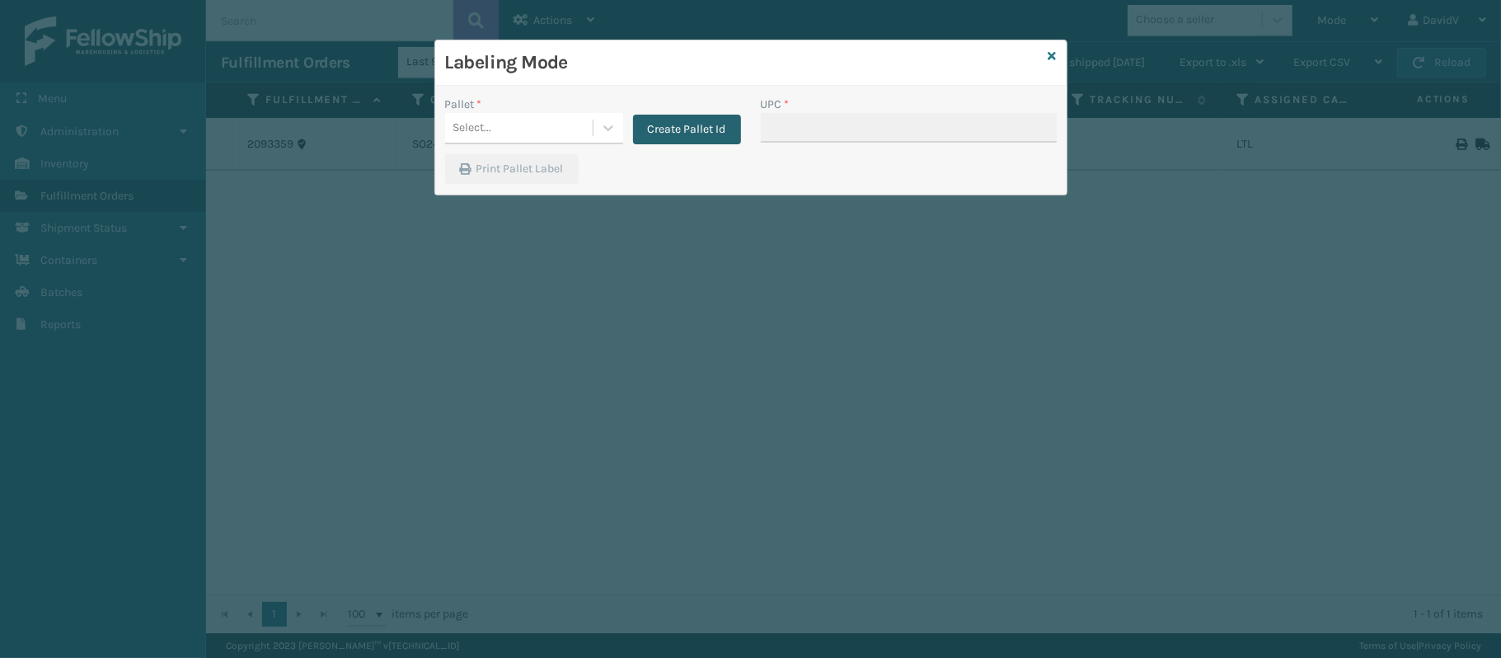
click at [650, 136] on button "Create Pallet Id" at bounding box center [687, 130] width 108 height 30
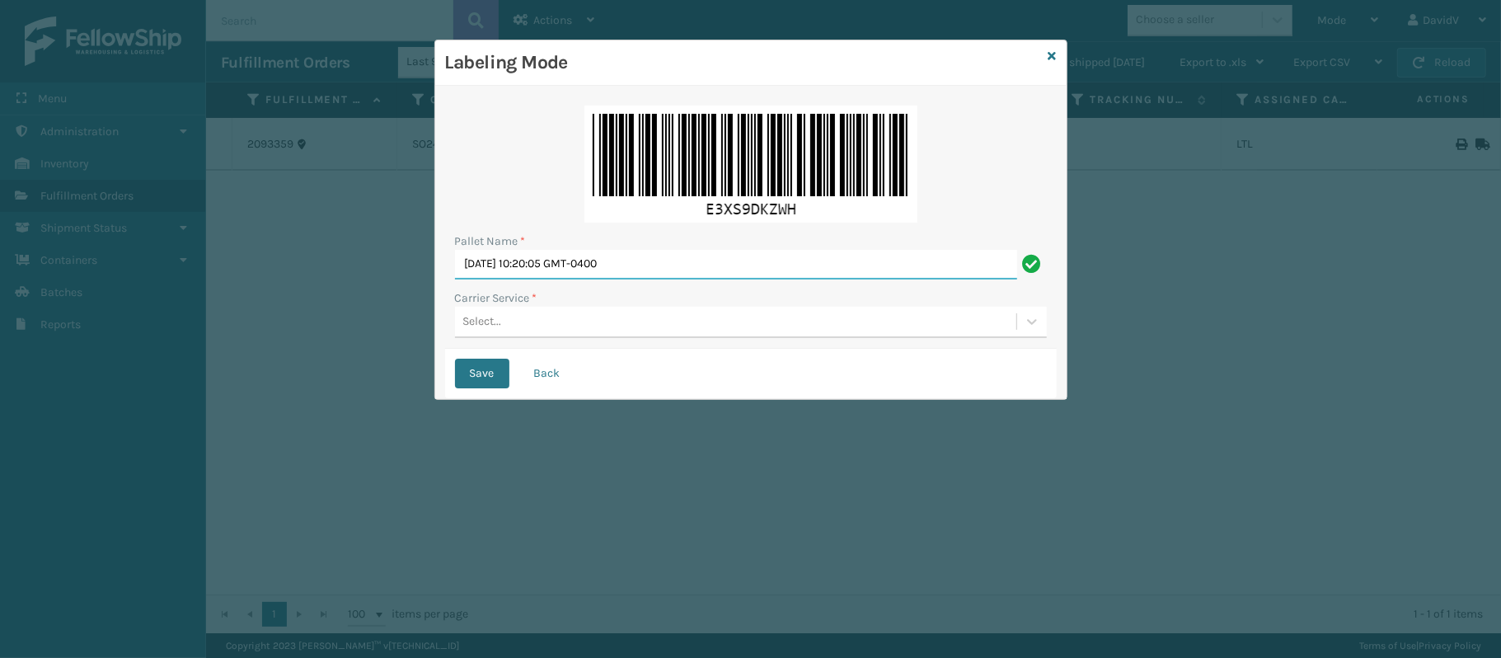
click at [700, 269] on input "Mon Sep 22 2025 10:20:05 GMT-0400" at bounding box center [736, 265] width 562 height 30
type input "LPN 511281 TRUCK #1"
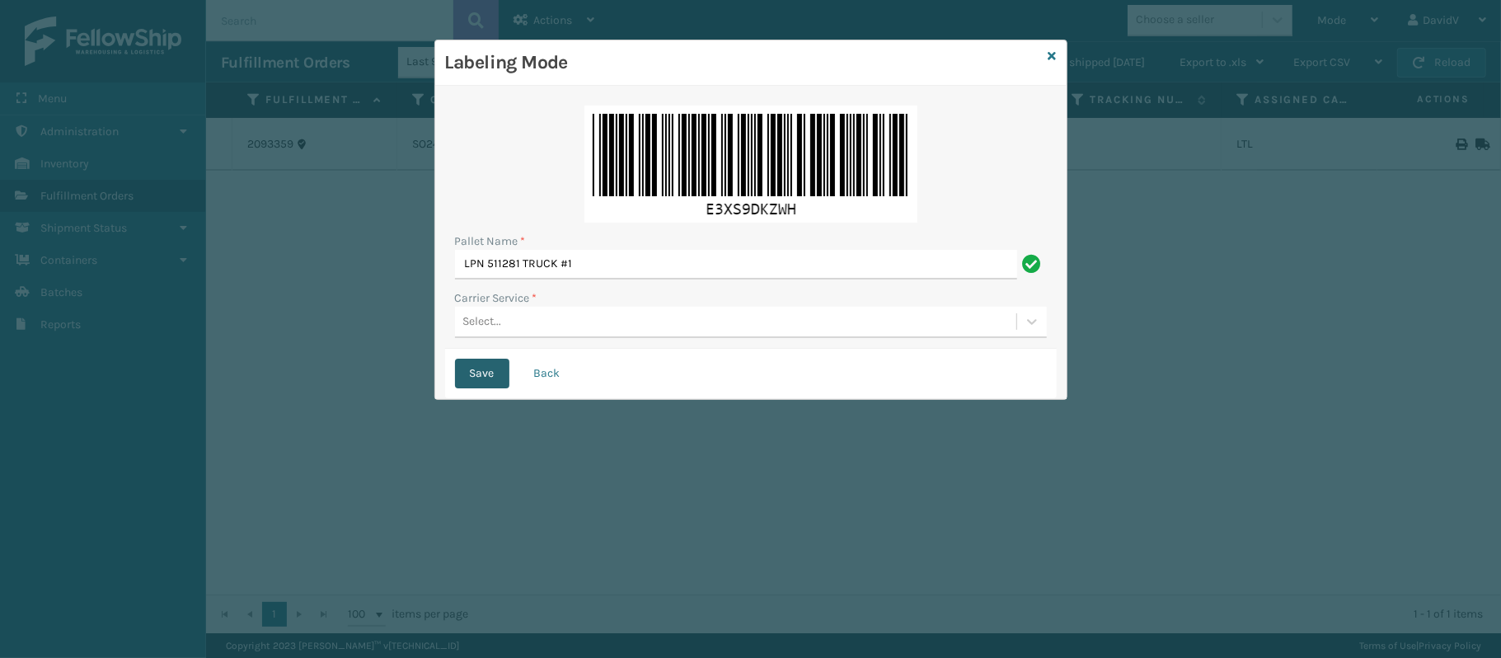
click at [472, 370] on button "Save" at bounding box center [482, 374] width 54 height 30
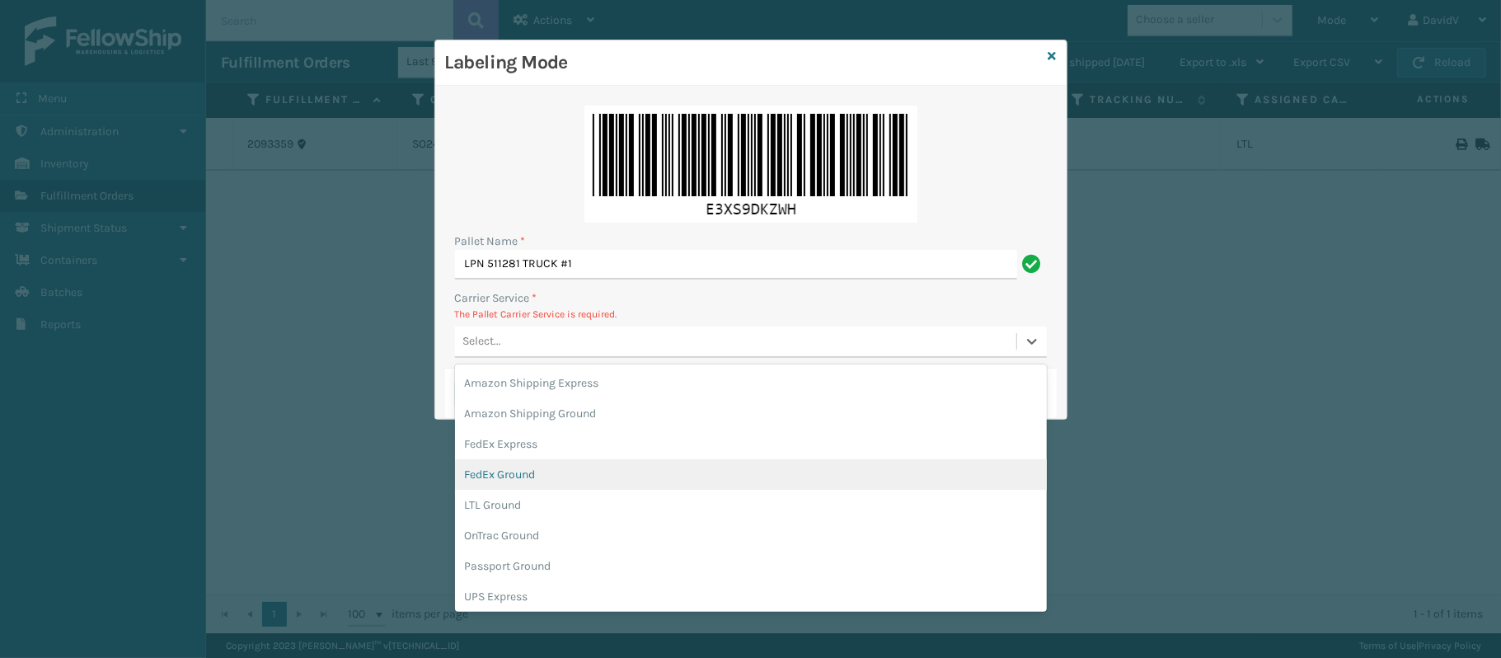
drag, startPoint x: 480, startPoint y: 343, endPoint x: 486, endPoint y: 469, distance: 126.3
click at [486, 469] on div "FedEx Ground" at bounding box center [751, 474] width 592 height 31
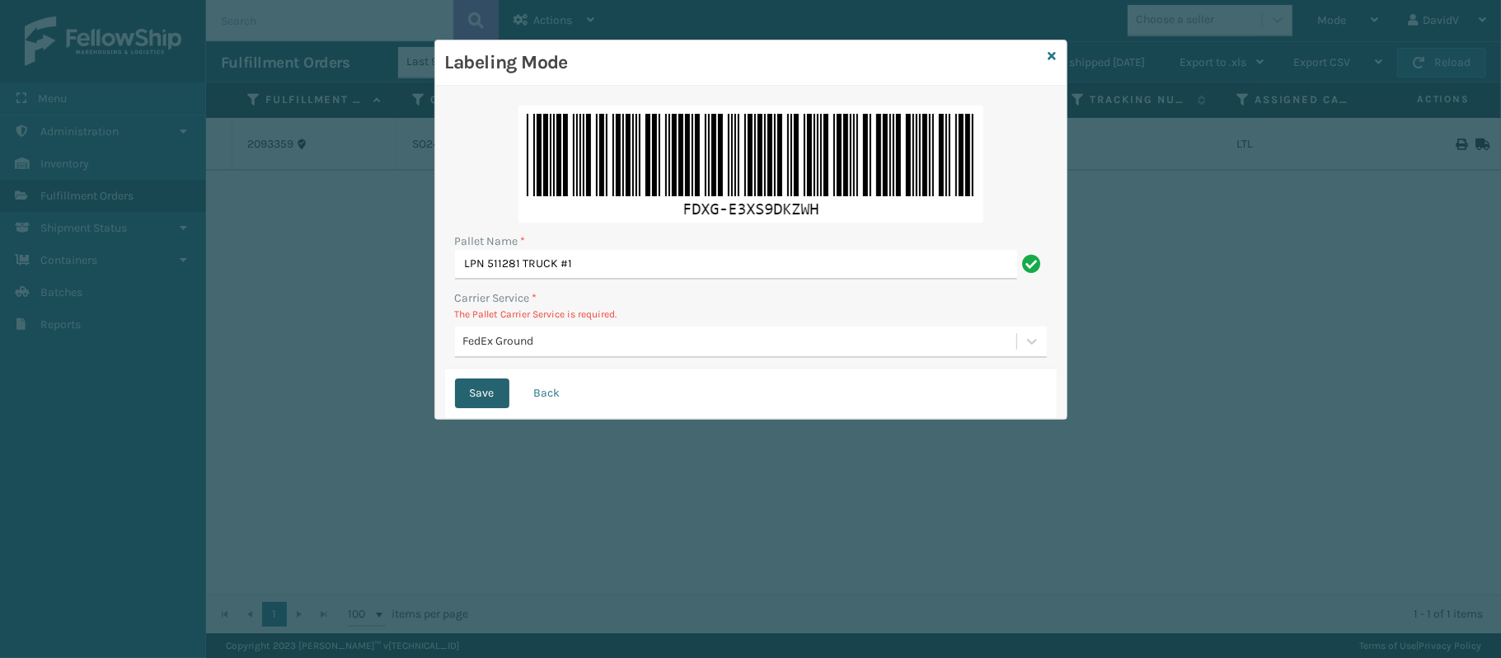
click at [462, 397] on button "Save" at bounding box center [482, 393] width 54 height 30
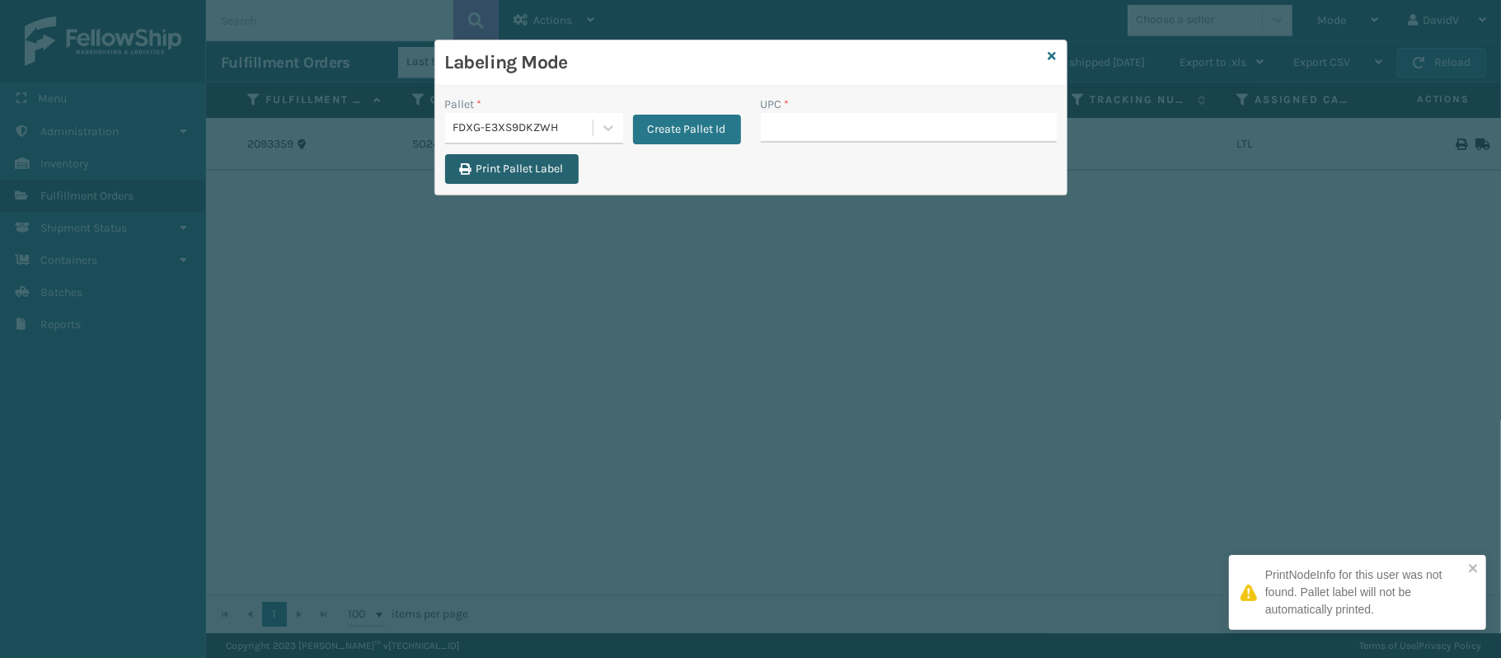
click at [542, 171] on button "Print Pallet Label" at bounding box center [512, 169] width 134 height 30
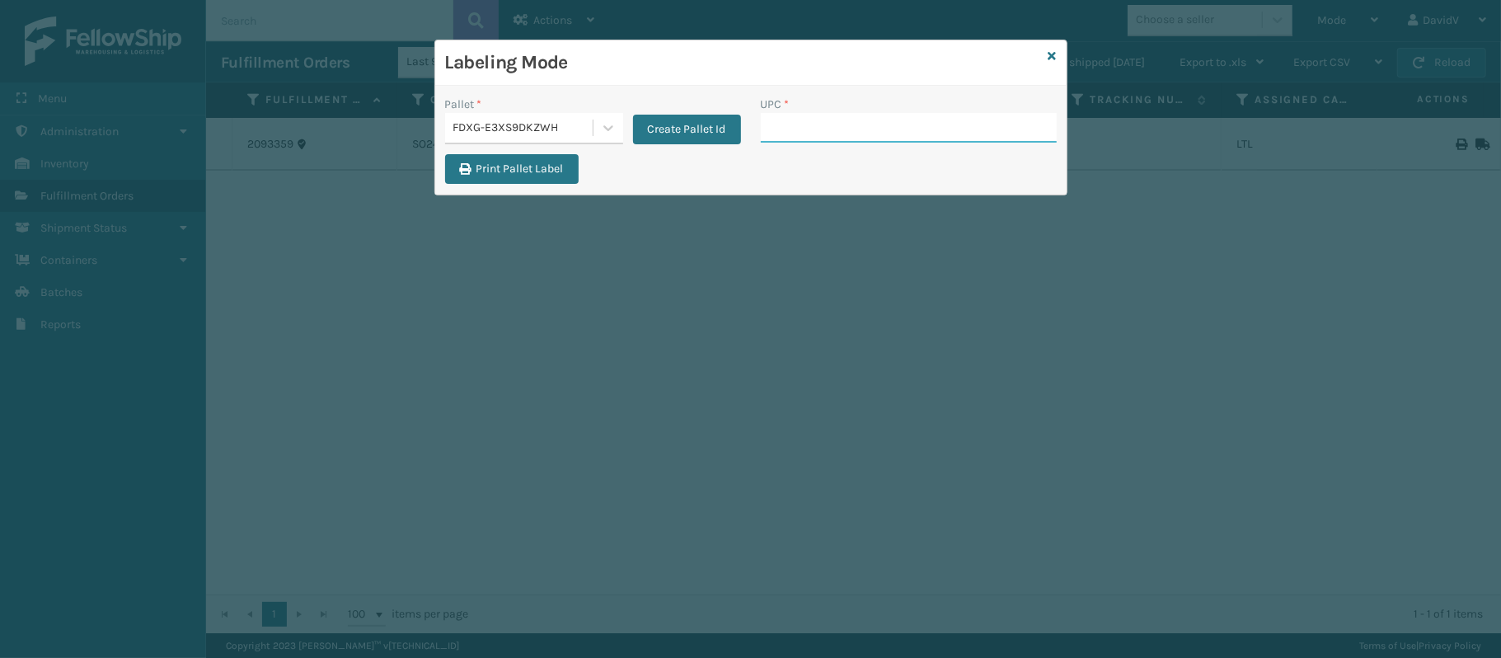
click at [768, 120] on input "UPC *" at bounding box center [909, 128] width 296 height 30
click at [778, 129] on input "UPC *" at bounding box center [909, 128] width 296 height 30
type input "CC-WEN-K"
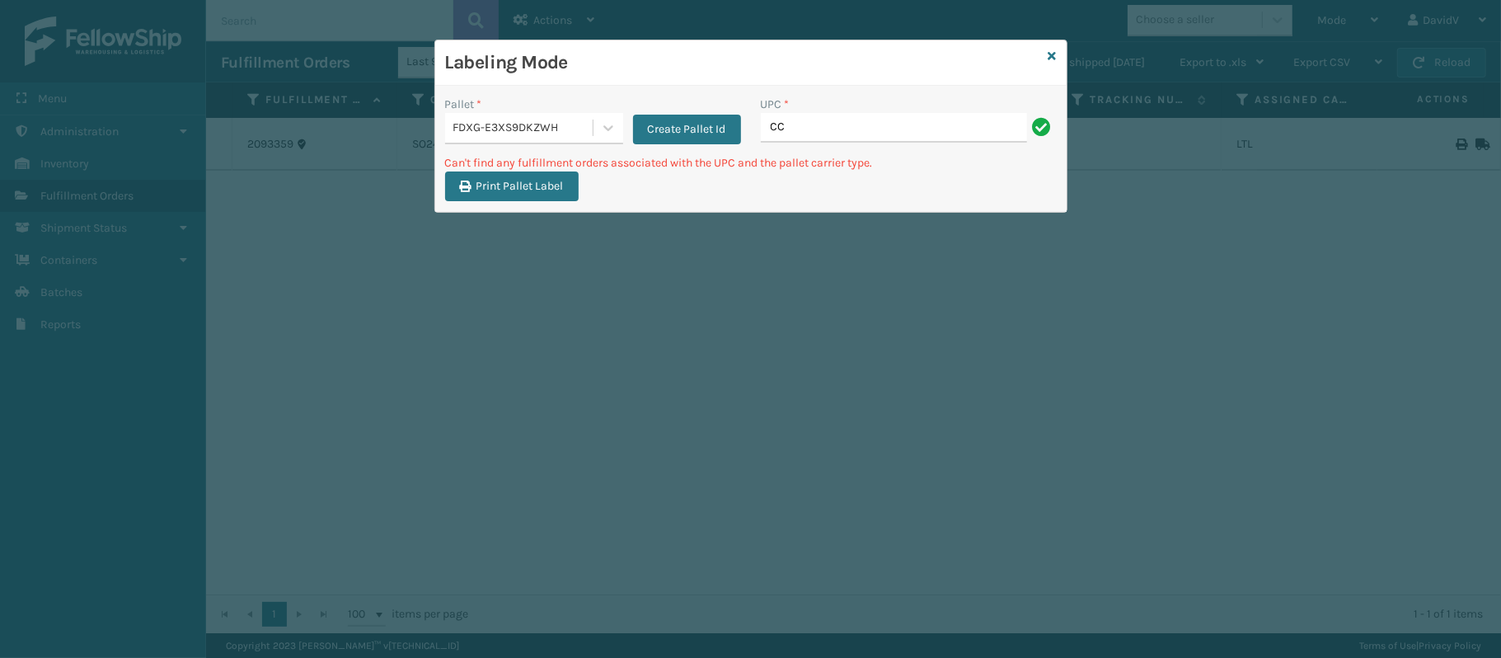
type input "C"
type input "4"
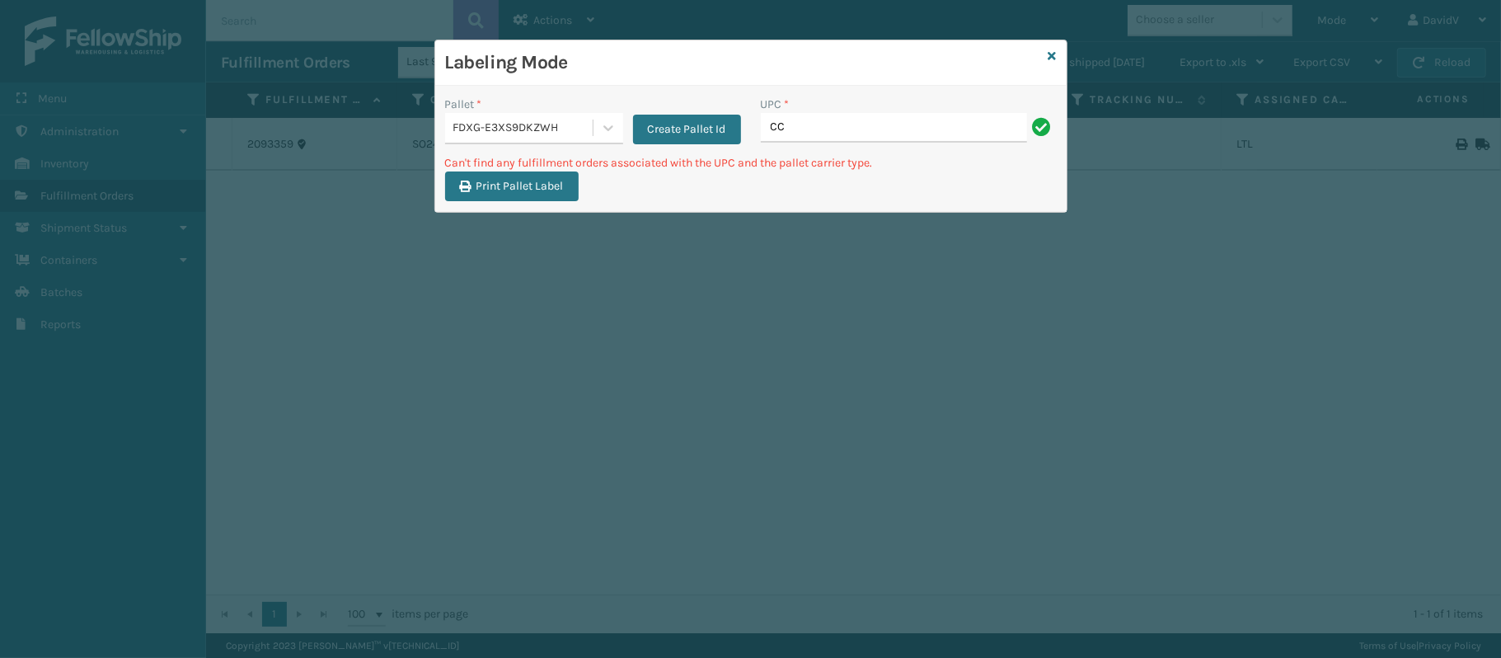
type input "C"
type input "4"
click at [922, 129] on input "CCWENKS1M26CFVA" at bounding box center [894, 128] width 266 height 30
type input "CCWENKS1M26CFVA"
type input "C"
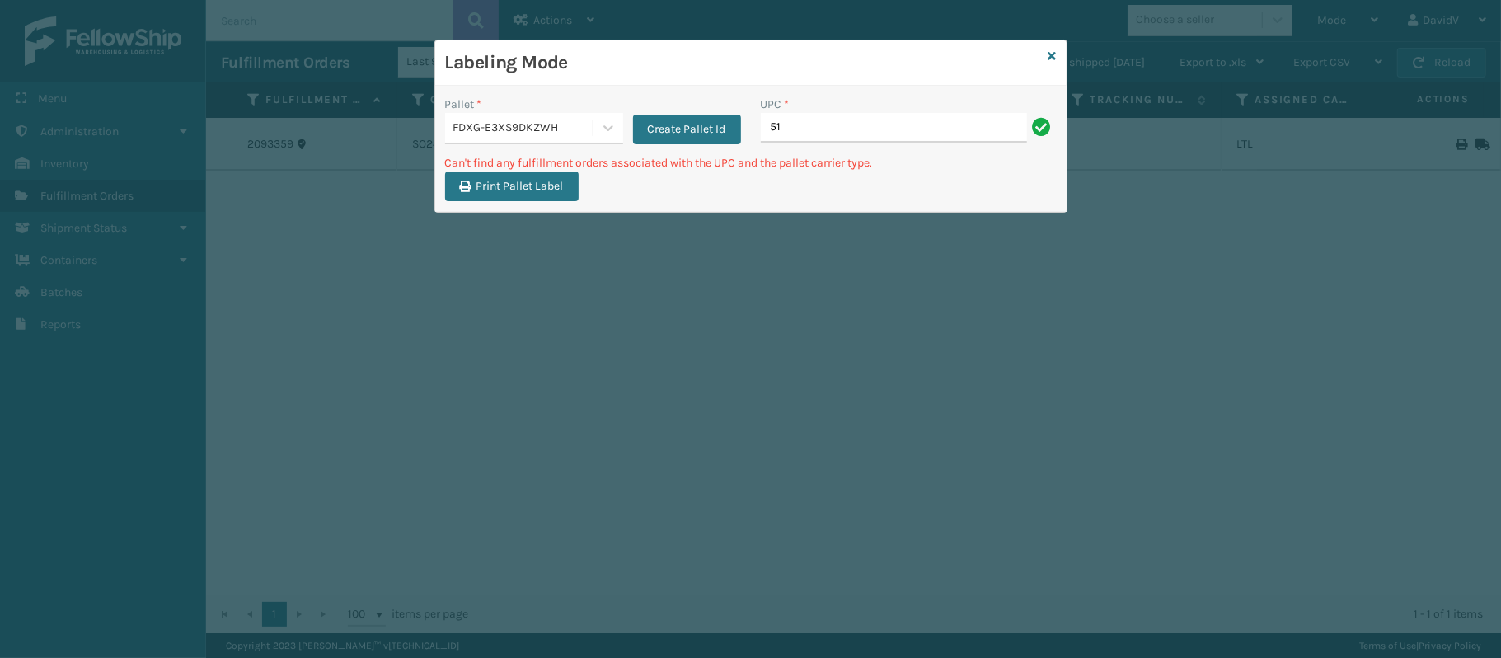
type input "5"
type input "4"
type input "5"
type input "4"
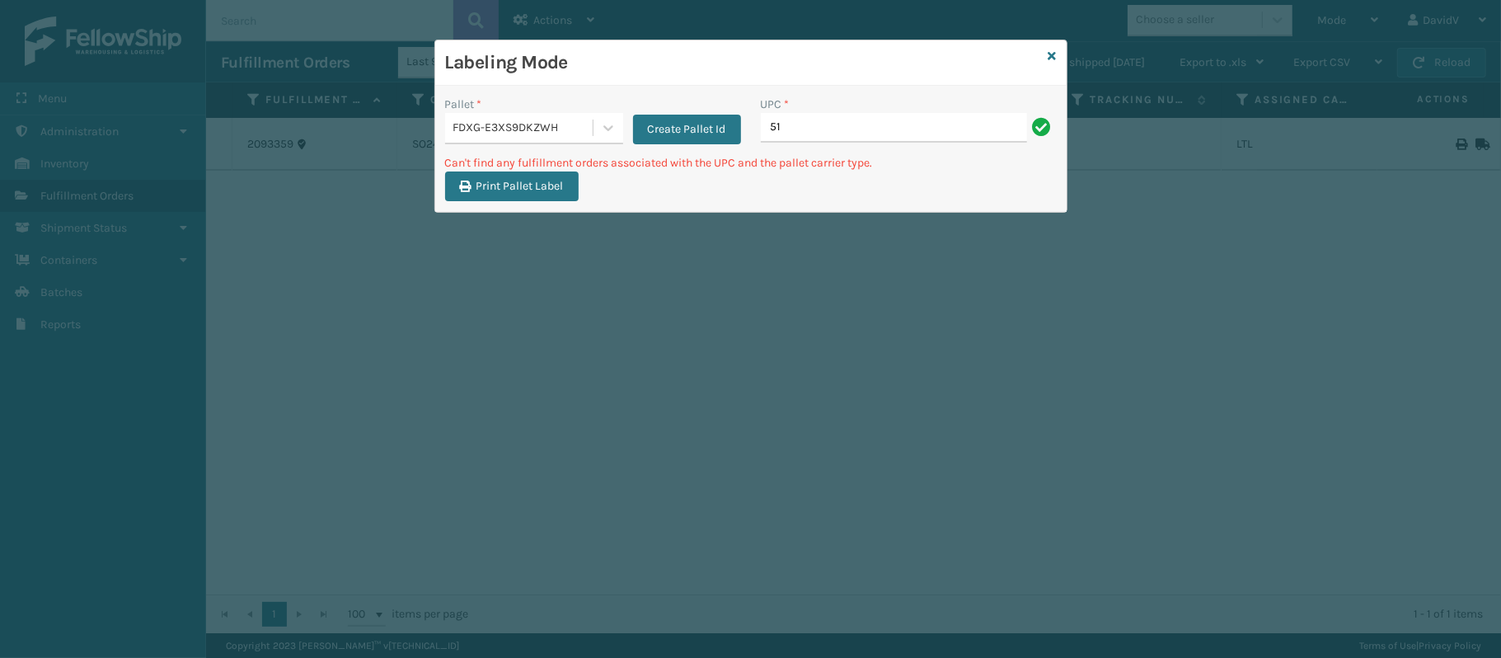
type input "5"
type input "4"
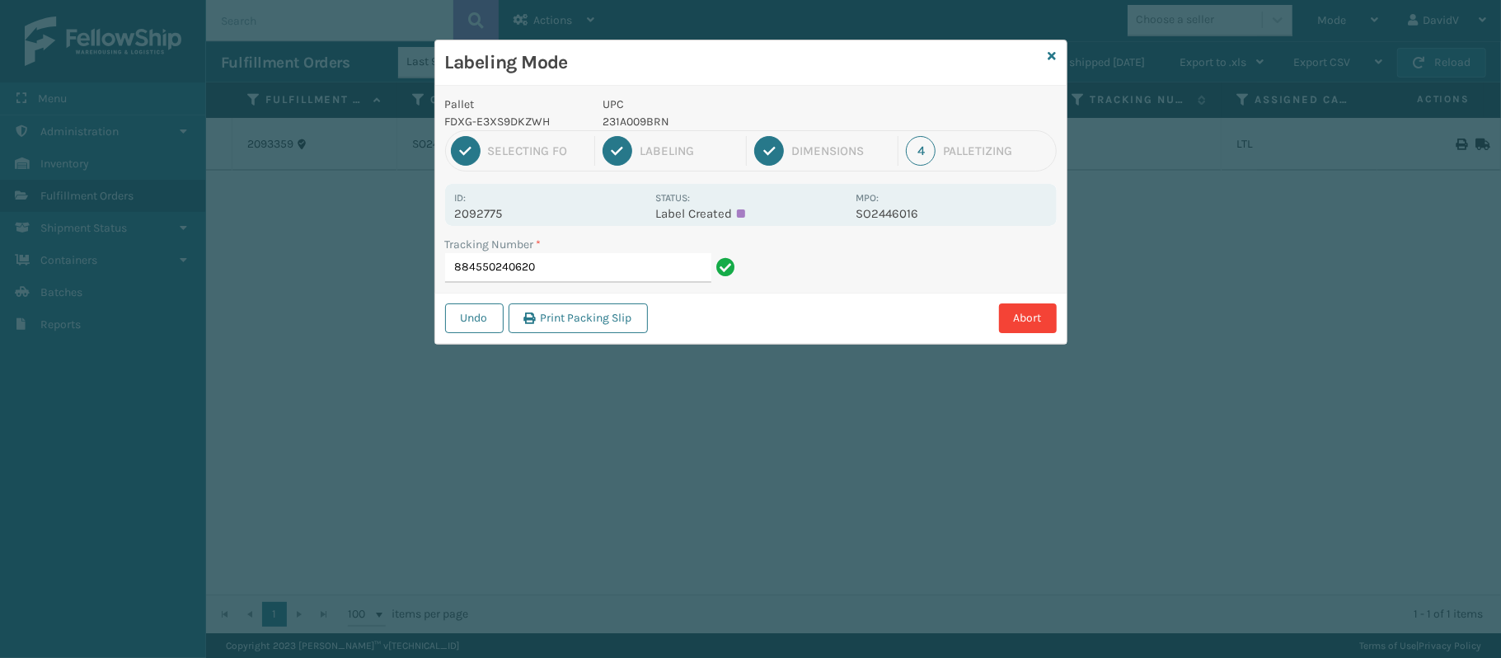
type input "884550240620"
click at [871, 257] on div "Tracking Number * 884550240620" at bounding box center [750, 264] width 631 height 57
click at [648, 271] on input "884550240620" at bounding box center [578, 268] width 266 height 30
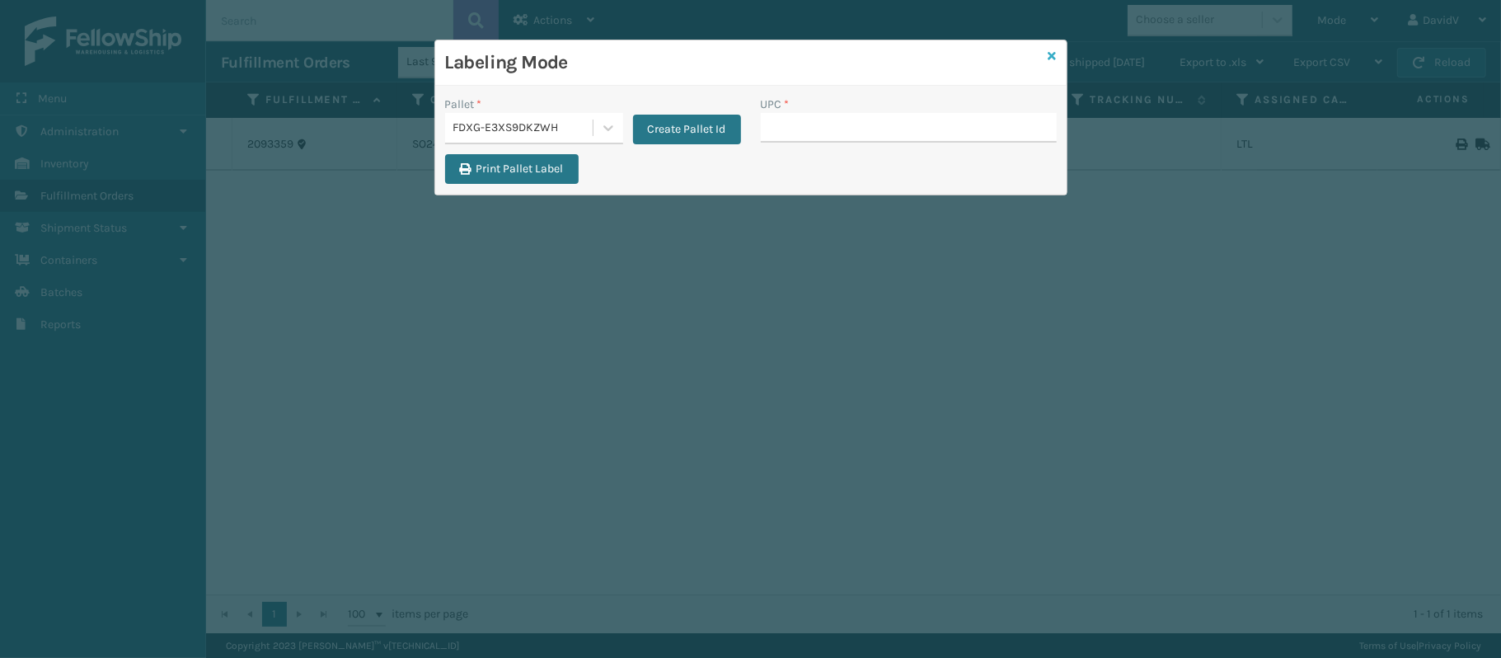
click at [1049, 59] on icon at bounding box center [1053, 56] width 8 height 12
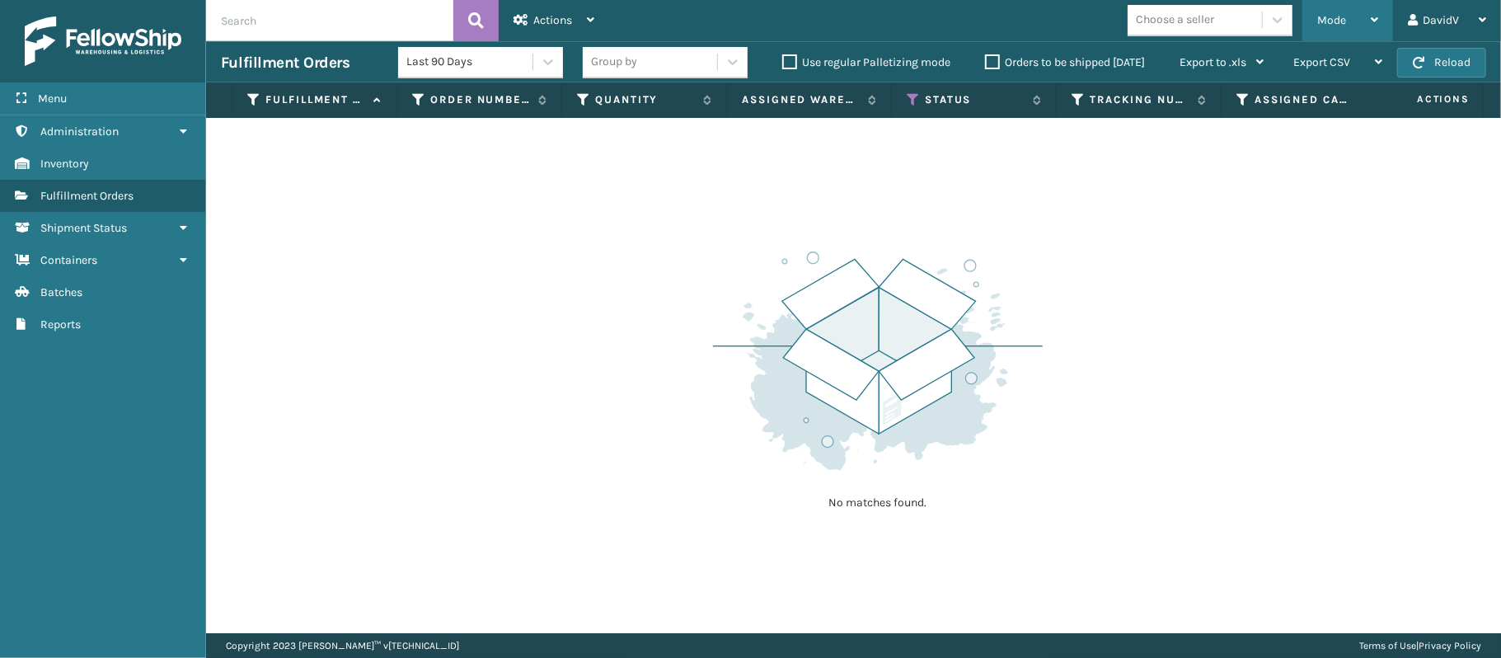
click at [1339, 23] on span "Mode" at bounding box center [1331, 20] width 29 height 14
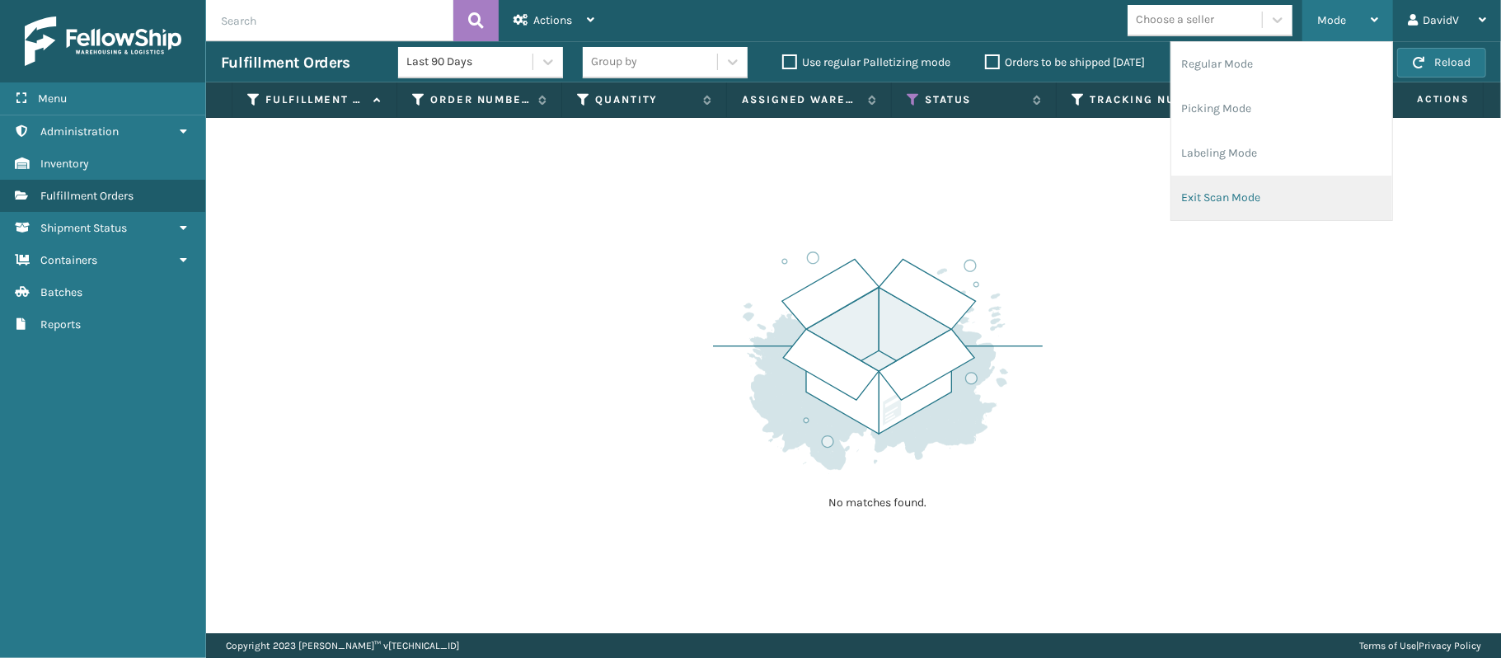
click at [1209, 195] on li "Exit Scan Mode" at bounding box center [1281, 198] width 221 height 45
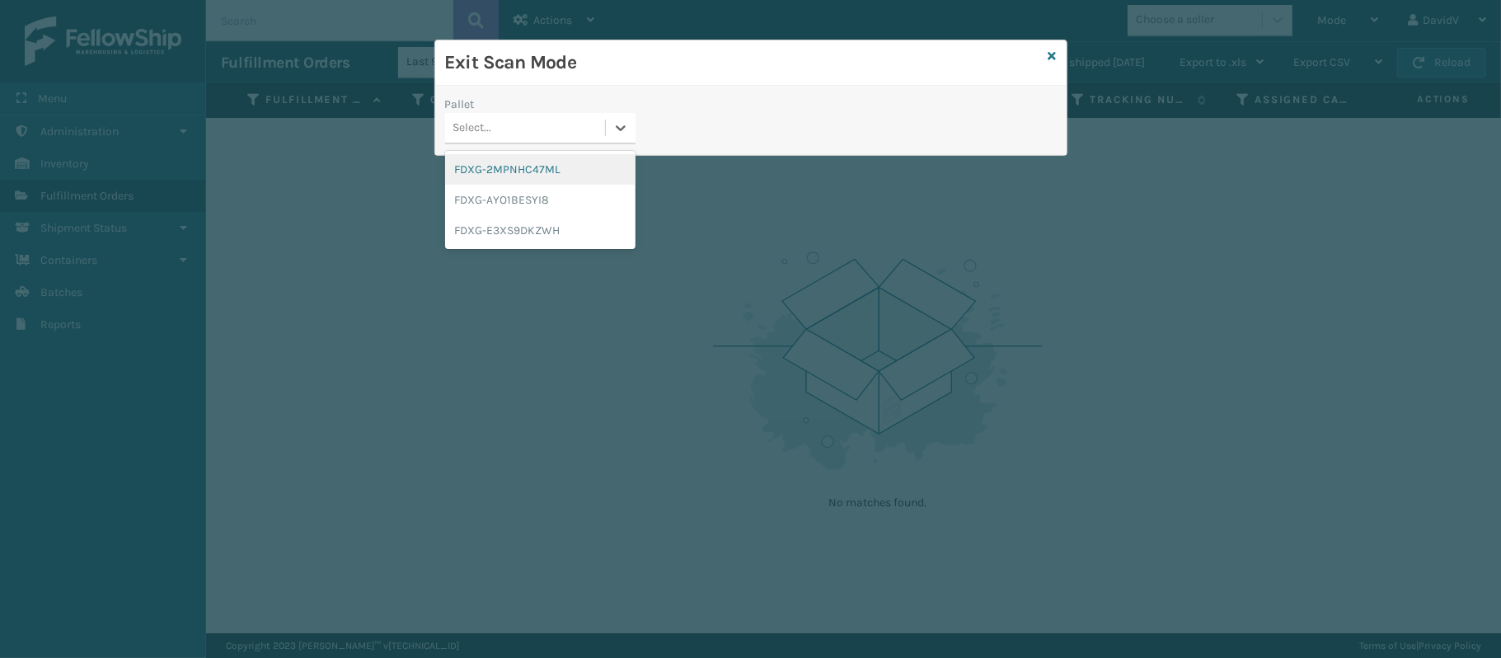
click at [582, 138] on div "Select..." at bounding box center [525, 128] width 160 height 27
click at [542, 224] on div "FDXG-E3XS9DKZWH" at bounding box center [540, 230] width 190 height 31
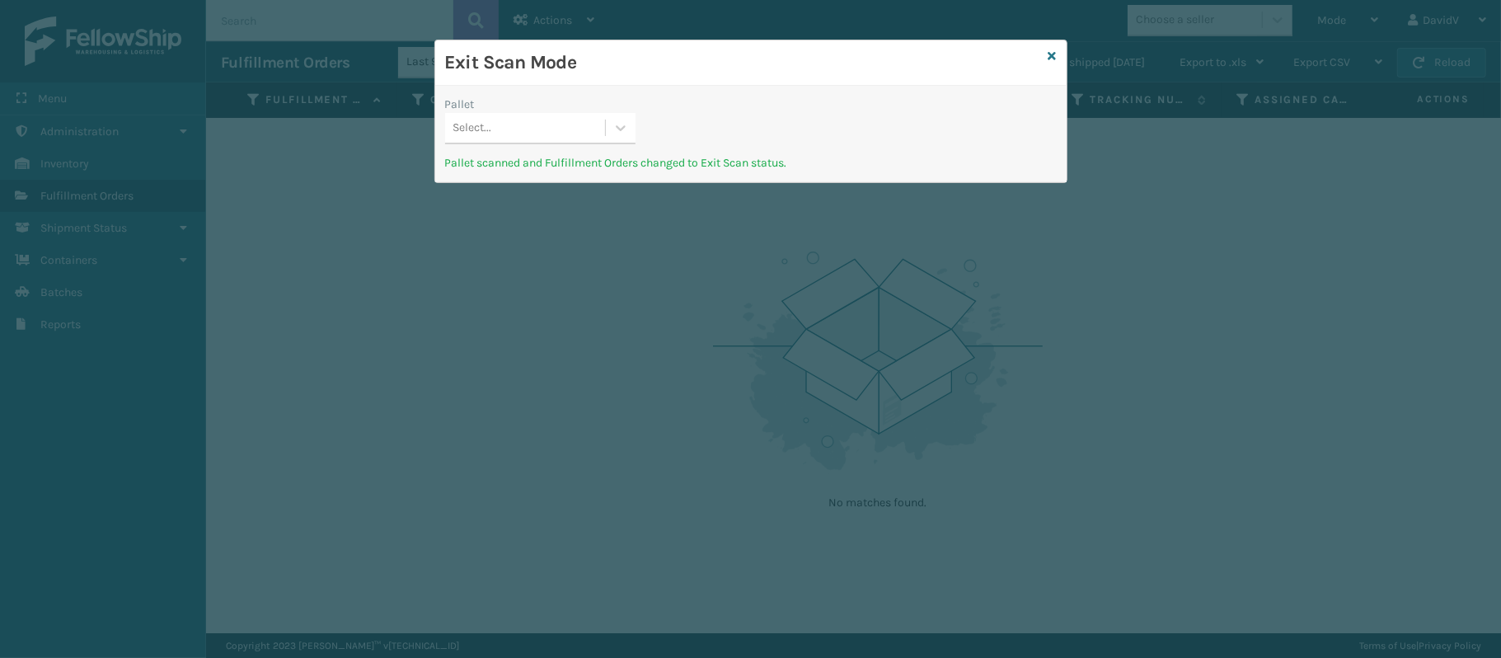
click at [1045, 51] on div "Exit Scan Mode" at bounding box center [750, 62] width 631 height 45
click at [1045, 56] on div "Exit Scan Mode" at bounding box center [750, 62] width 631 height 45
click at [1055, 57] on icon at bounding box center [1053, 56] width 8 height 12
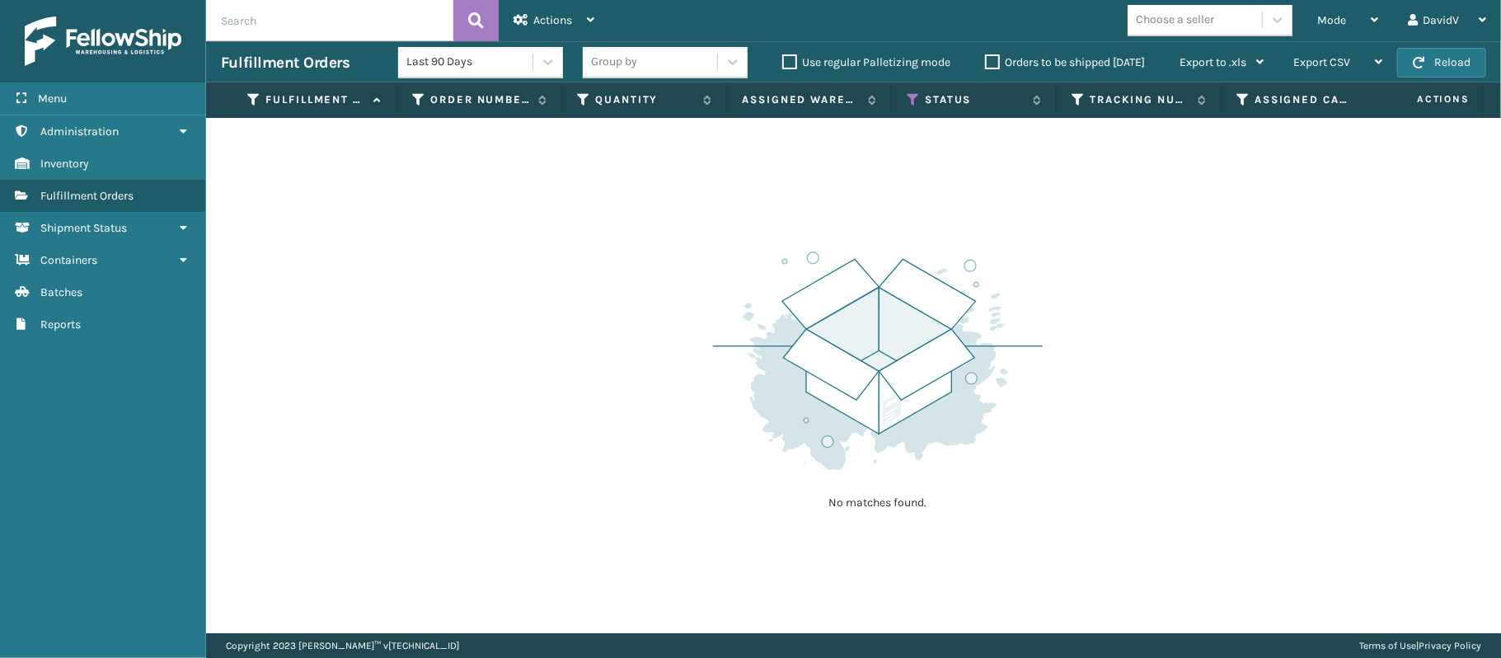
click at [400, 18] on input "text" at bounding box center [329, 20] width 247 height 41
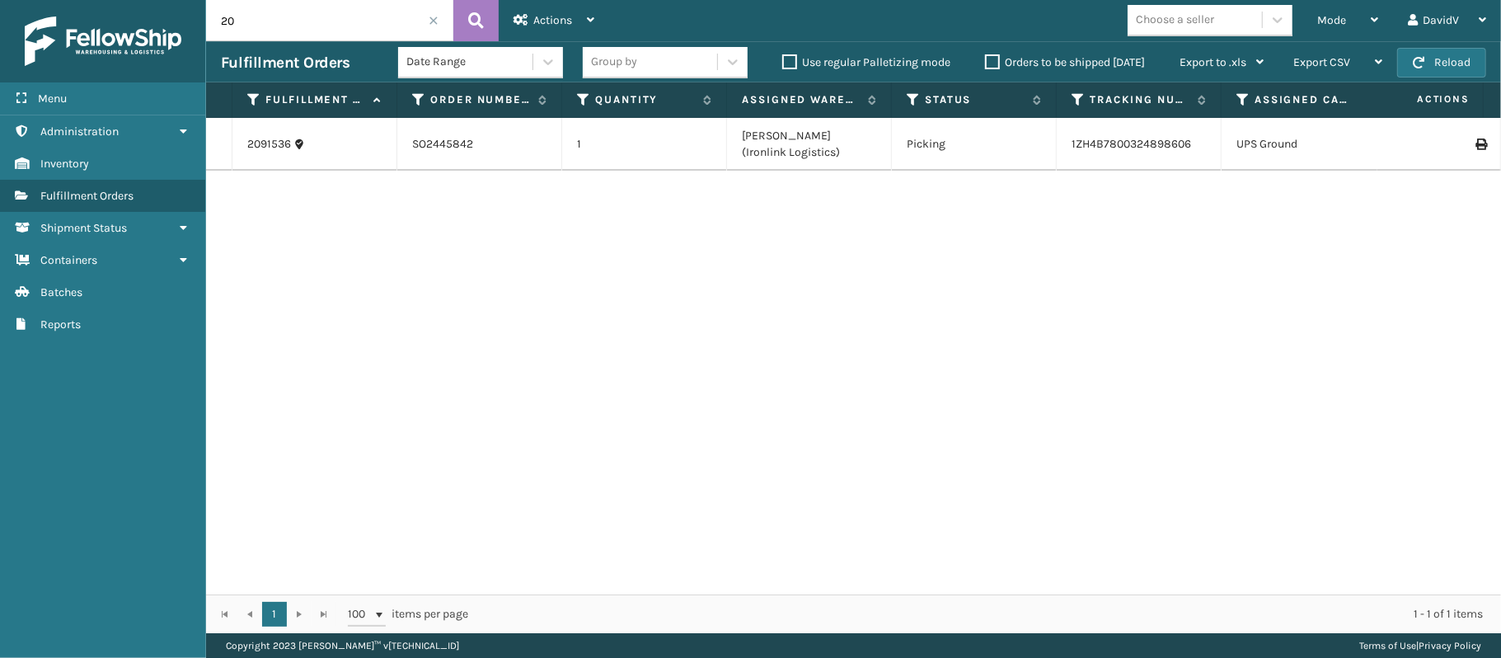
type input "2"
click at [1476, 149] on icon at bounding box center [1481, 144] width 10 height 12
drag, startPoint x: 302, startPoint y: 16, endPoint x: 170, endPoint y: 4, distance: 132.5
click at [170, 0] on div "Menu Administration Inventory Fulfillment Orders Shipment Status Containers Bat…" at bounding box center [750, 0] width 1501 height 0
click at [482, 24] on icon at bounding box center [476, 20] width 16 height 25
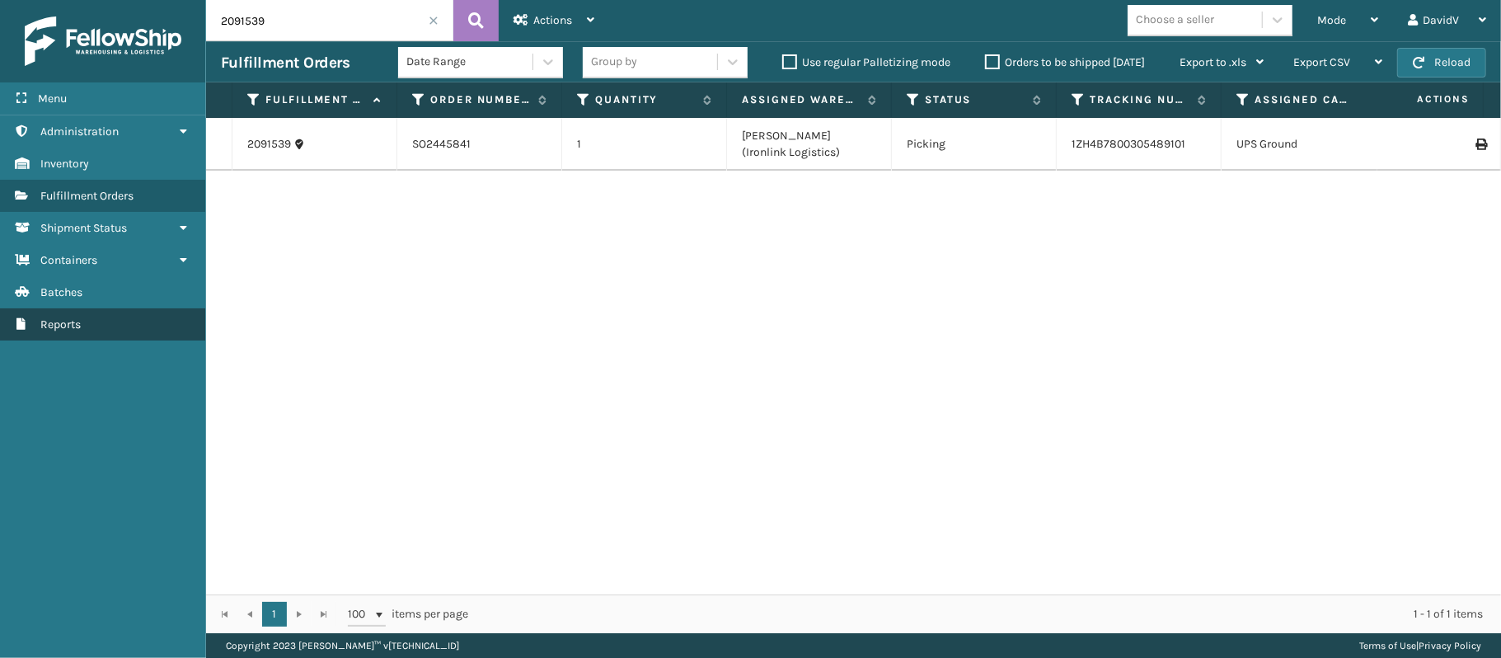
drag, startPoint x: 0, startPoint y: 346, endPoint x: 0, endPoint y: 327, distance: 19.0
click at [0, 327] on div "Menu Administration Inventory Fulfillment Orders Shipment Status Containers Bat…" at bounding box center [103, 329] width 206 height 658
drag, startPoint x: 297, startPoint y: 30, endPoint x: 165, endPoint y: 10, distance: 133.4
click at [165, 0] on div "Menu Reports Administration Reports Inventory Reports Fulfillment Orders Report…" at bounding box center [750, 0] width 1501 height 0
type input "2092615"
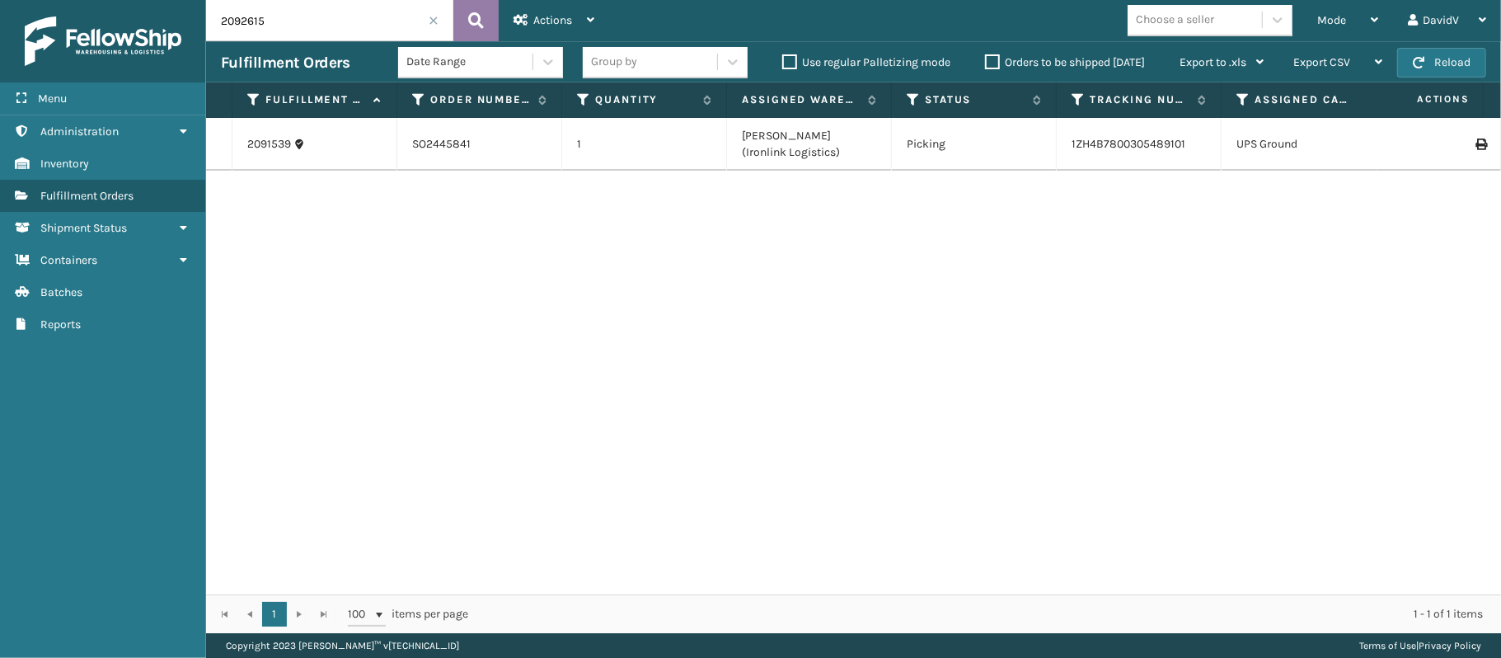
click at [476, 21] on icon at bounding box center [476, 20] width 16 height 25
click at [1356, 26] on div "Mode" at bounding box center [1347, 20] width 61 height 41
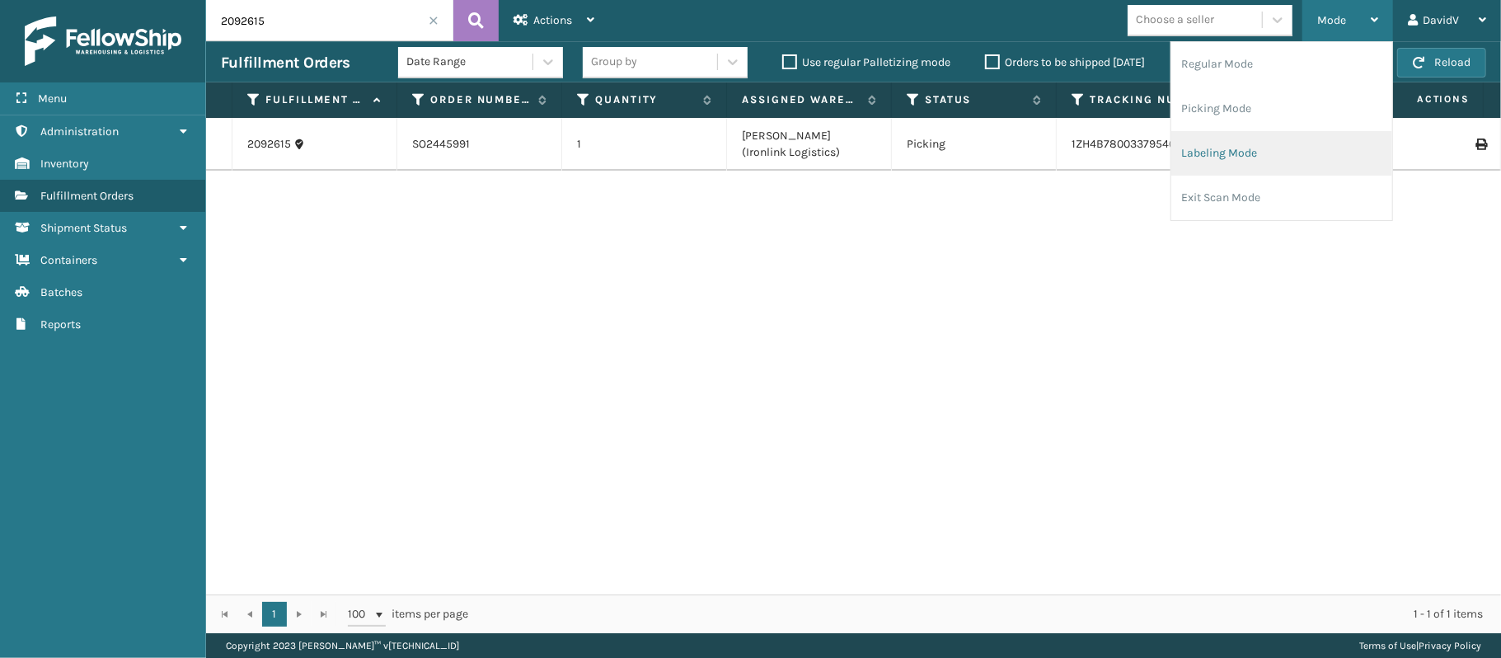
click at [1238, 153] on li "Labeling Mode" at bounding box center [1281, 153] width 221 height 45
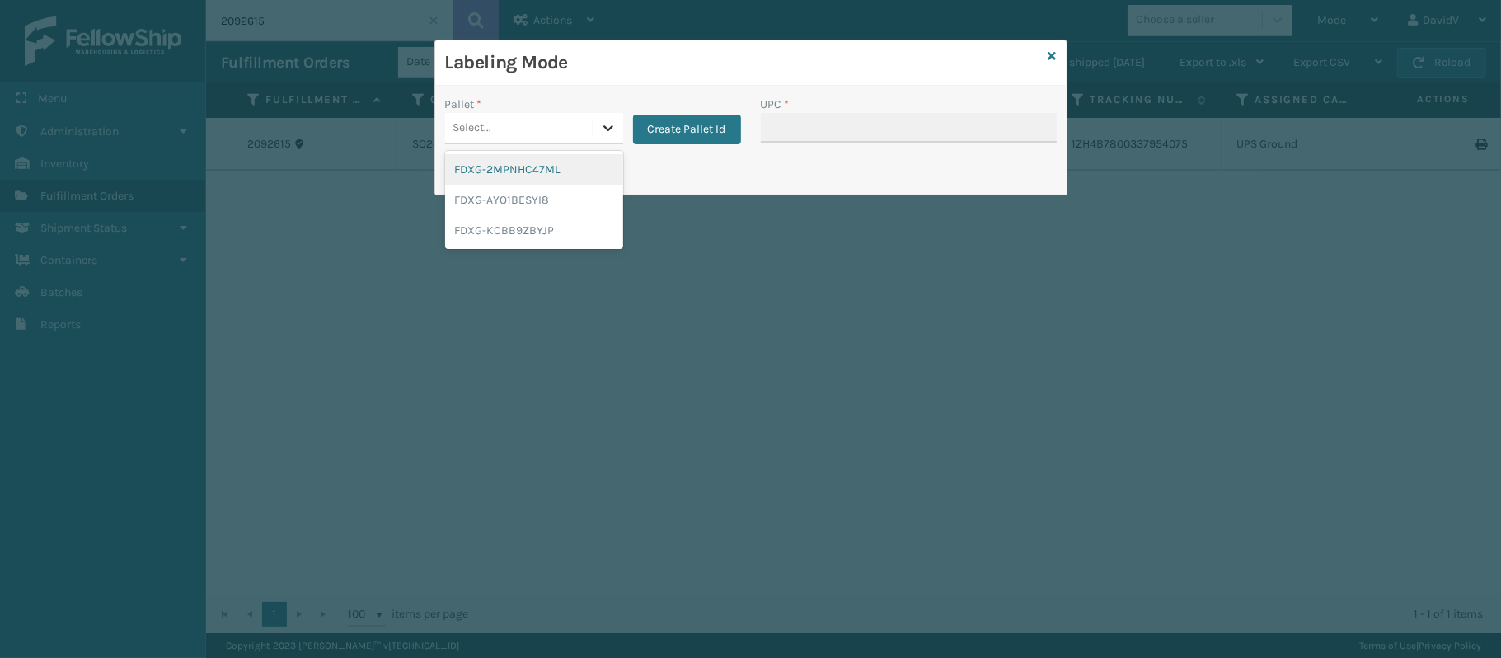
click at [595, 130] on div at bounding box center [609, 128] width 30 height 30
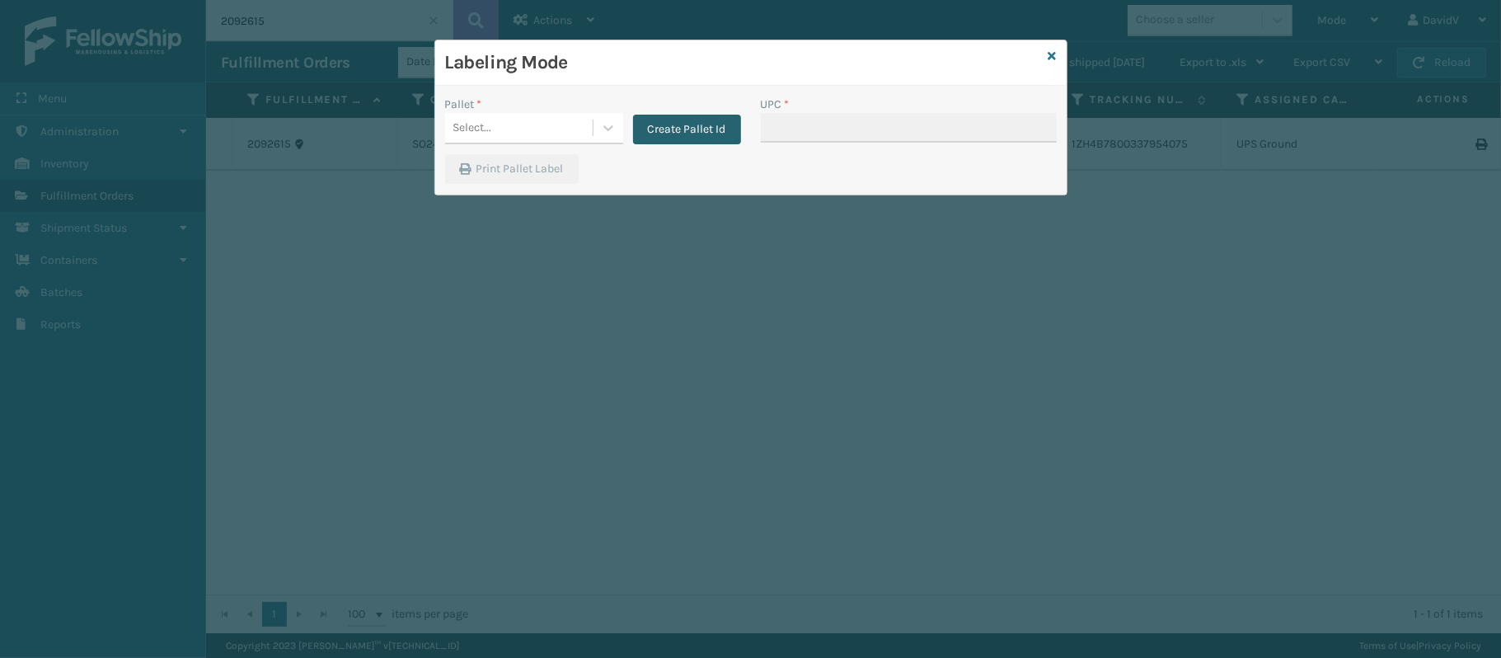
click at [656, 127] on button "Create Pallet Id" at bounding box center [687, 130] width 108 height 30
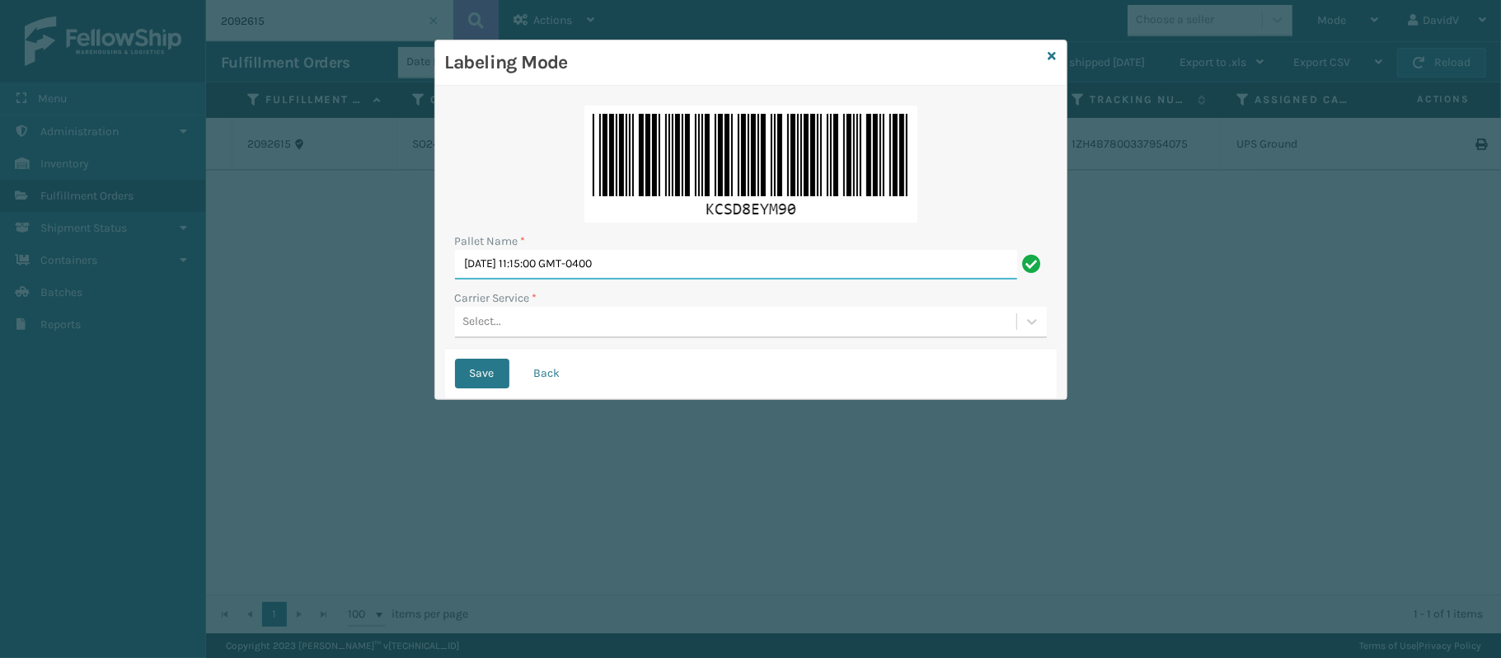
click at [641, 265] on input "Mon Sep 22 2025 11:15:00 GMT-0400" at bounding box center [736, 265] width 562 height 30
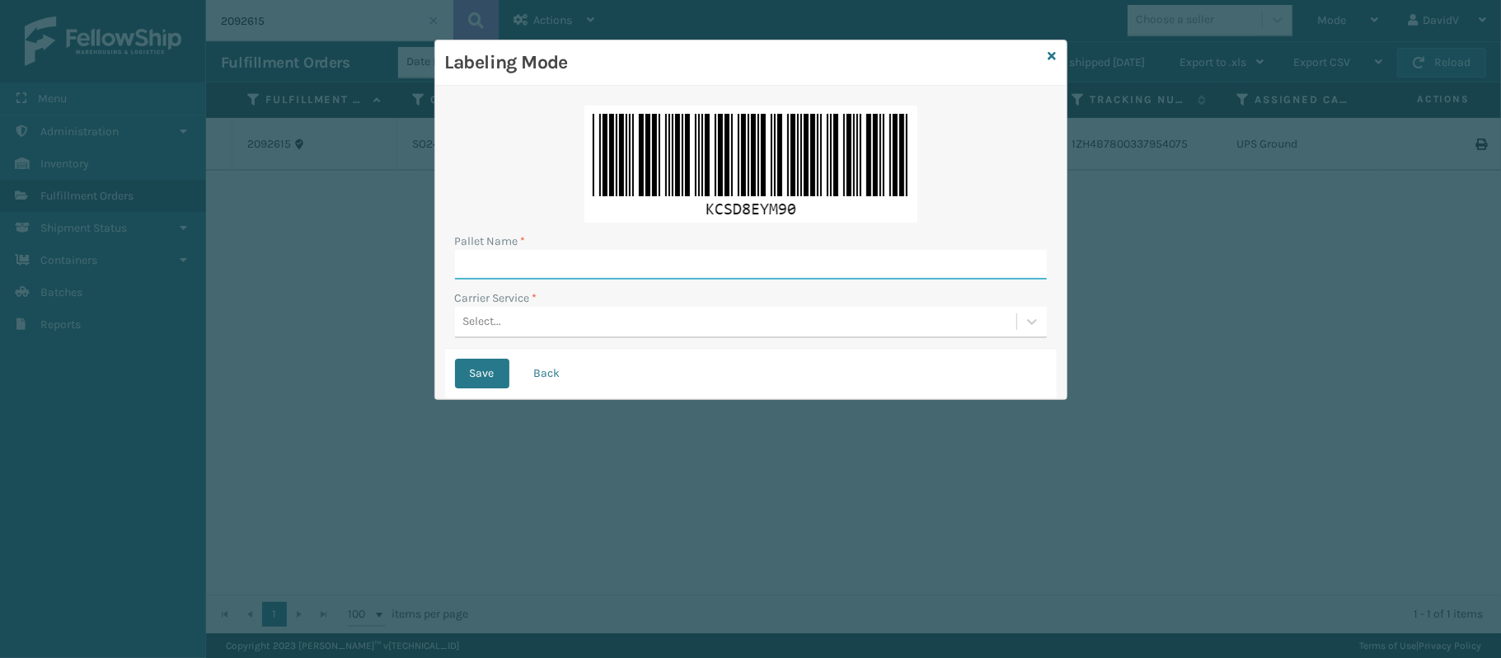
type input "t"
type input "T"
type input "O"
type input "T"
type input "P"
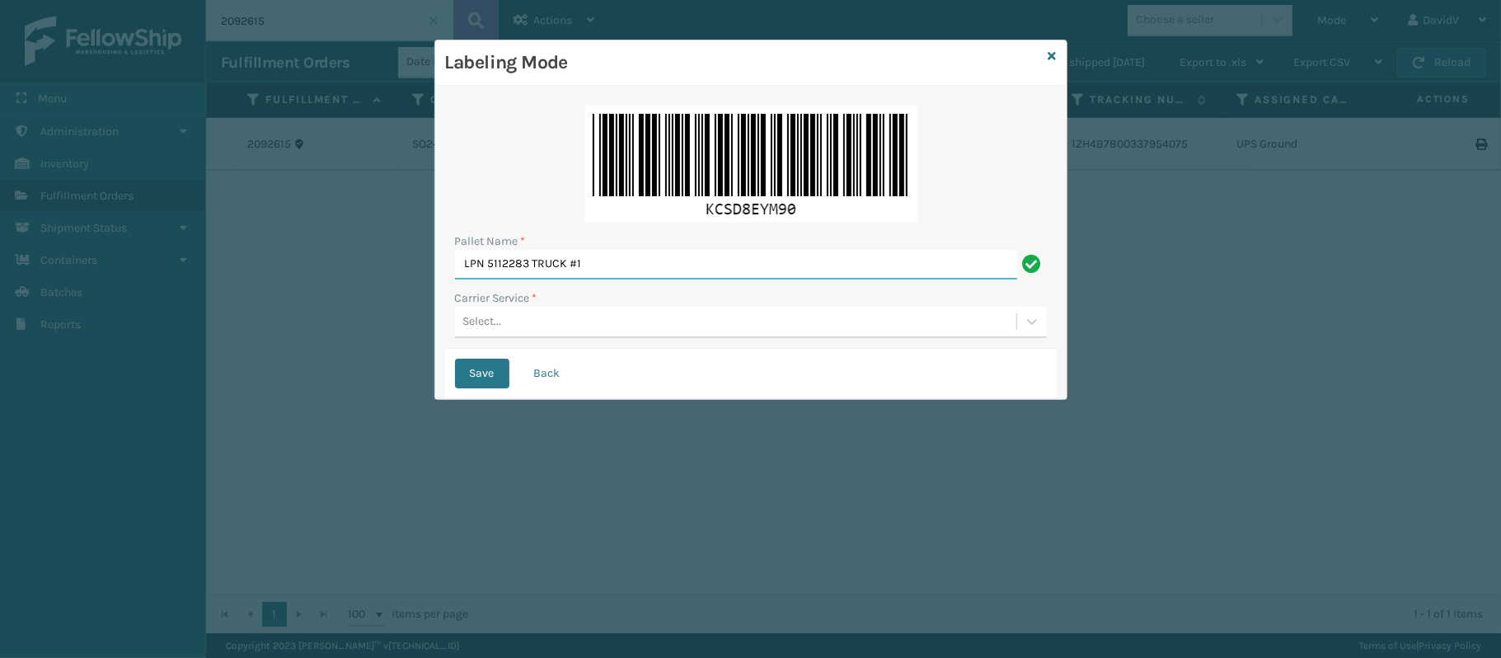
click at [512, 270] on input "LPN 5112283 TRUCK #1" at bounding box center [736, 265] width 562 height 30
click at [515, 267] on input "LPN 5112283 TRUCK #1" at bounding box center [736, 265] width 562 height 30
type input "LPN 511283 TRUCK #1"
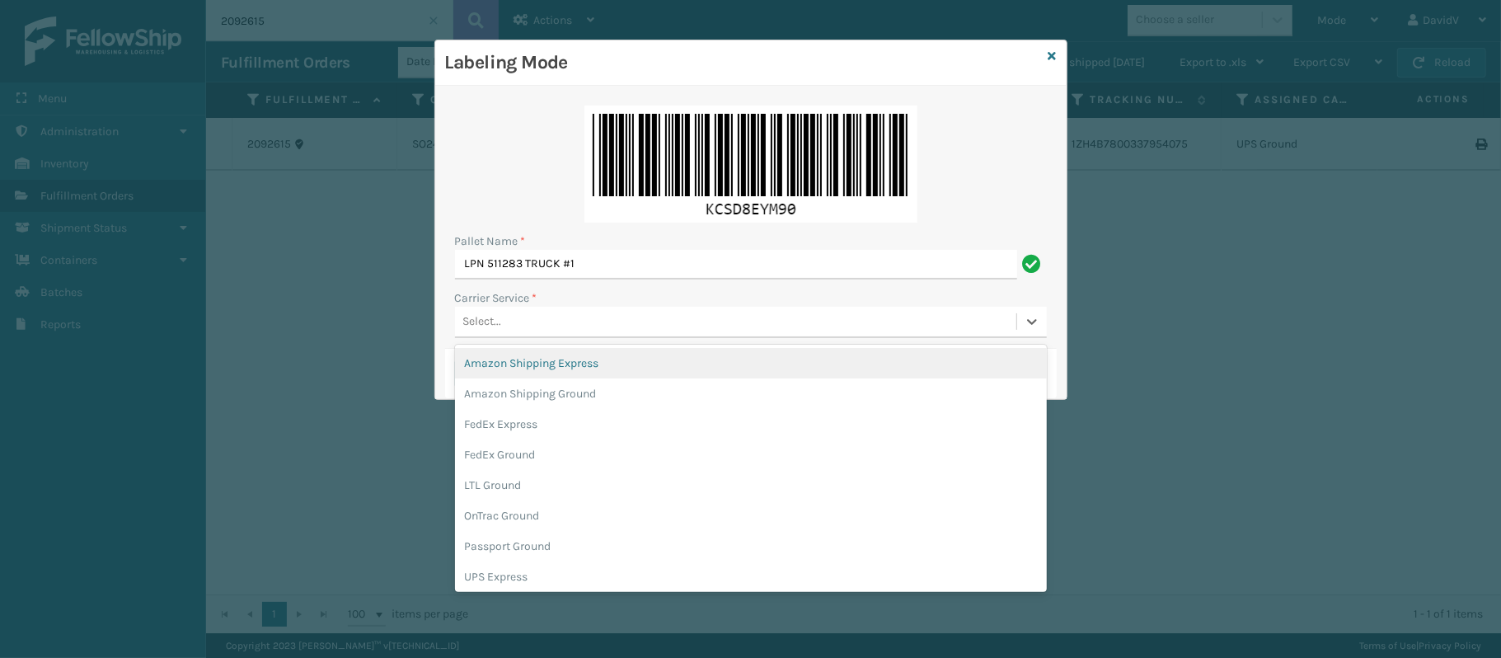
click at [509, 317] on div "Select..." at bounding box center [735, 321] width 561 height 27
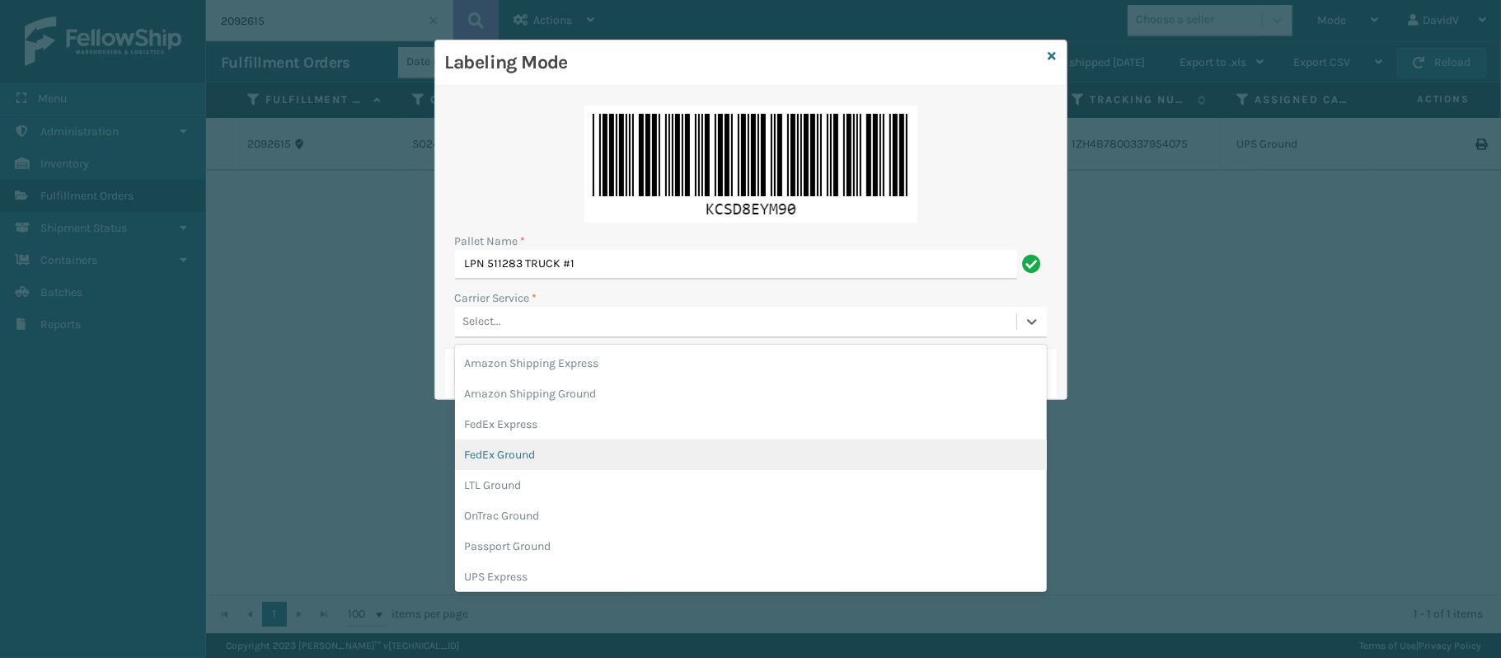
click at [515, 459] on div "FedEx Ground" at bounding box center [751, 454] width 592 height 31
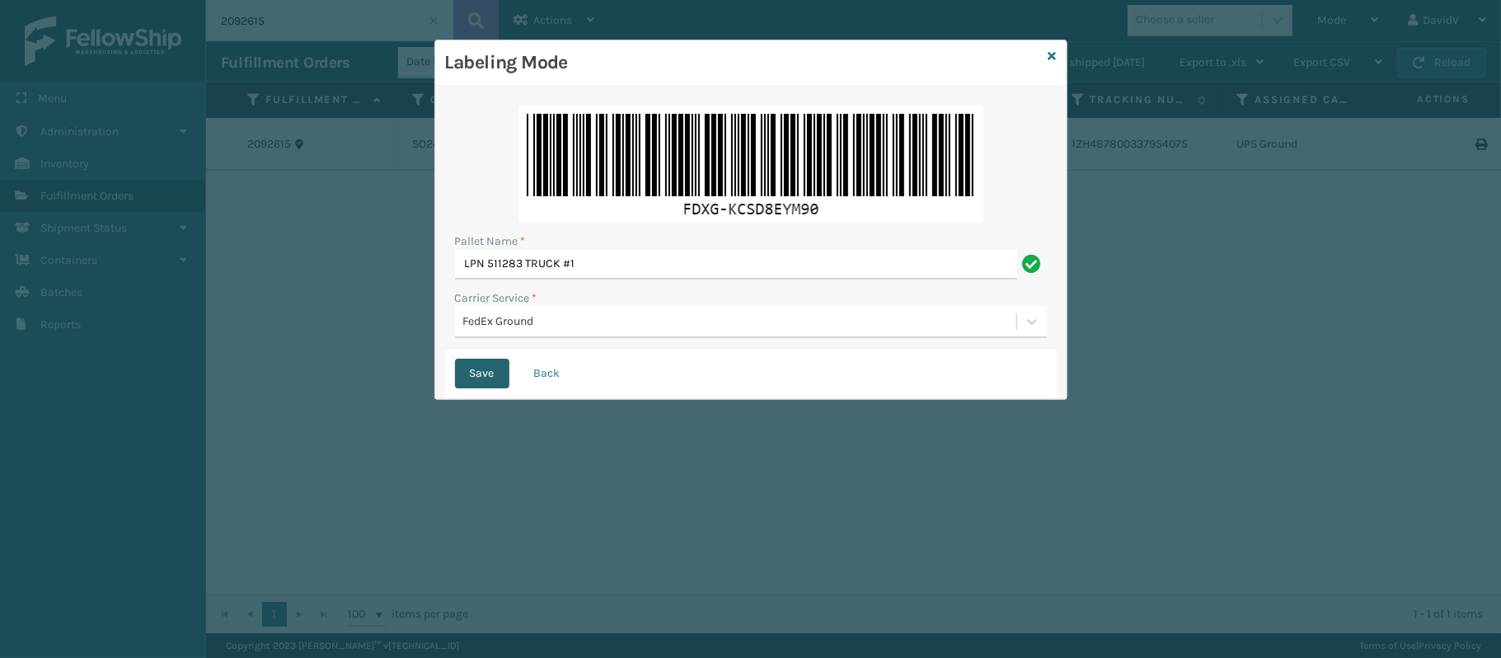
click at [479, 370] on button "Save" at bounding box center [482, 374] width 54 height 30
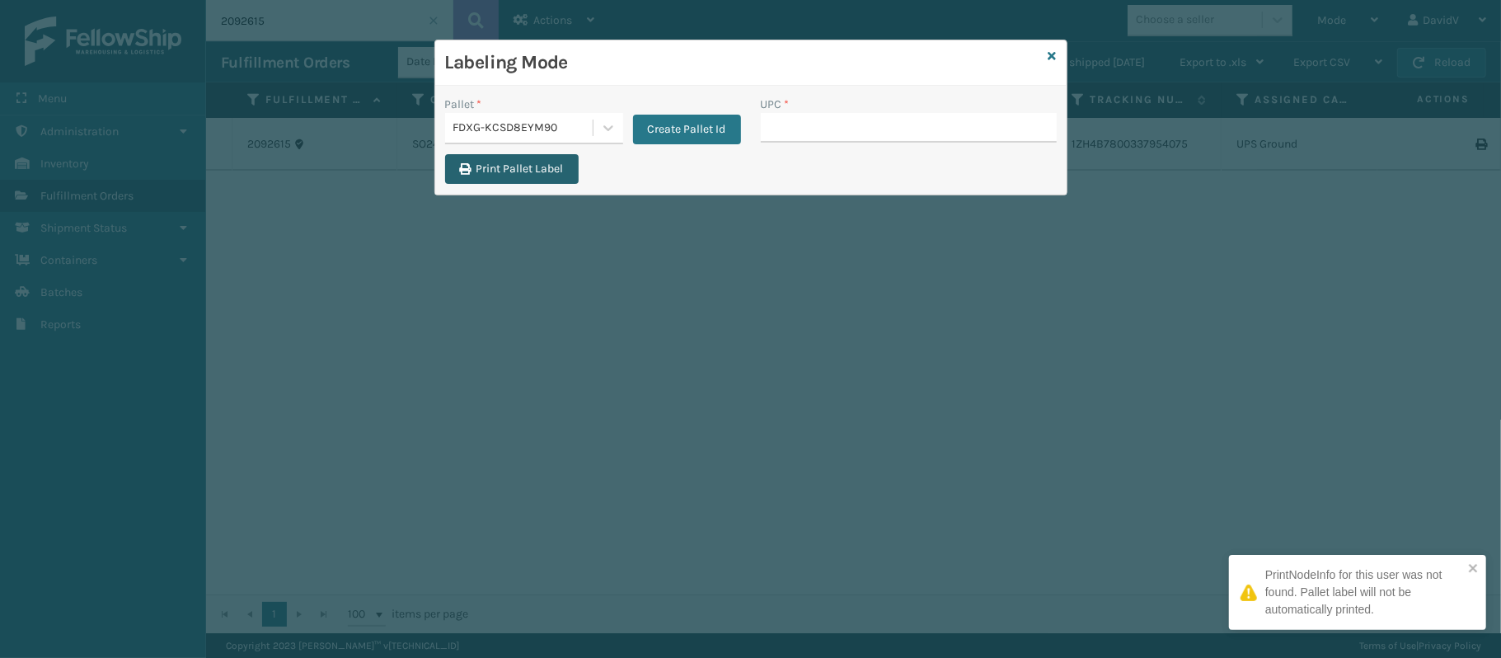
click at [515, 170] on button "Print Pallet Label" at bounding box center [512, 169] width 134 height 30
click at [799, 135] on input "UPC *" at bounding box center [909, 128] width 296 height 30
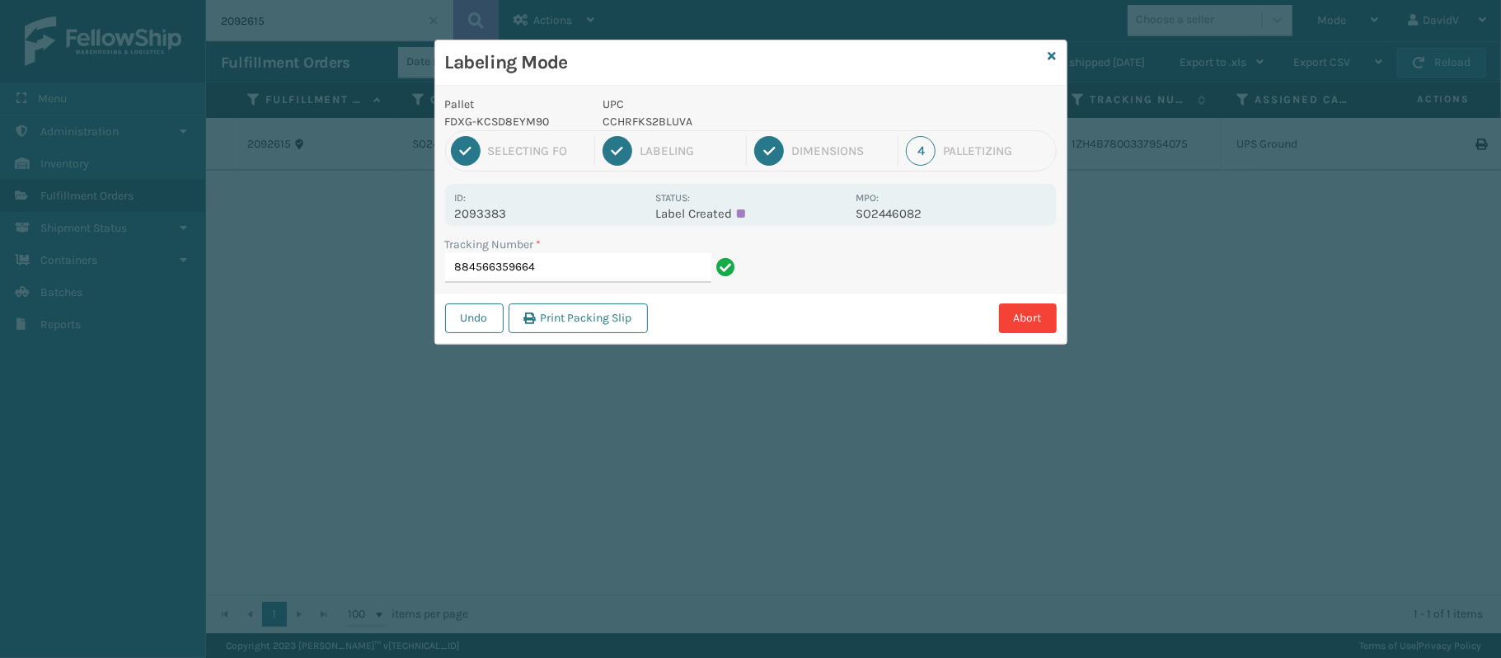
type input "884566359664"
type input "884557689112139A036CML-BOX1"
type input "884545488724139A036CML-BOX1"
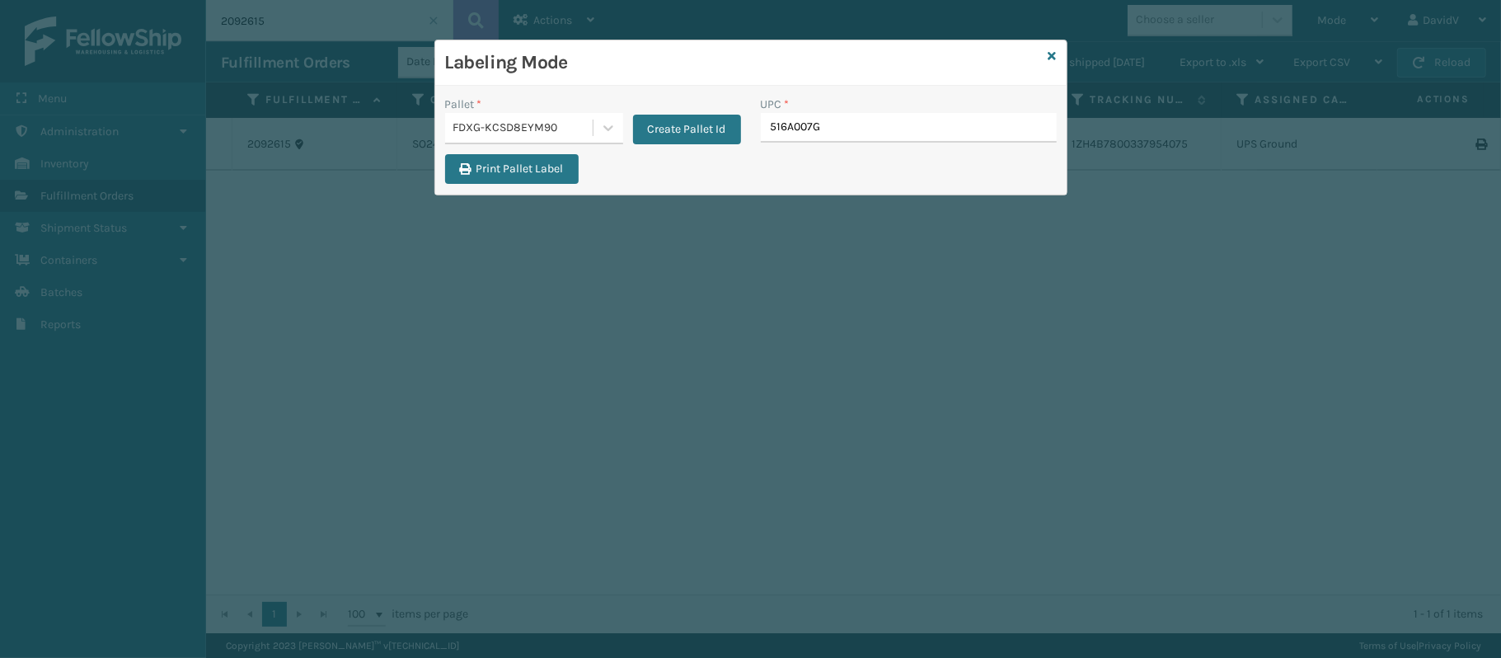
type input "516A007GR"
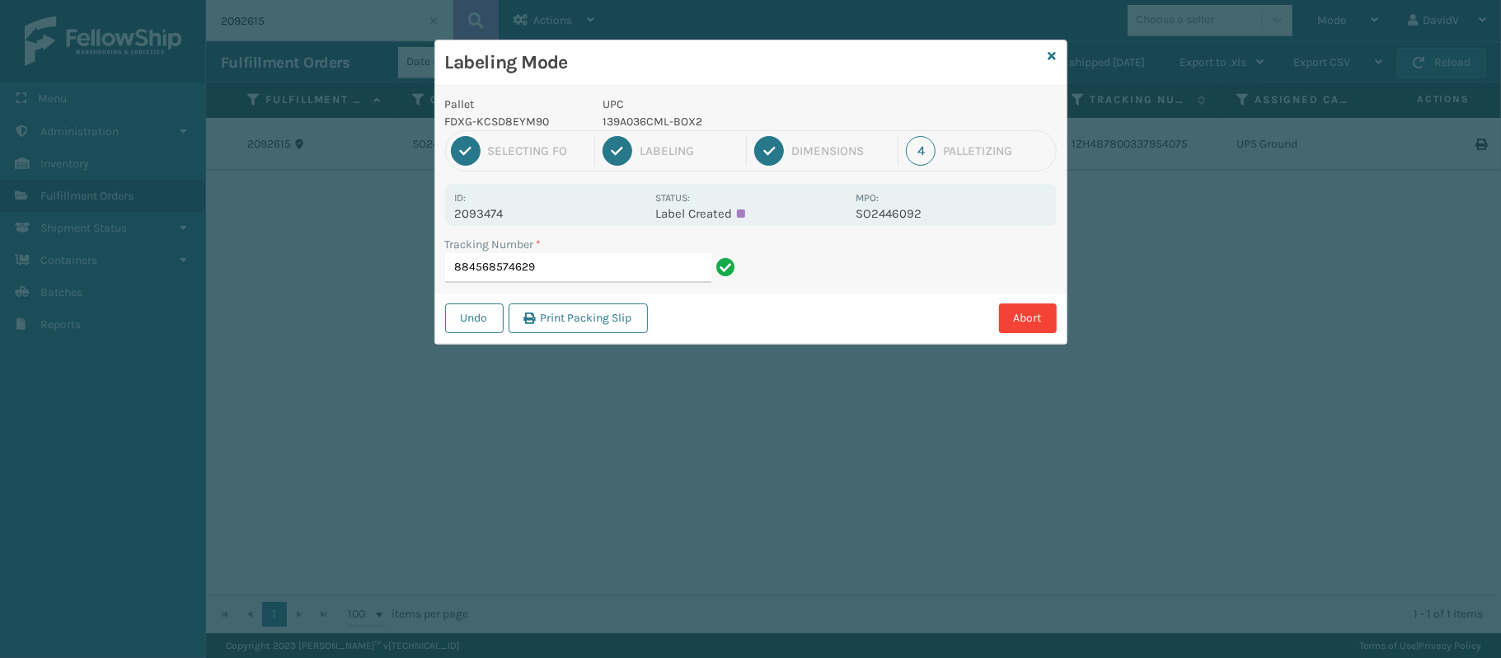
type input "884568574629"
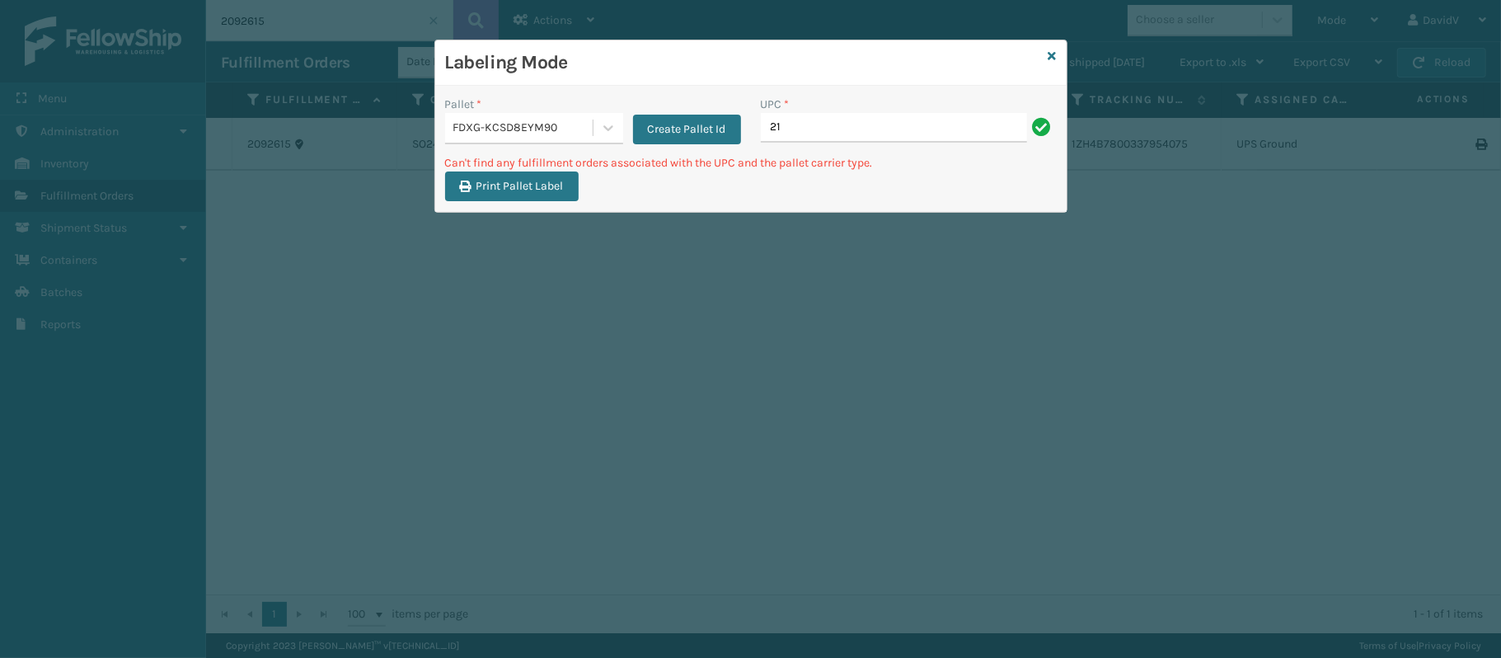
type input "2"
type input "C"
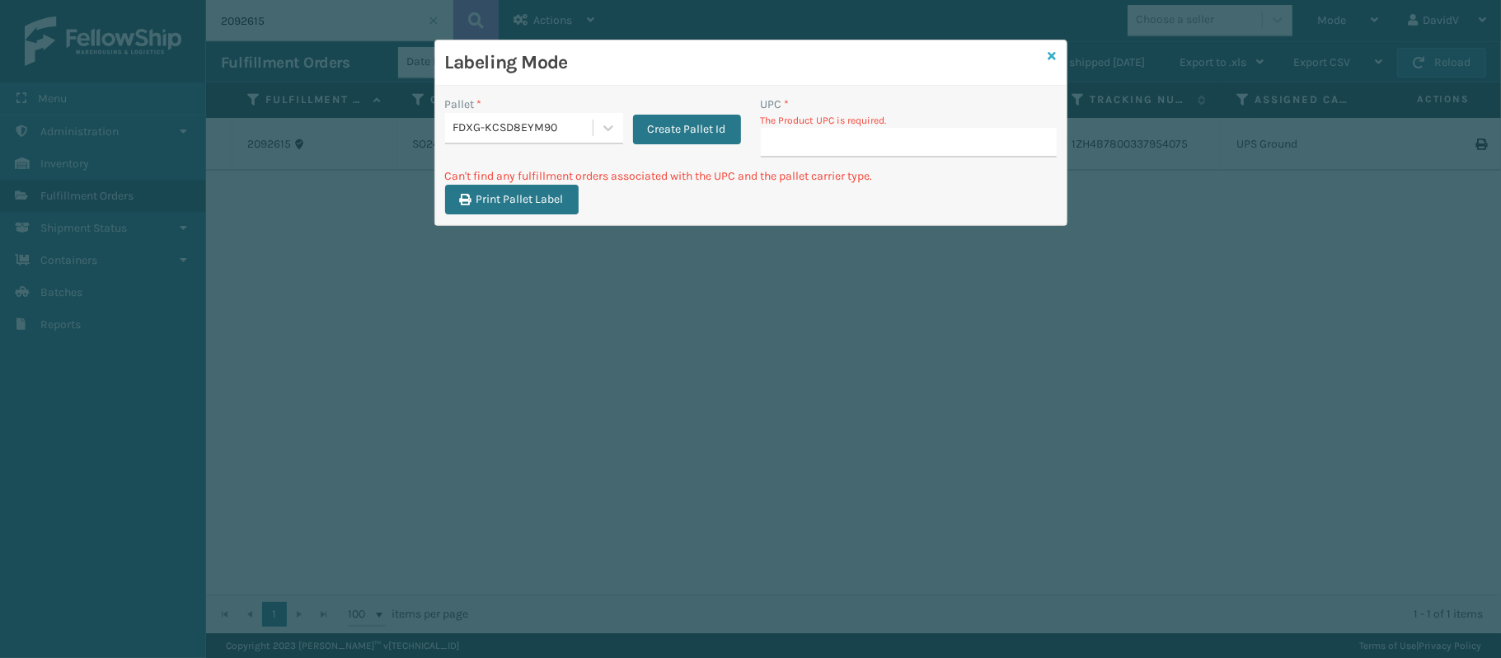
click at [1050, 50] on icon at bounding box center [1053, 56] width 8 height 12
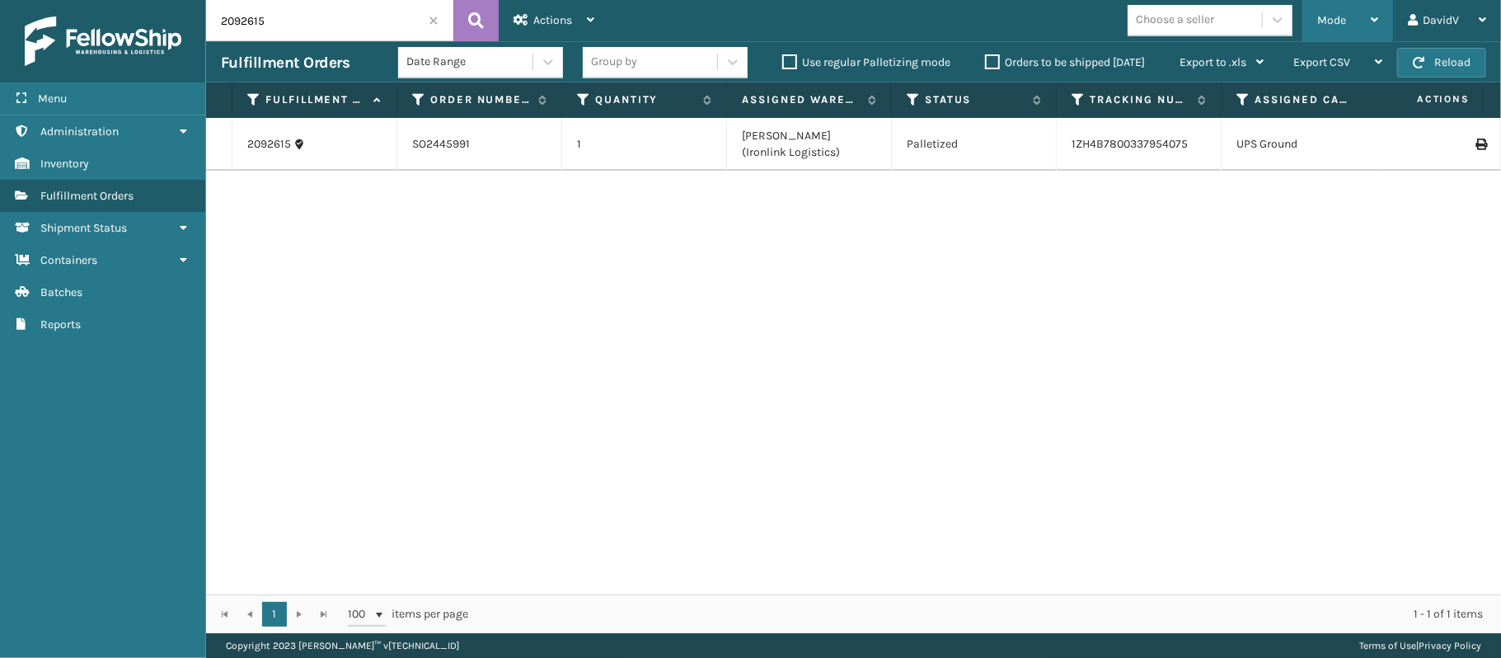
click at [1349, 15] on div "Mode" at bounding box center [1347, 20] width 61 height 41
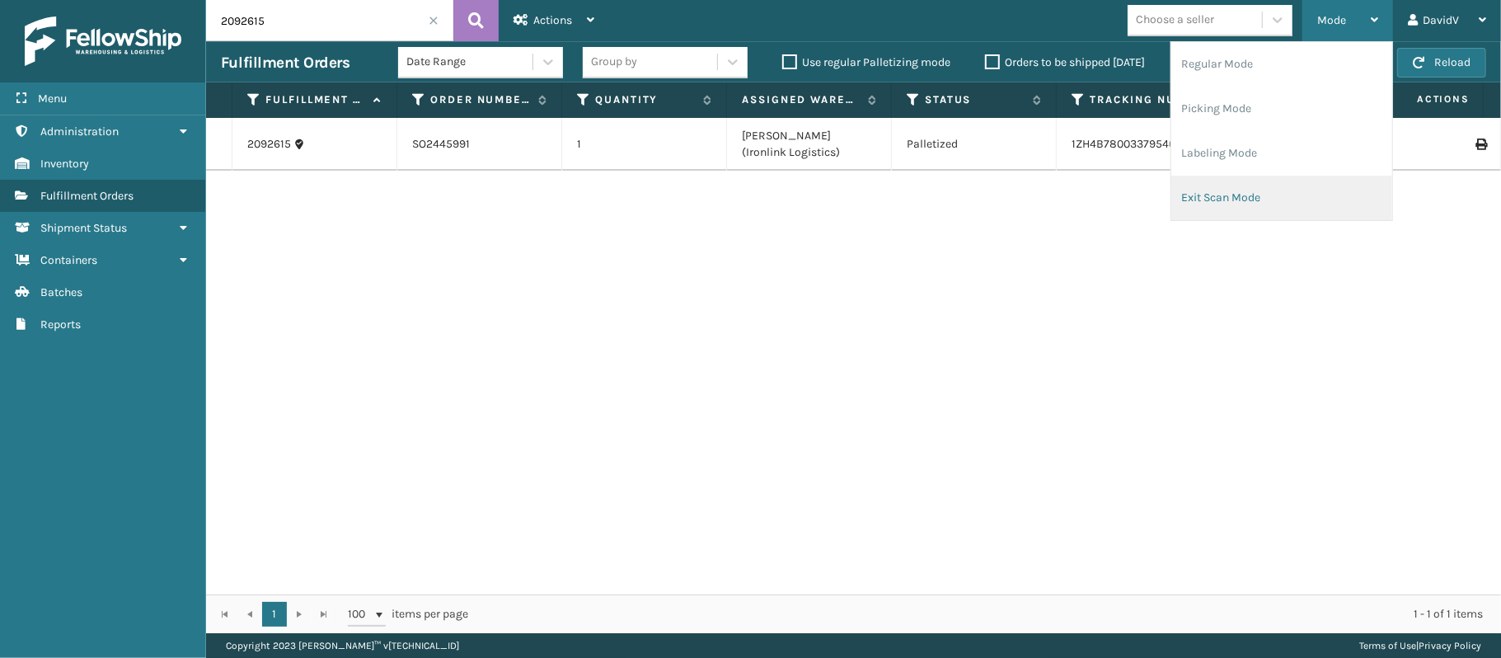
click at [1218, 191] on li "Exit Scan Mode" at bounding box center [1281, 198] width 221 height 45
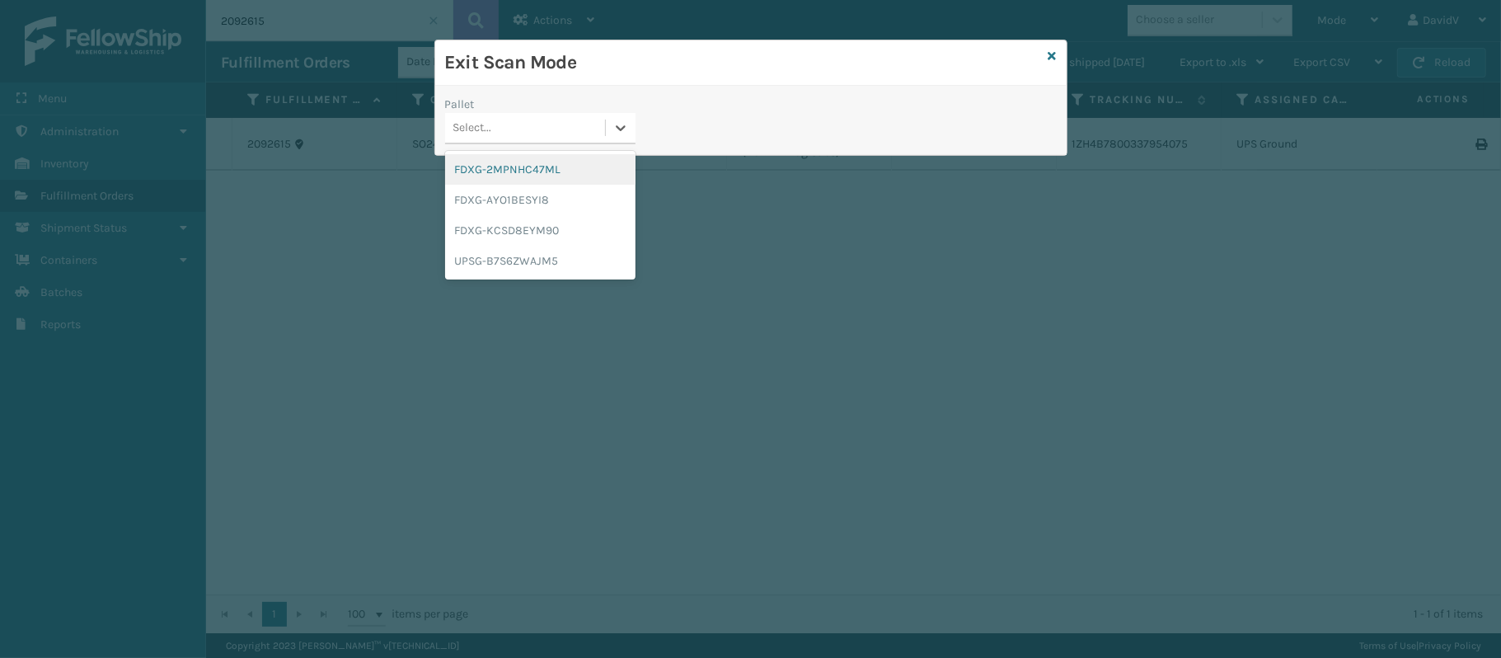
click at [545, 129] on div "Select..." at bounding box center [525, 128] width 160 height 27
click at [562, 238] on div "FDXG-KCSD8EYM90" at bounding box center [540, 230] width 190 height 31
